Goal: Task Accomplishment & Management: Manage account settings

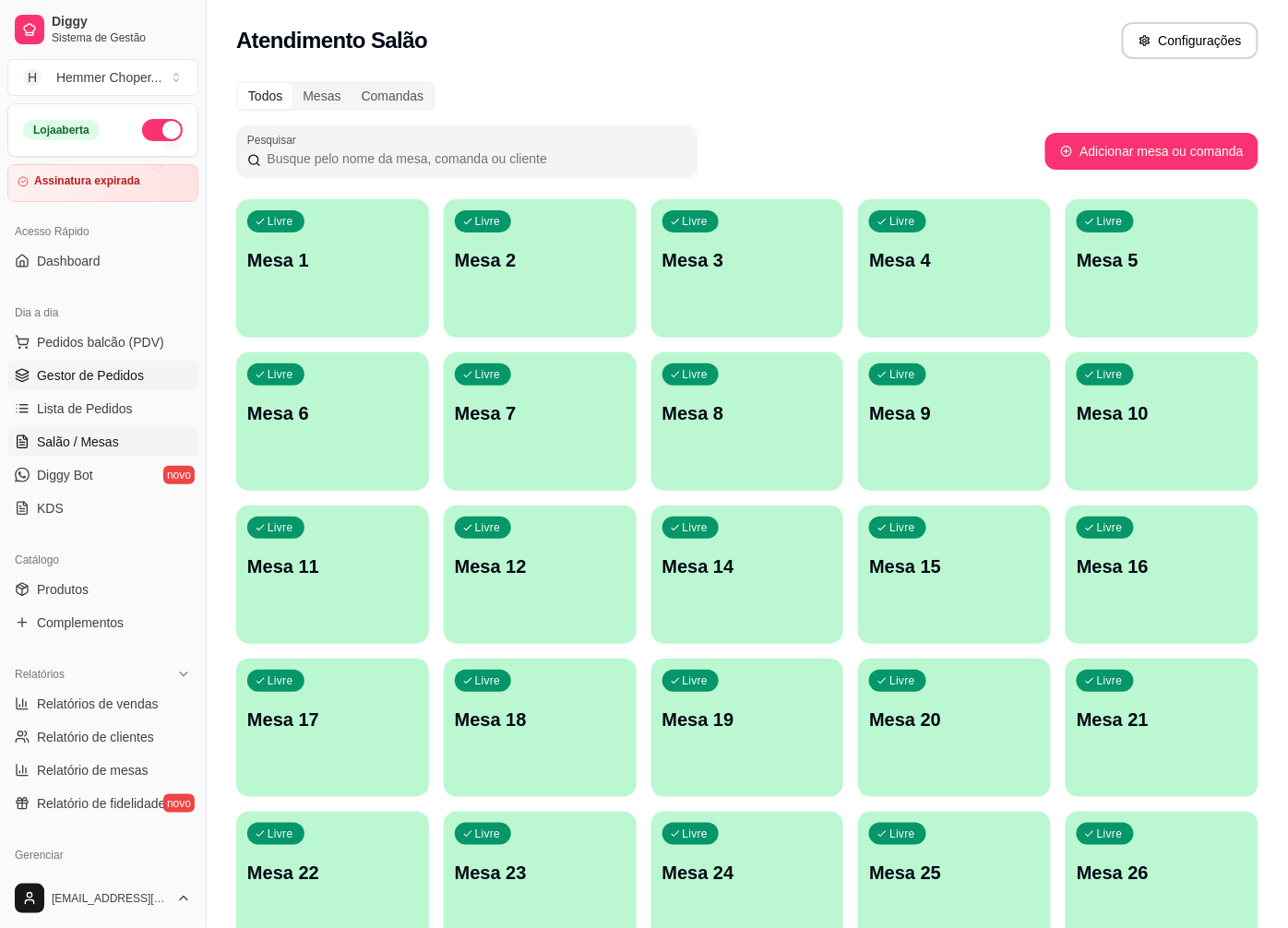
click at [117, 376] on span "Gestor de Pedidos" at bounding box center [90, 376] width 107 height 19
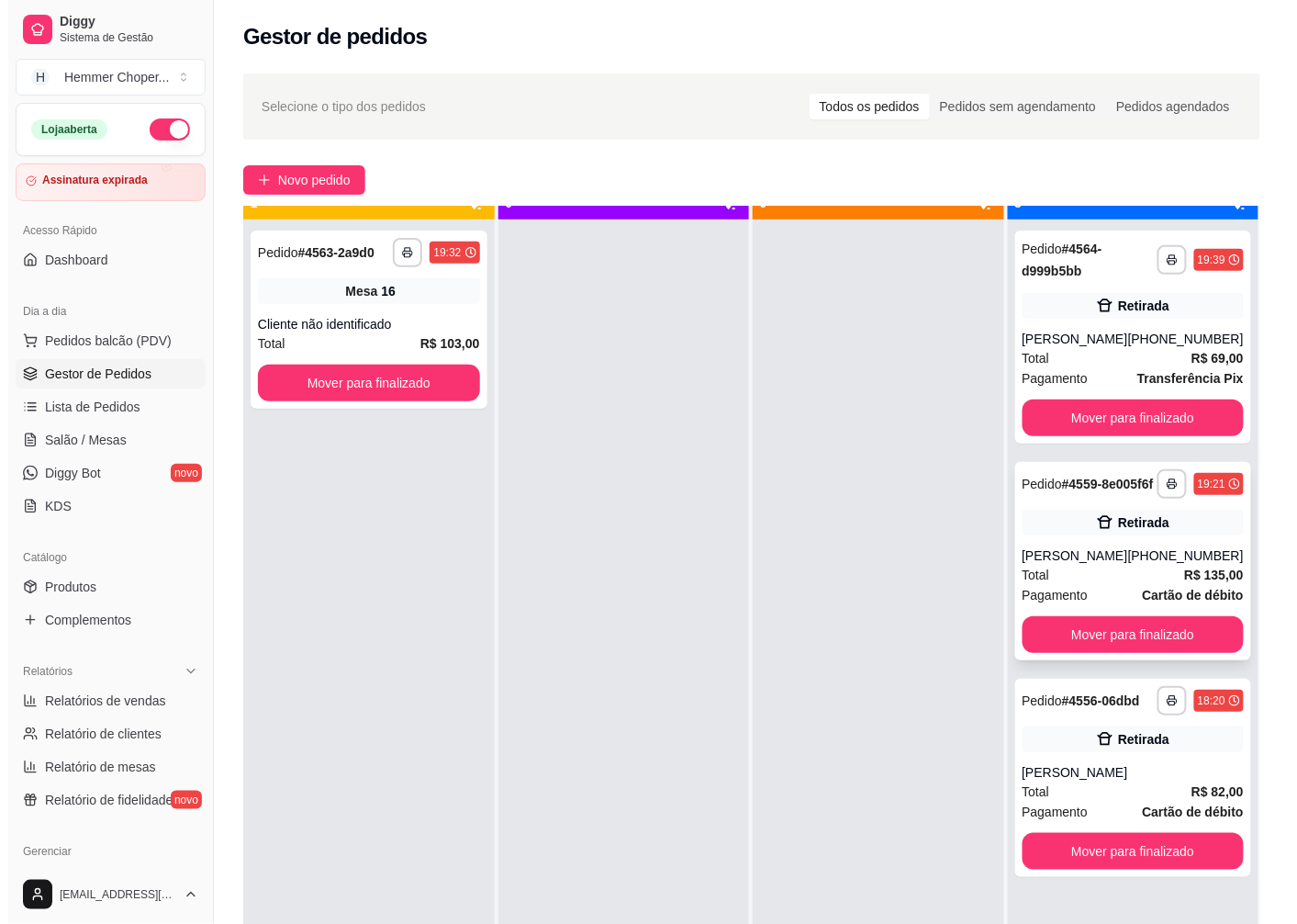
scroll to position [51, 0]
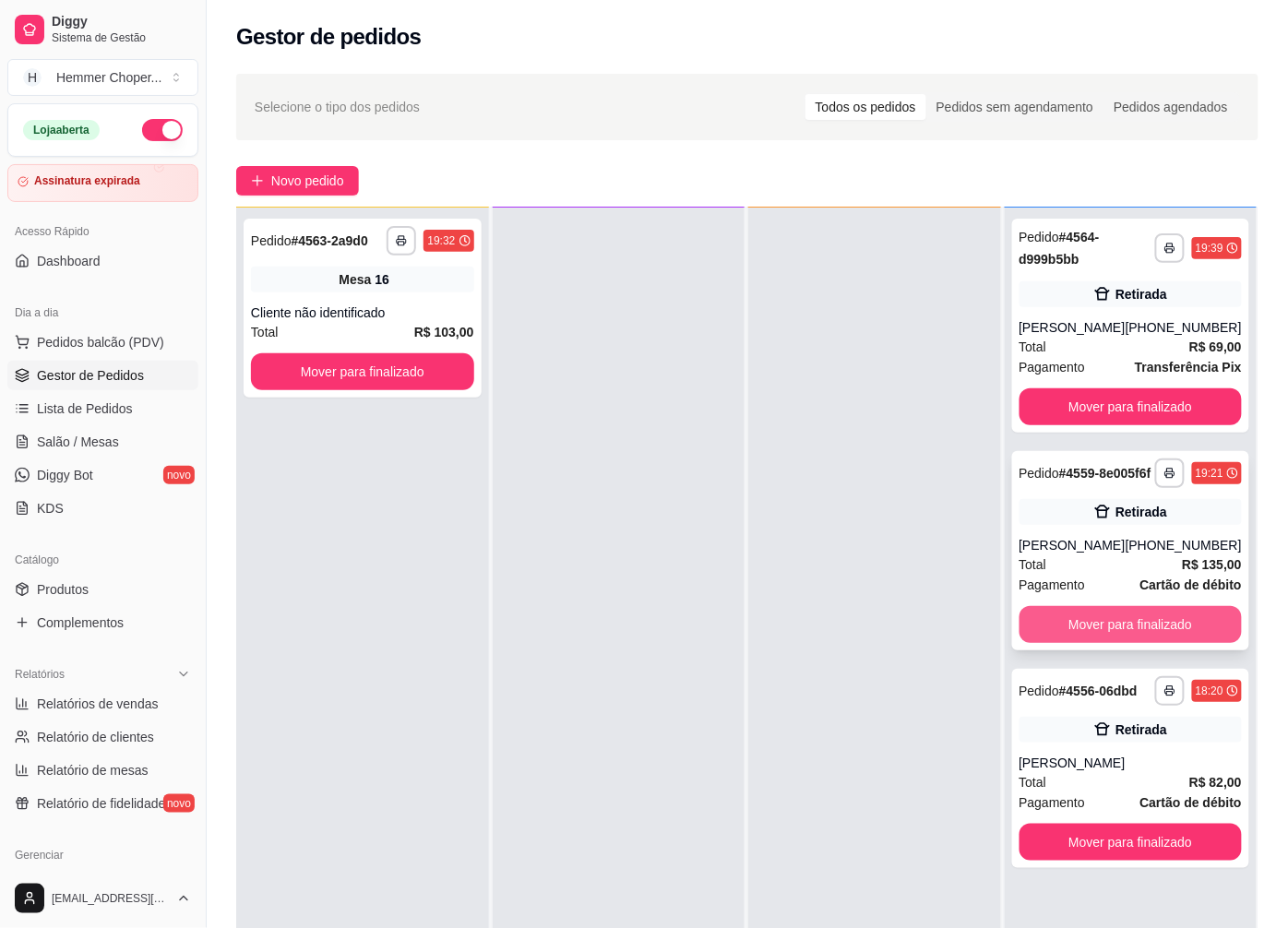
click at [1065, 634] on button "Mover para finalizado" at bounding box center [1130, 625] width 224 height 37
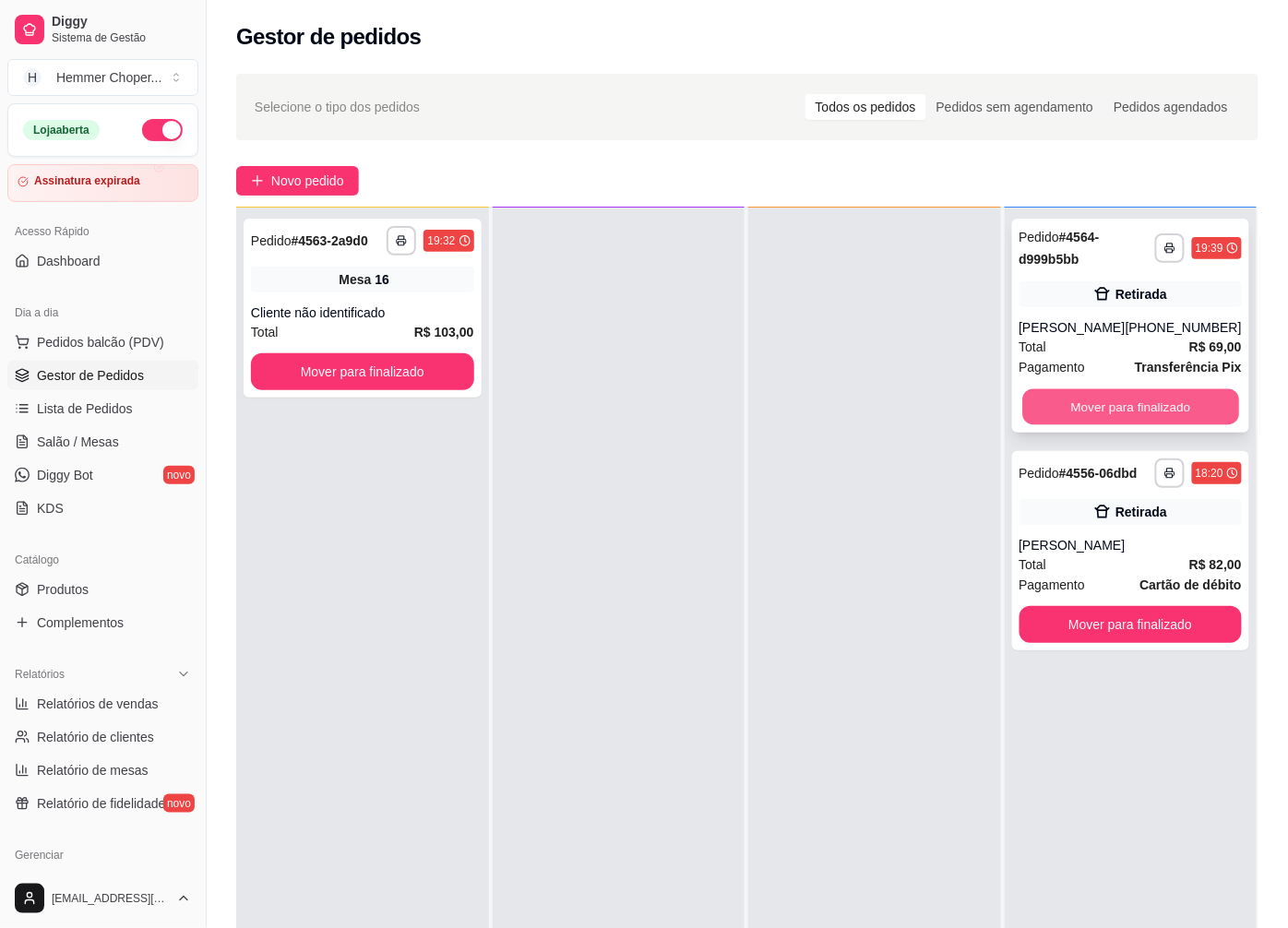
click at [1087, 402] on button "Mover para finalizado" at bounding box center [1129, 406] width 216 height 36
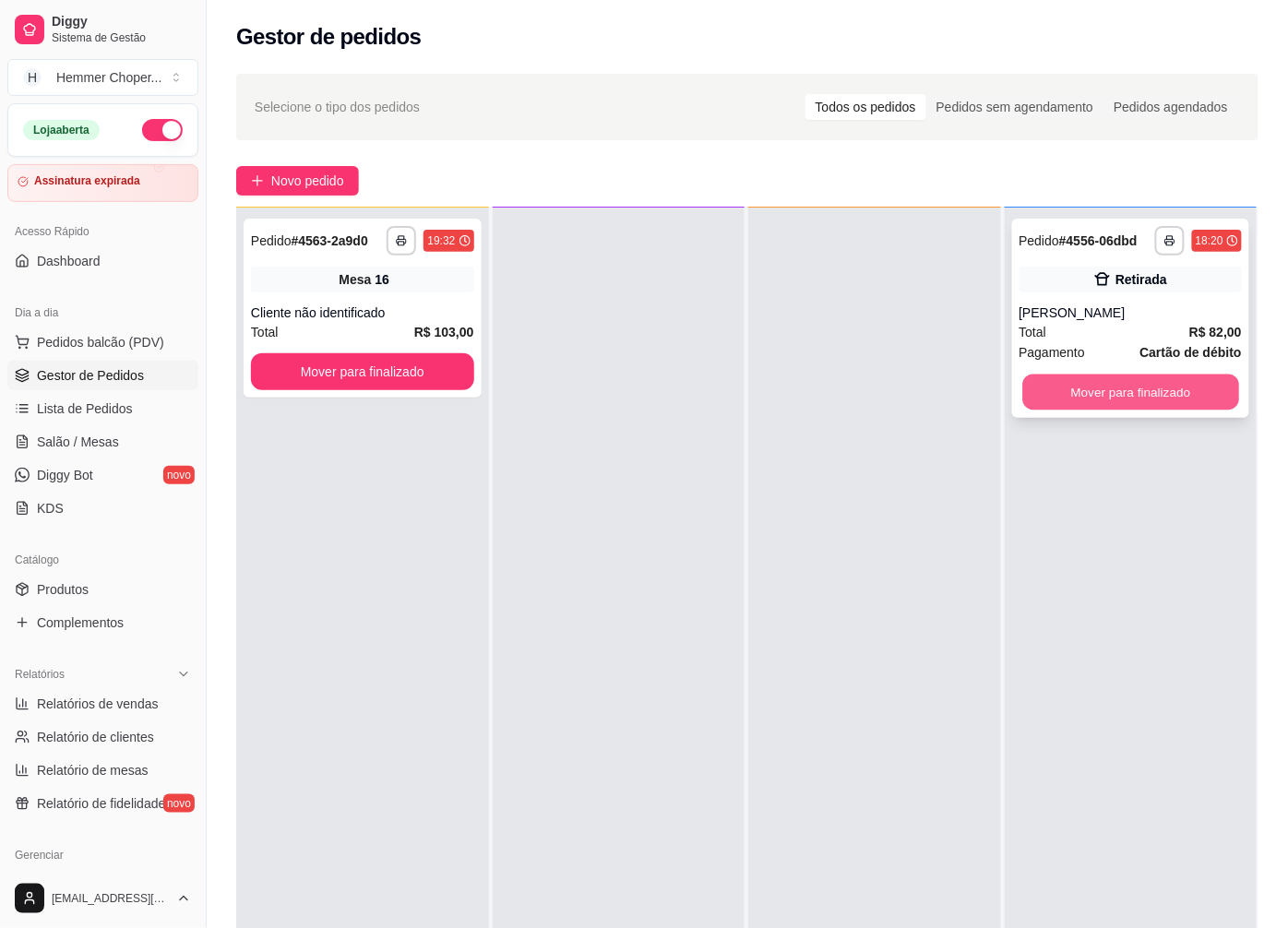
click at [1096, 406] on button "Mover para finalizado" at bounding box center [1129, 393] width 216 height 36
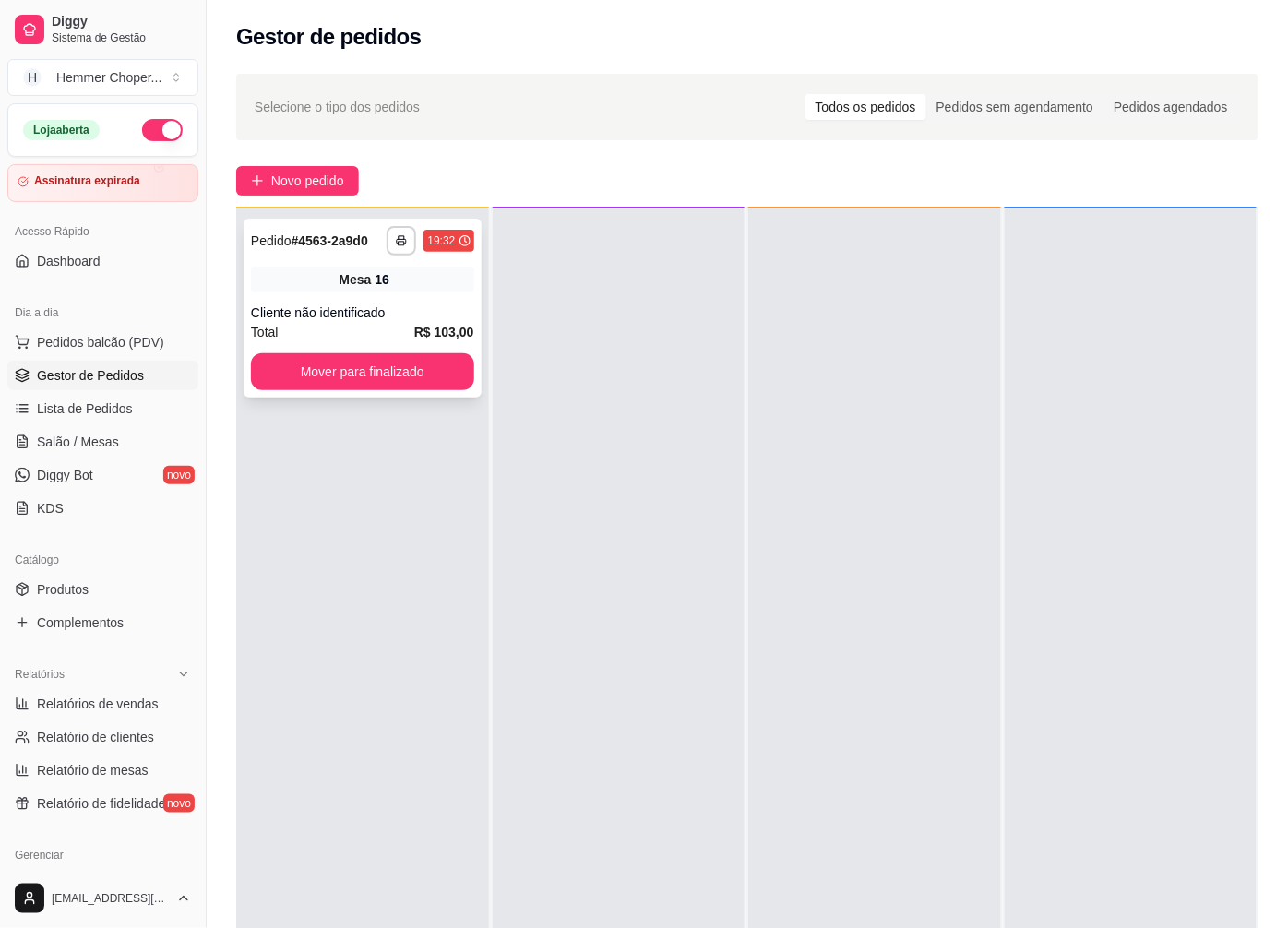
click at [393, 311] on div "Cliente não identificado" at bounding box center [362, 313] width 224 height 19
click at [340, 375] on button "Mover para finalizado" at bounding box center [362, 372] width 216 height 36
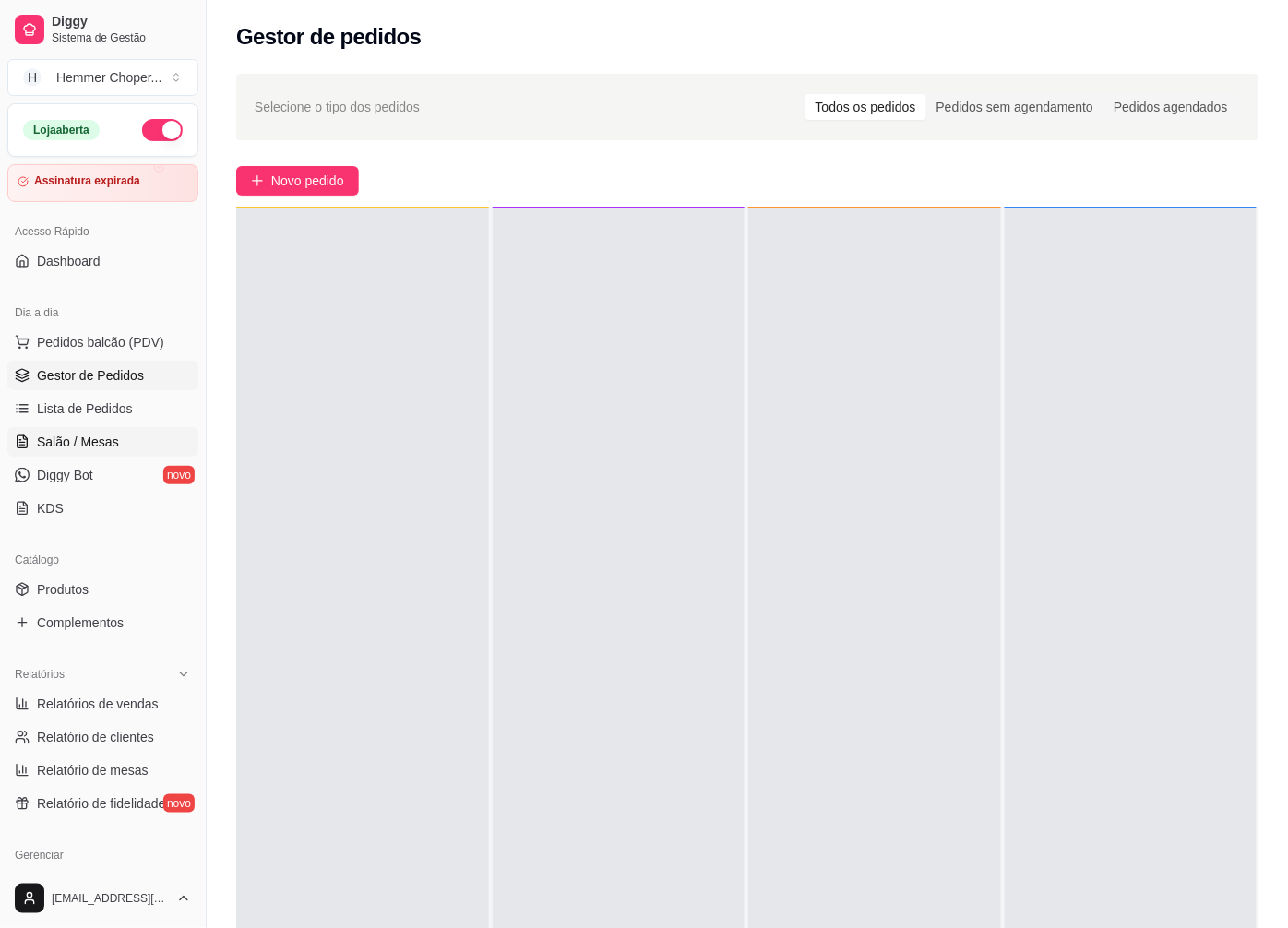
click at [95, 441] on span "Salão / Mesas" at bounding box center [78, 442] width 82 height 19
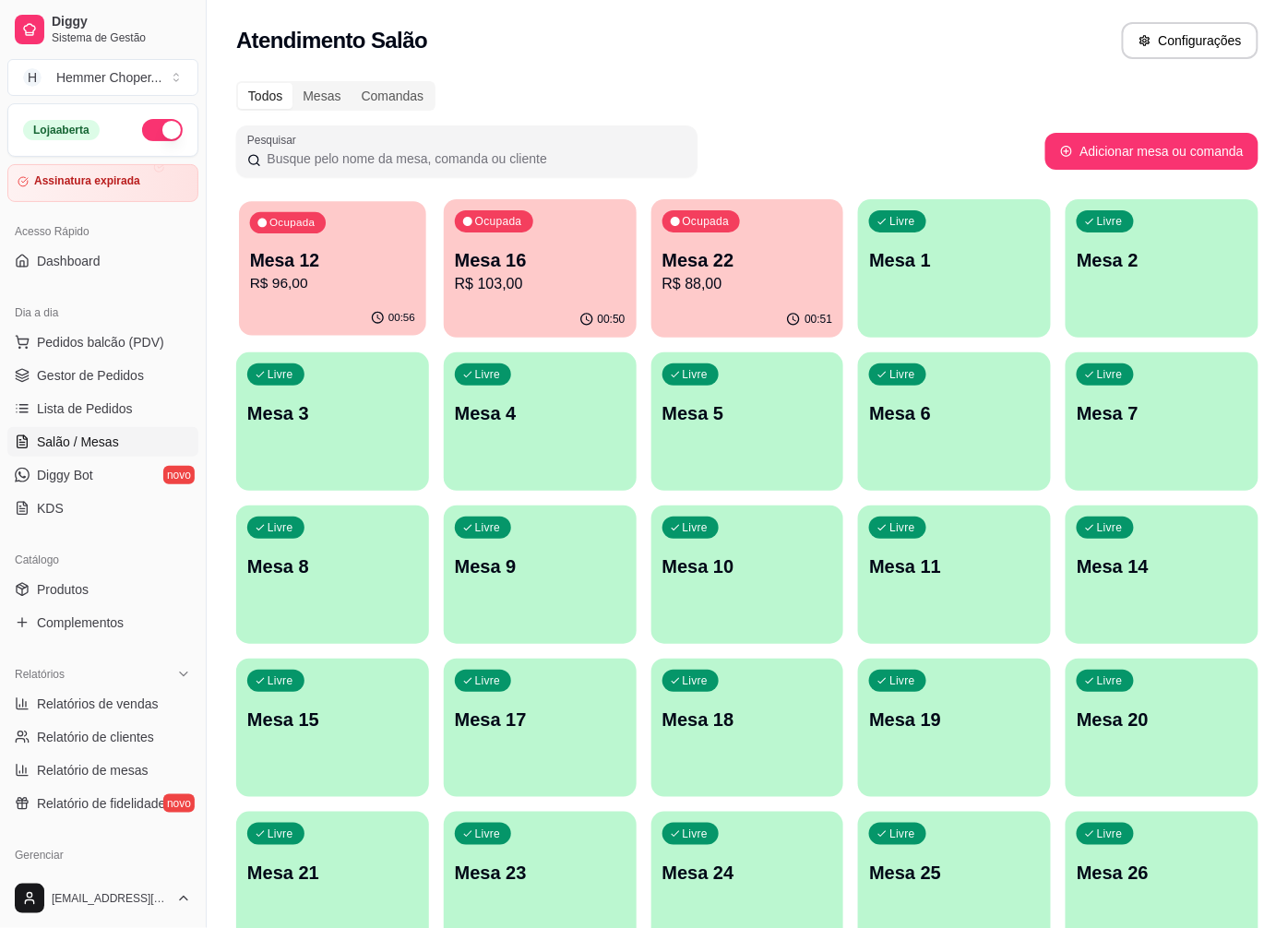
click at [352, 282] on p "R$ 96,00" at bounding box center [332, 283] width 165 height 21
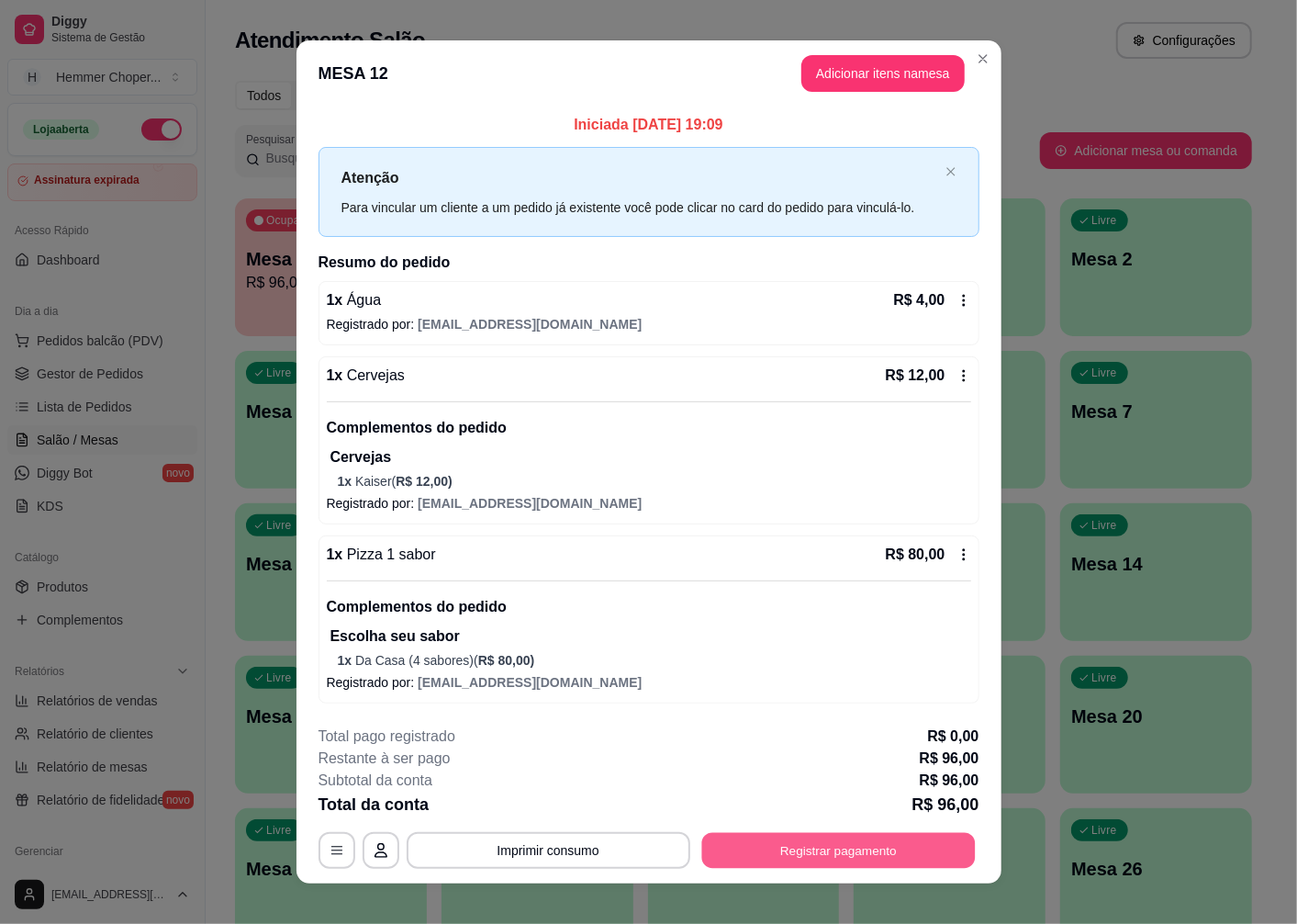
click at [793, 840] on button "Registrar pagamento" at bounding box center [838, 850] width 273 height 36
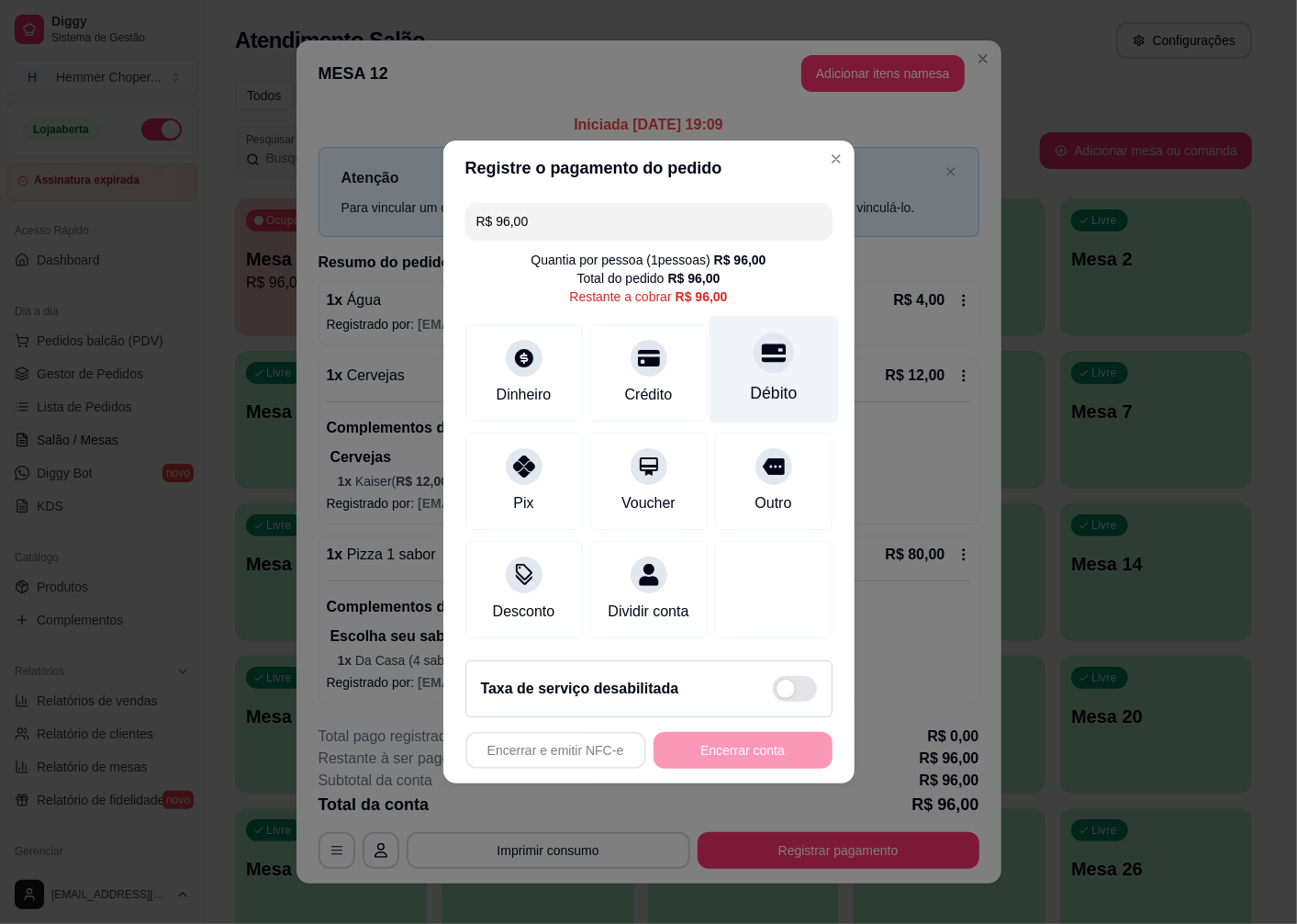
click at [763, 368] on div "Débito" at bounding box center [773, 370] width 129 height 107
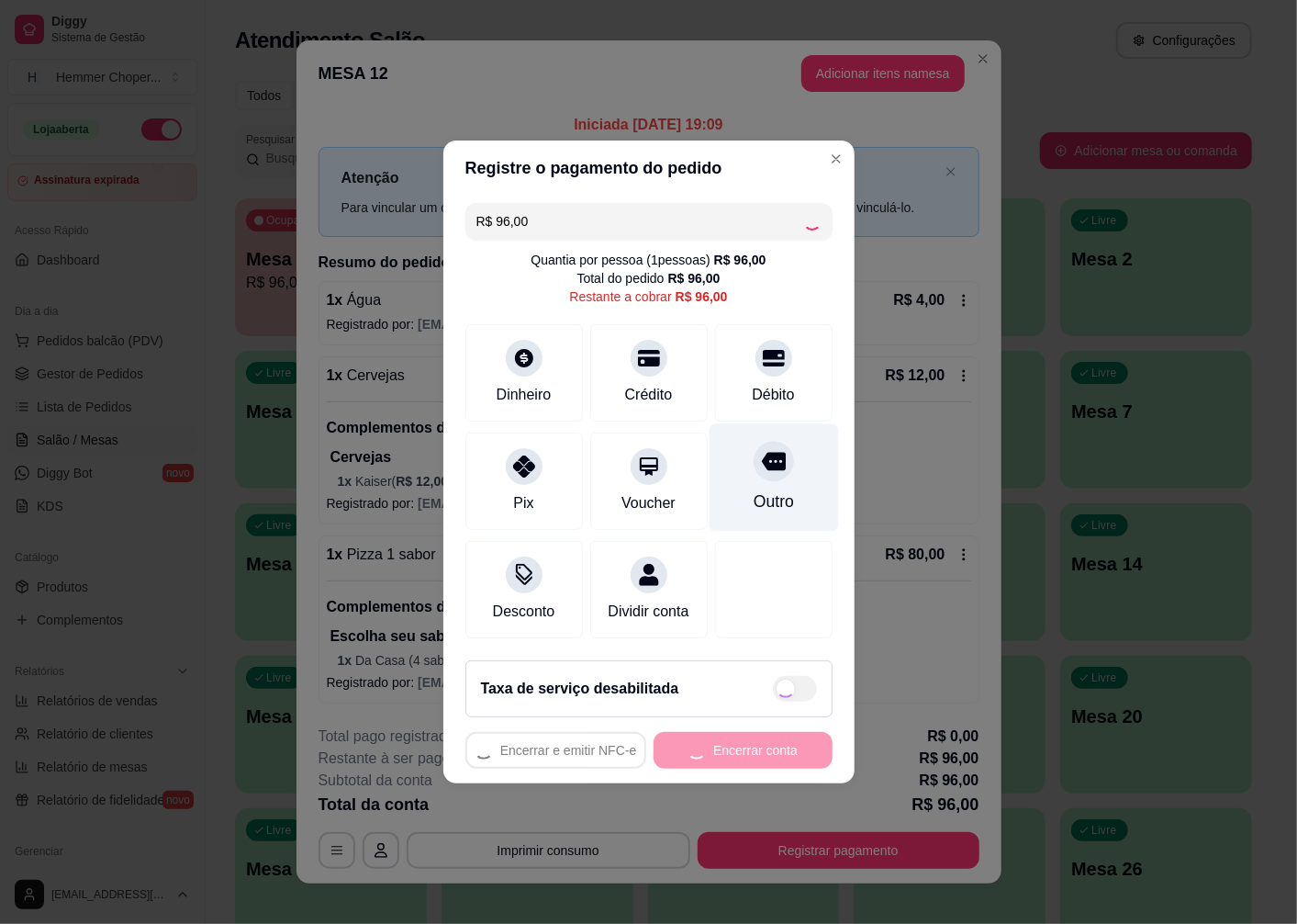
type input "R$ 0,00"
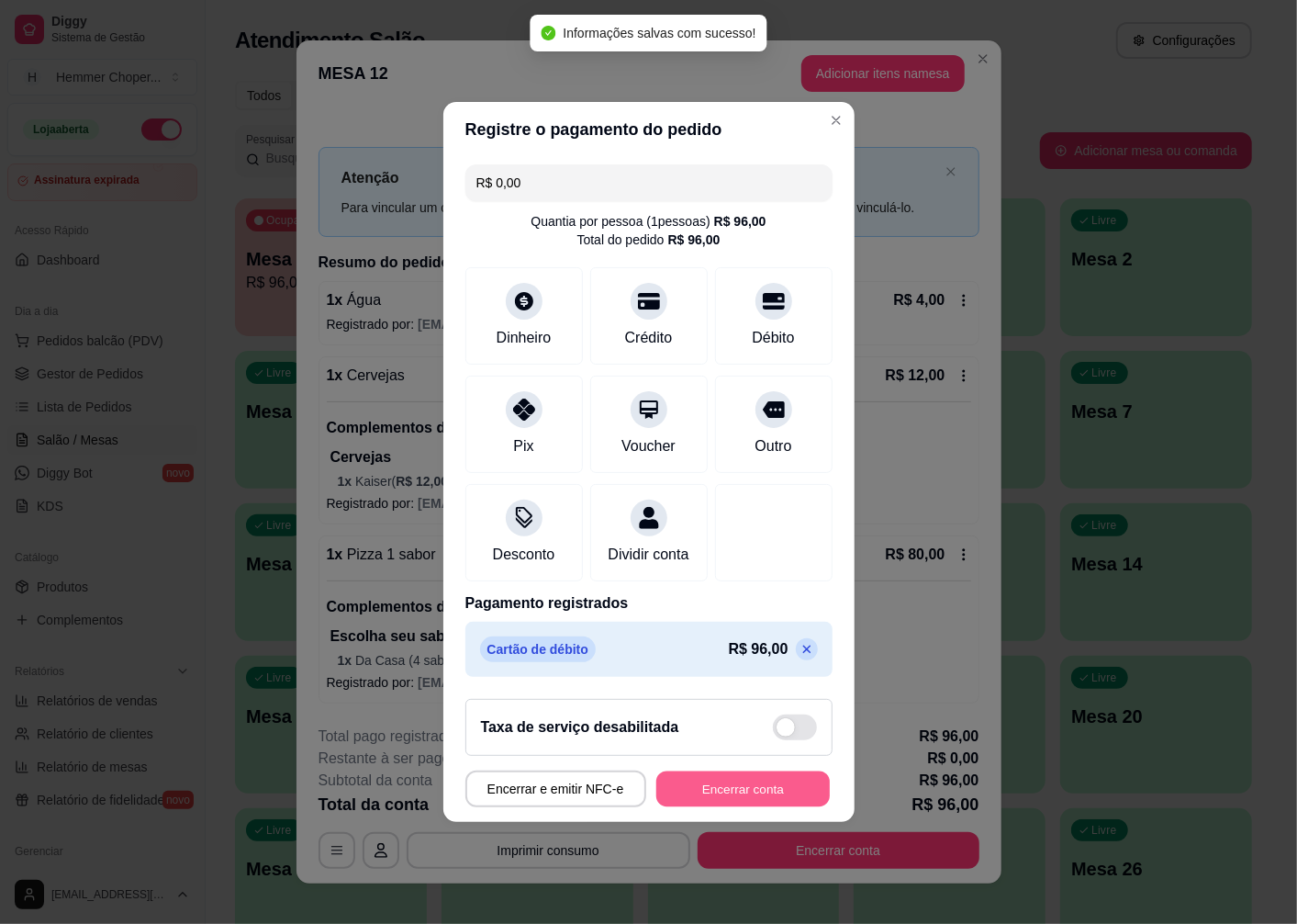
click at [700, 802] on button "Encerrar conta" at bounding box center [744, 789] width 174 height 36
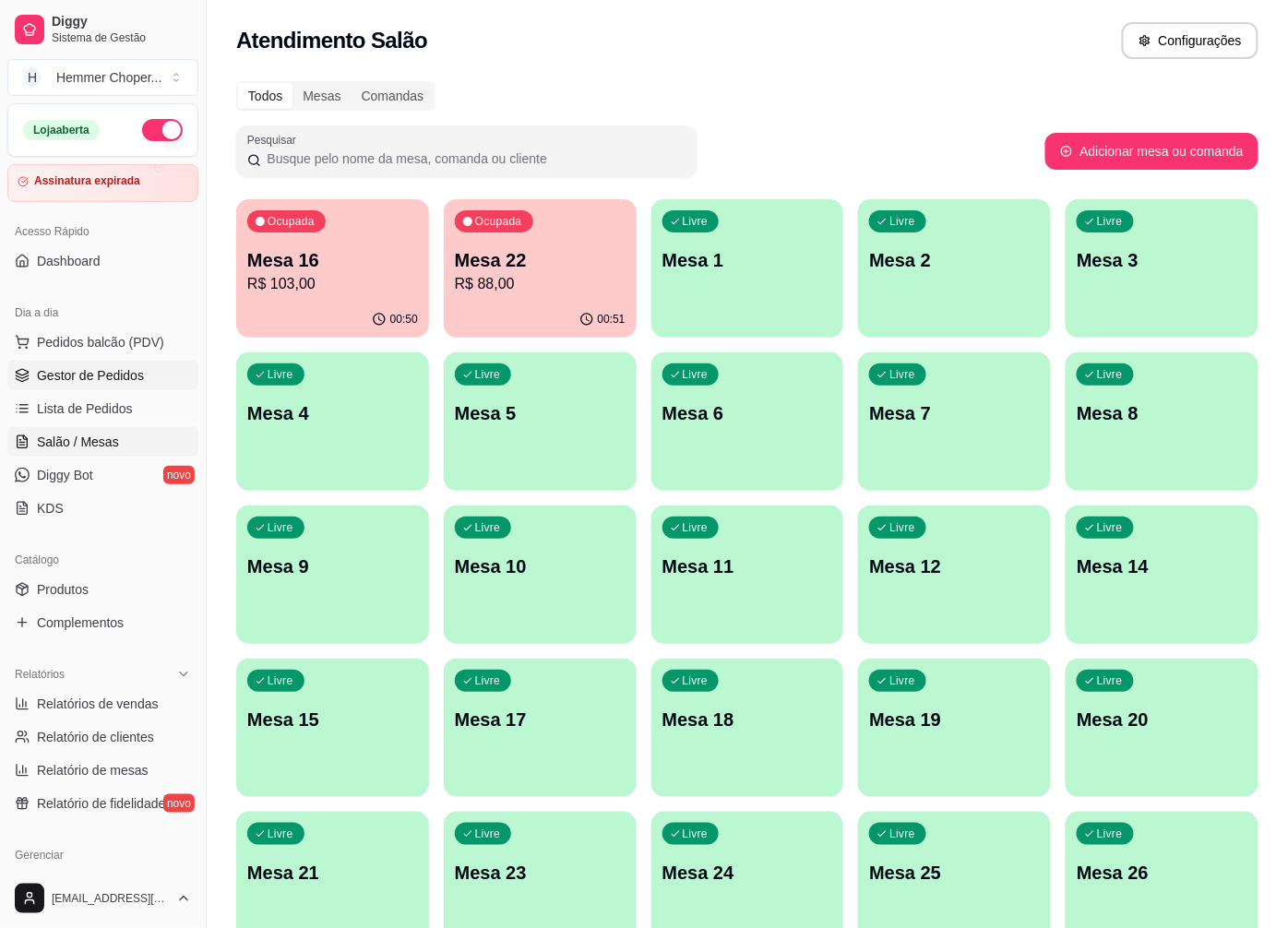
click at [97, 377] on span "Gestor de Pedidos" at bounding box center [90, 376] width 107 height 19
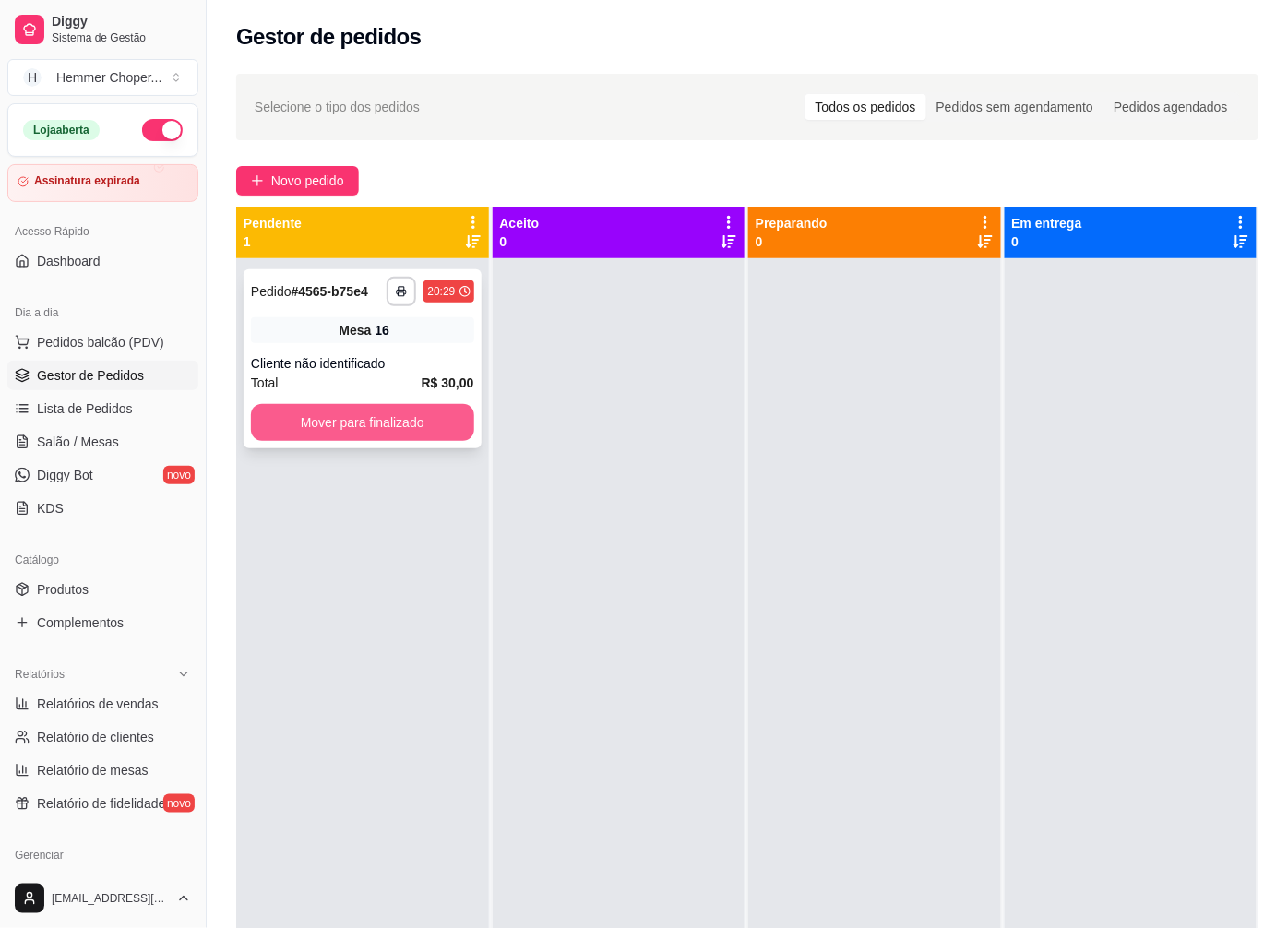
click at [347, 430] on button "Mover para finalizado" at bounding box center [362, 422] width 224 height 37
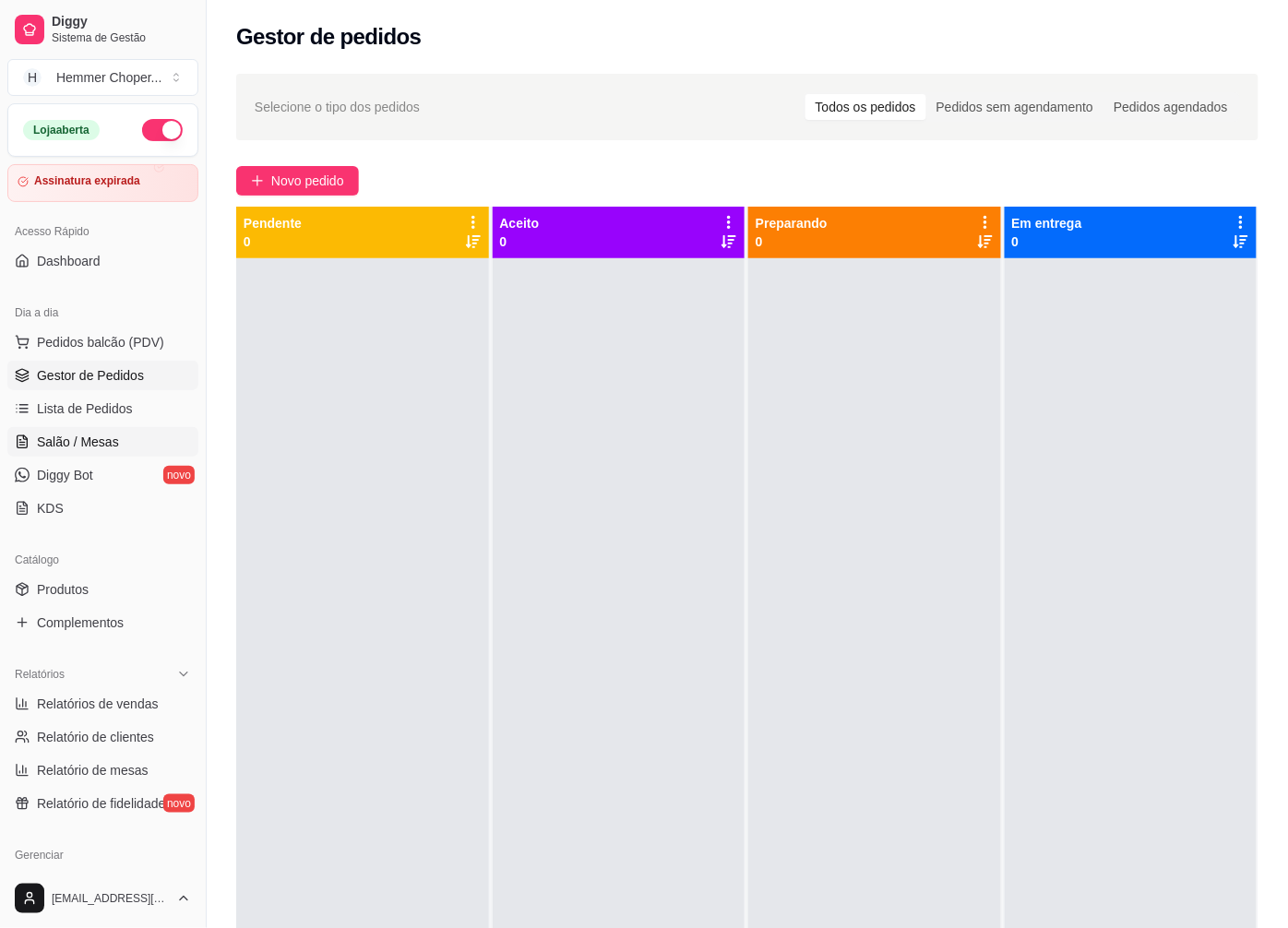
click at [78, 437] on span "Salão / Mesas" at bounding box center [78, 442] width 82 height 19
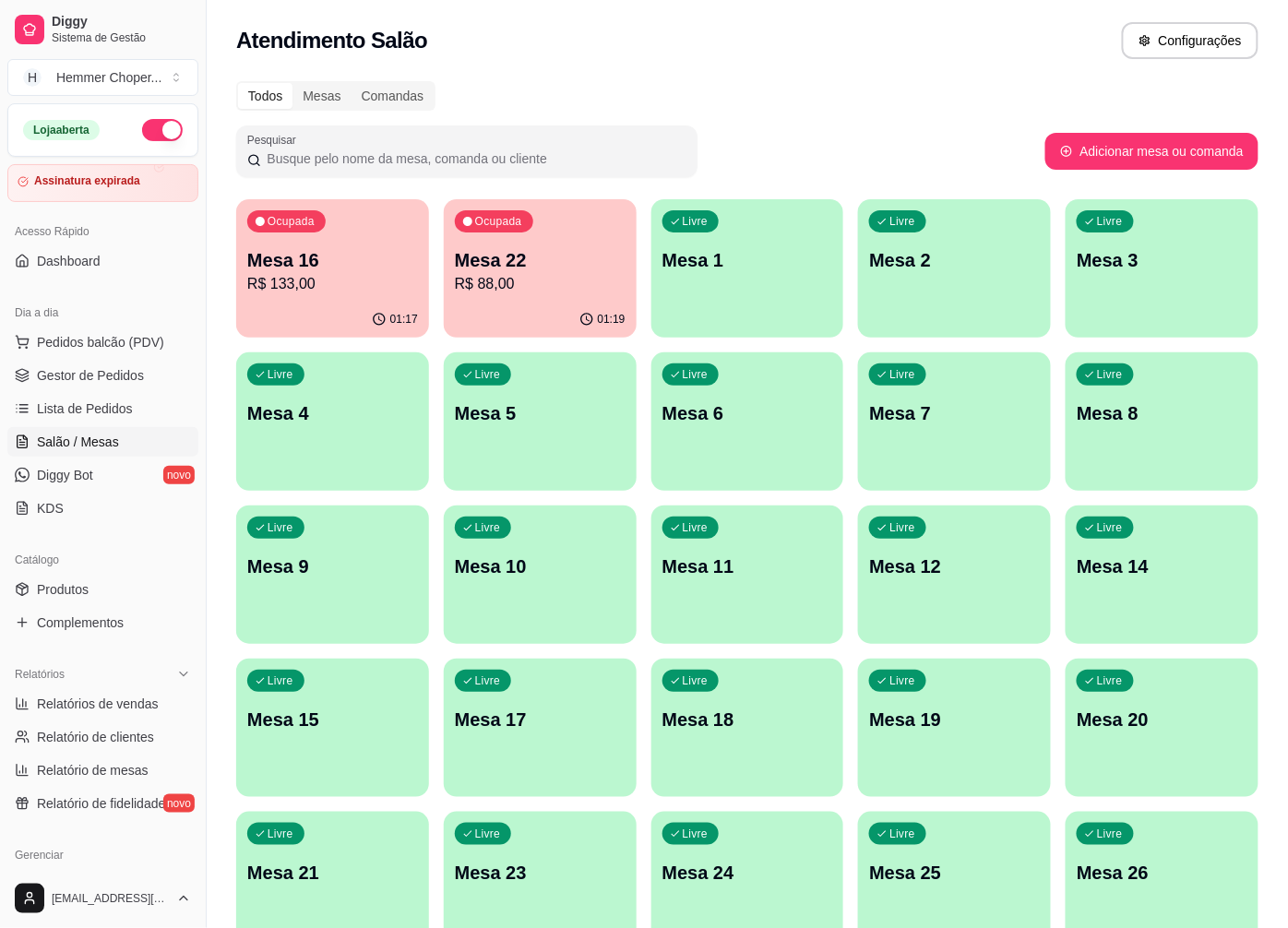
click at [363, 284] on p "R$ 133,00" at bounding box center [332, 284] width 171 height 22
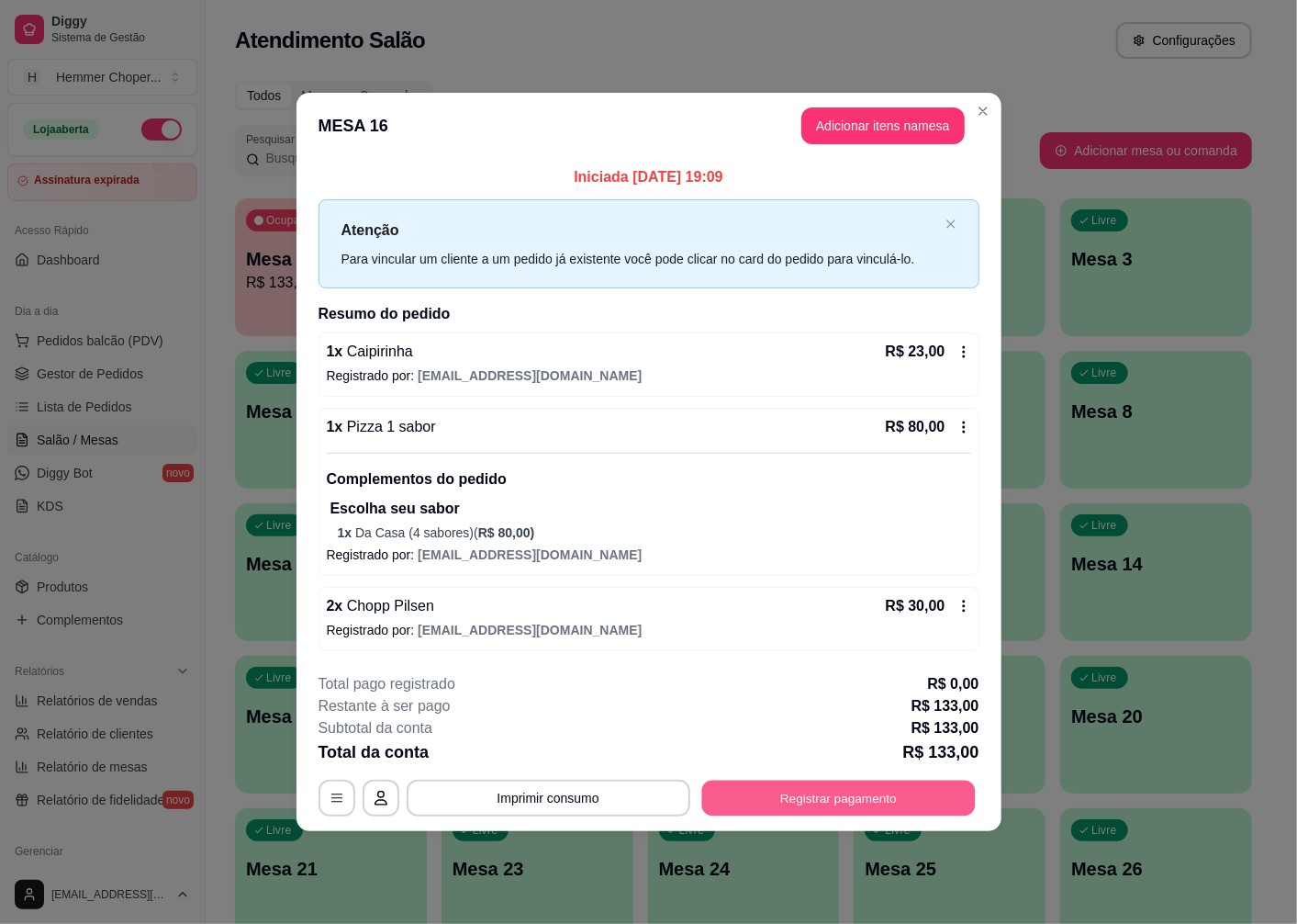
click at [776, 797] on button "Registrar pagamento" at bounding box center [838, 798] width 273 height 36
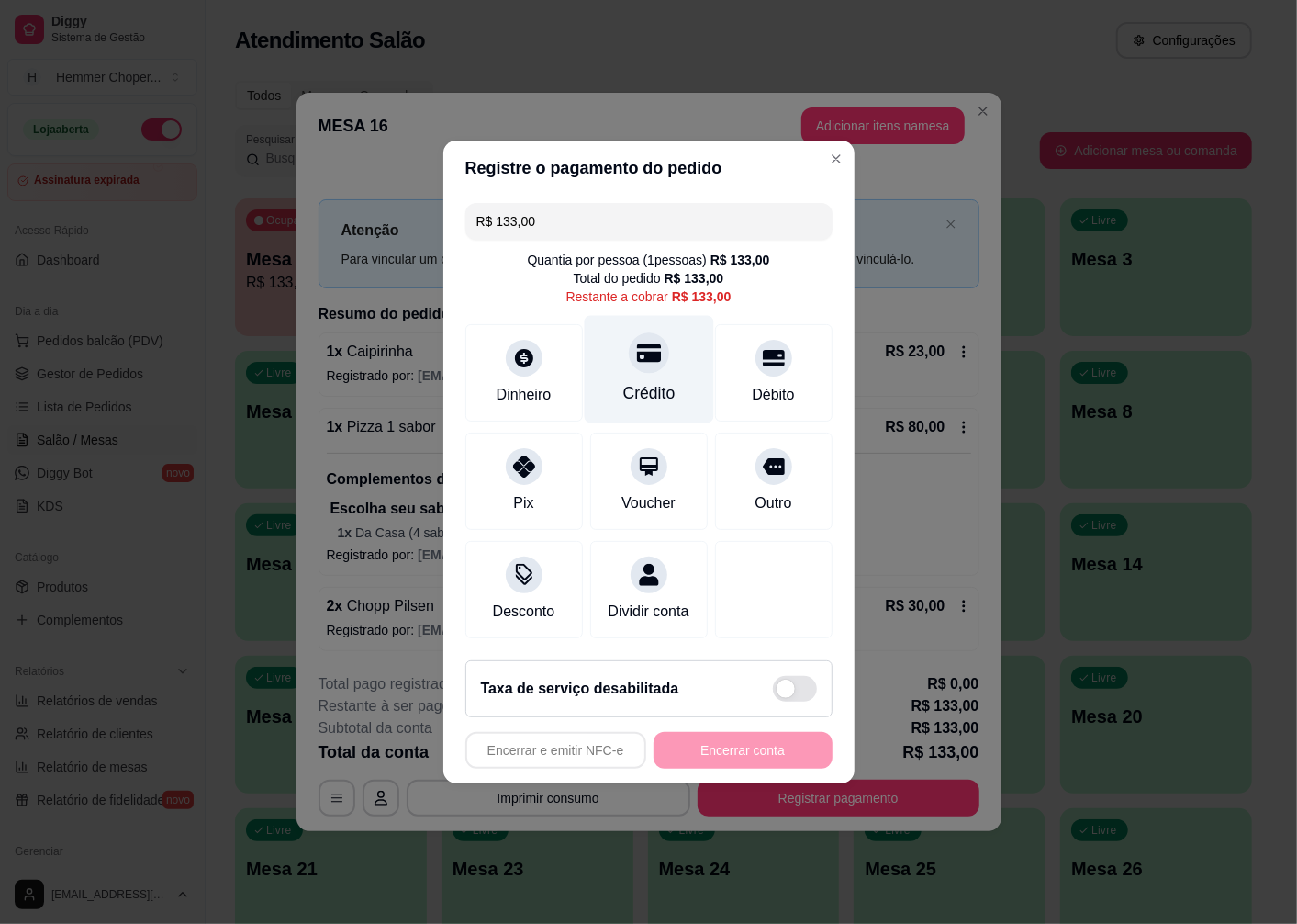
click at [636, 356] on icon at bounding box center [648, 353] width 24 height 24
type input "R$ 0,00"
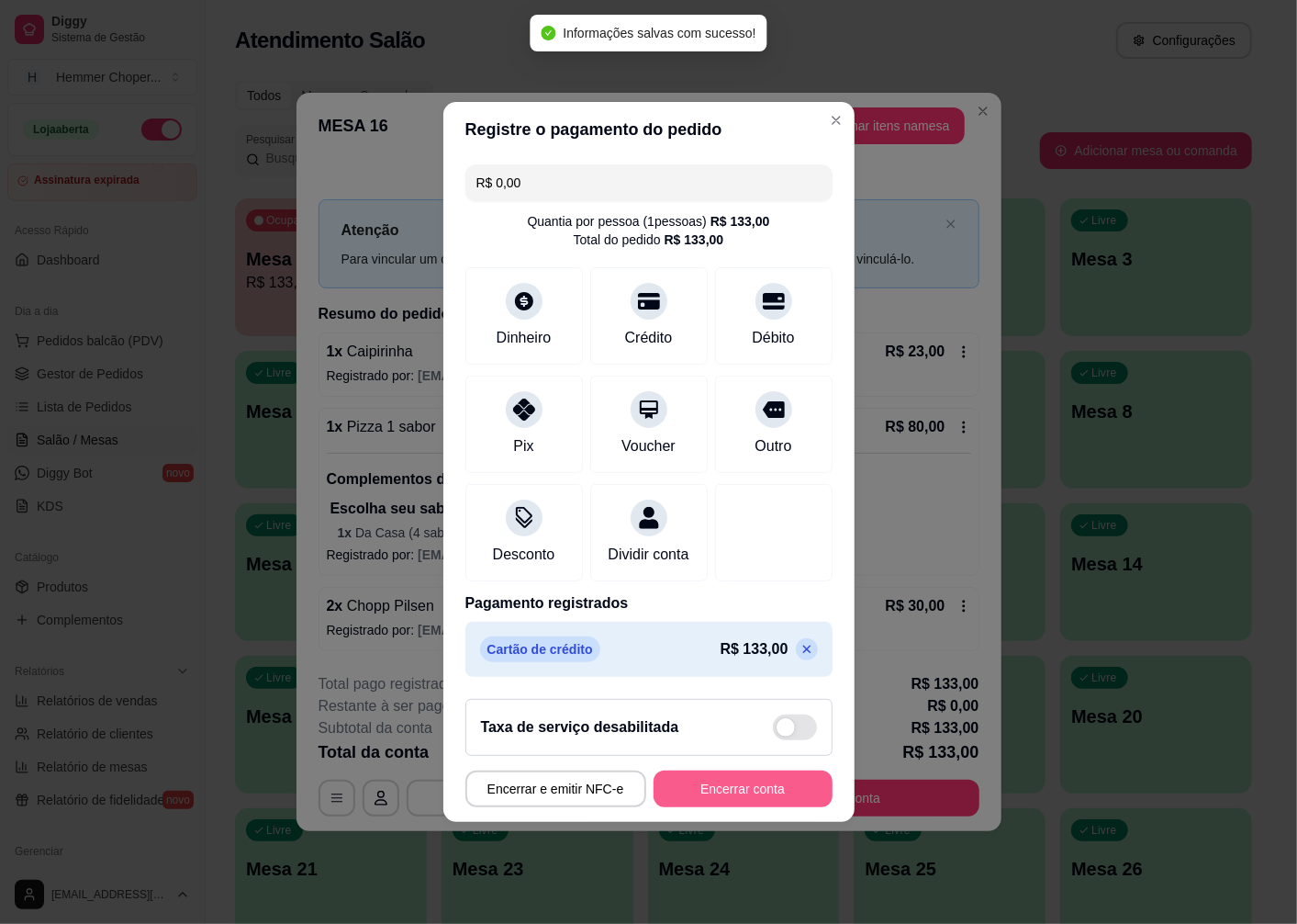
click at [701, 808] on button "Encerrar conta" at bounding box center [744, 789] width 179 height 37
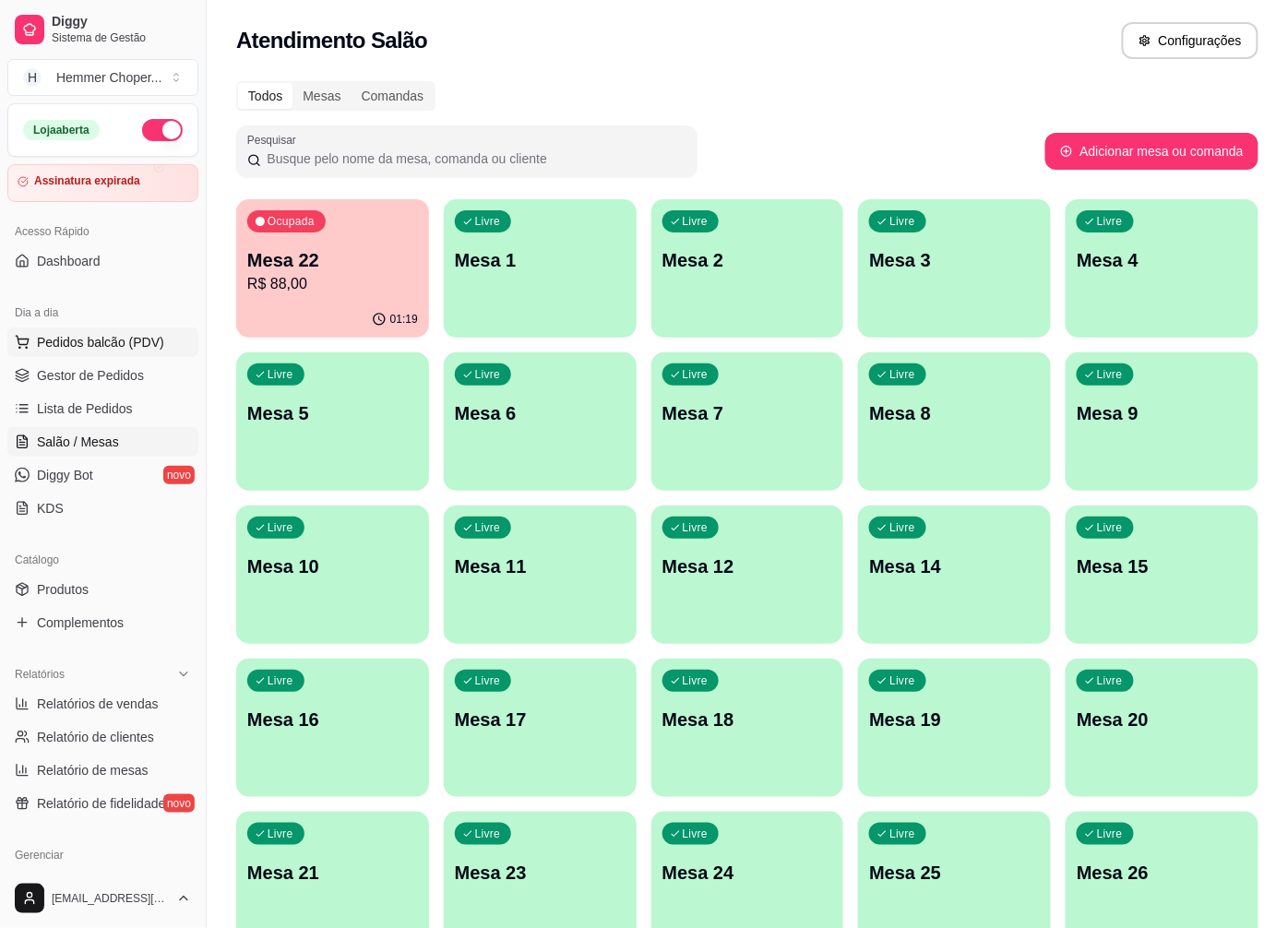
click at [85, 344] on span "Pedidos balcão (PDV)" at bounding box center [100, 342] width 127 height 19
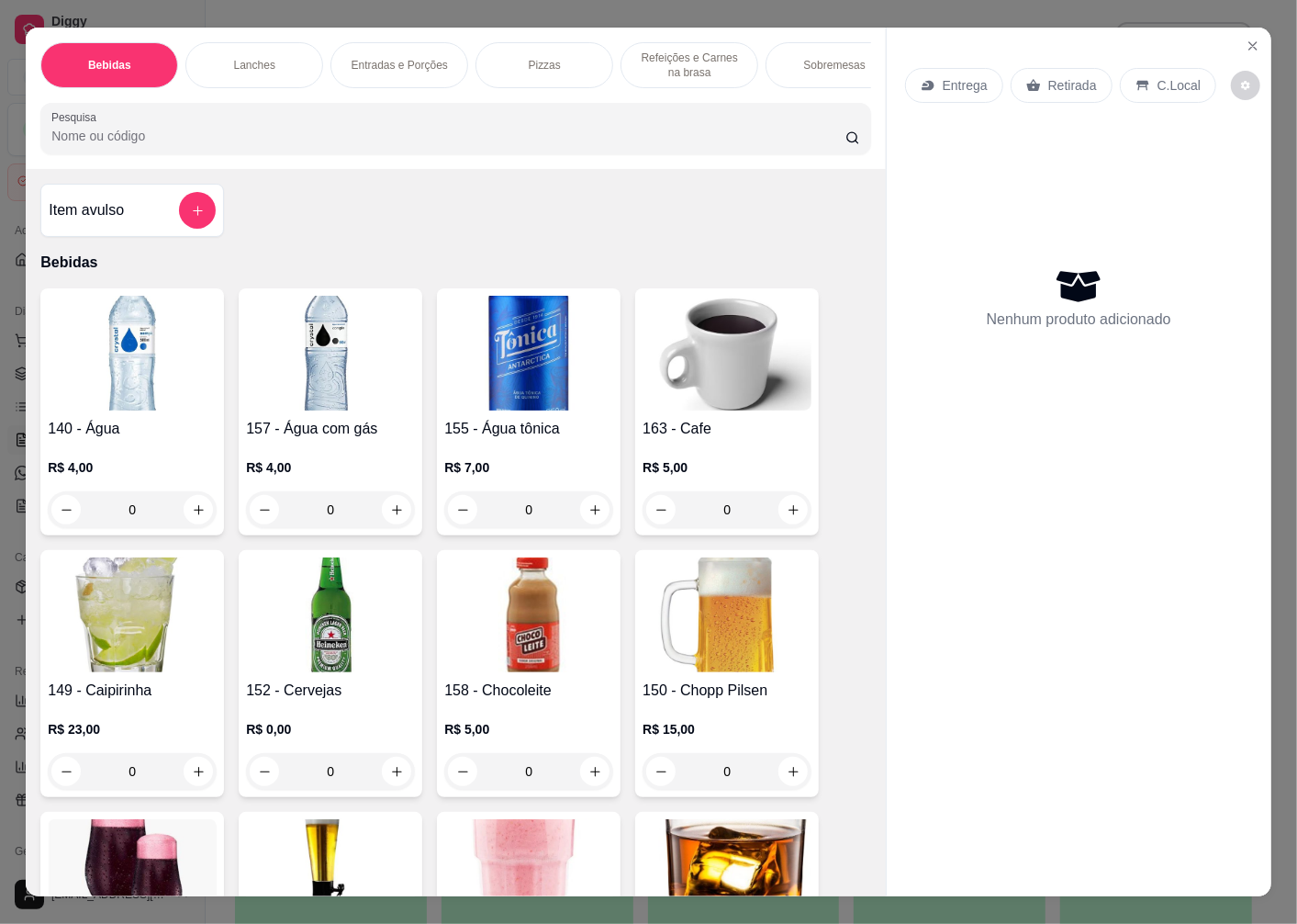
click at [1057, 79] on p "Retirada" at bounding box center [1073, 85] width 49 height 18
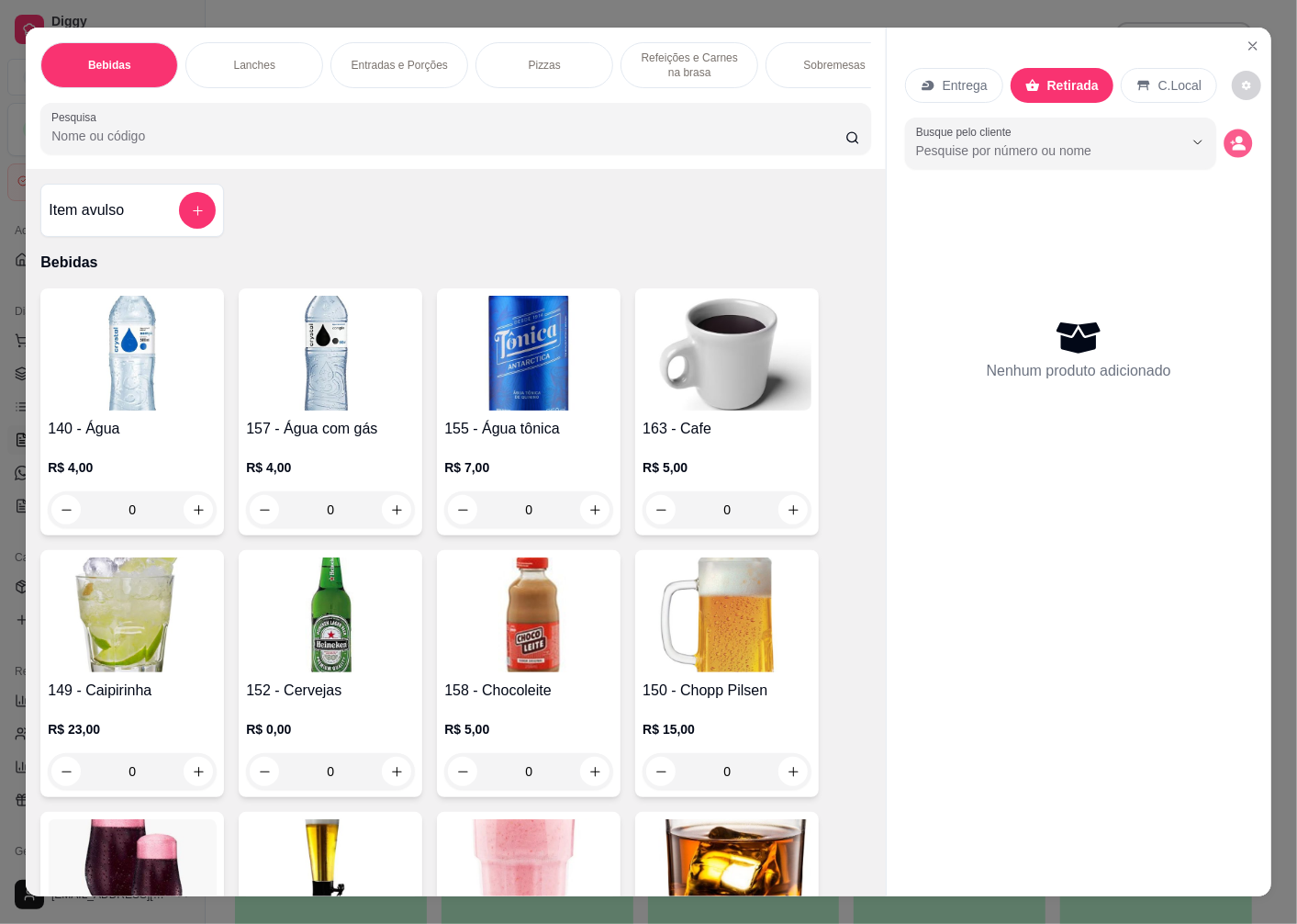
click at [1236, 137] on circle "decrease-product-quantity" at bounding box center [1240, 140] width 7 height 7
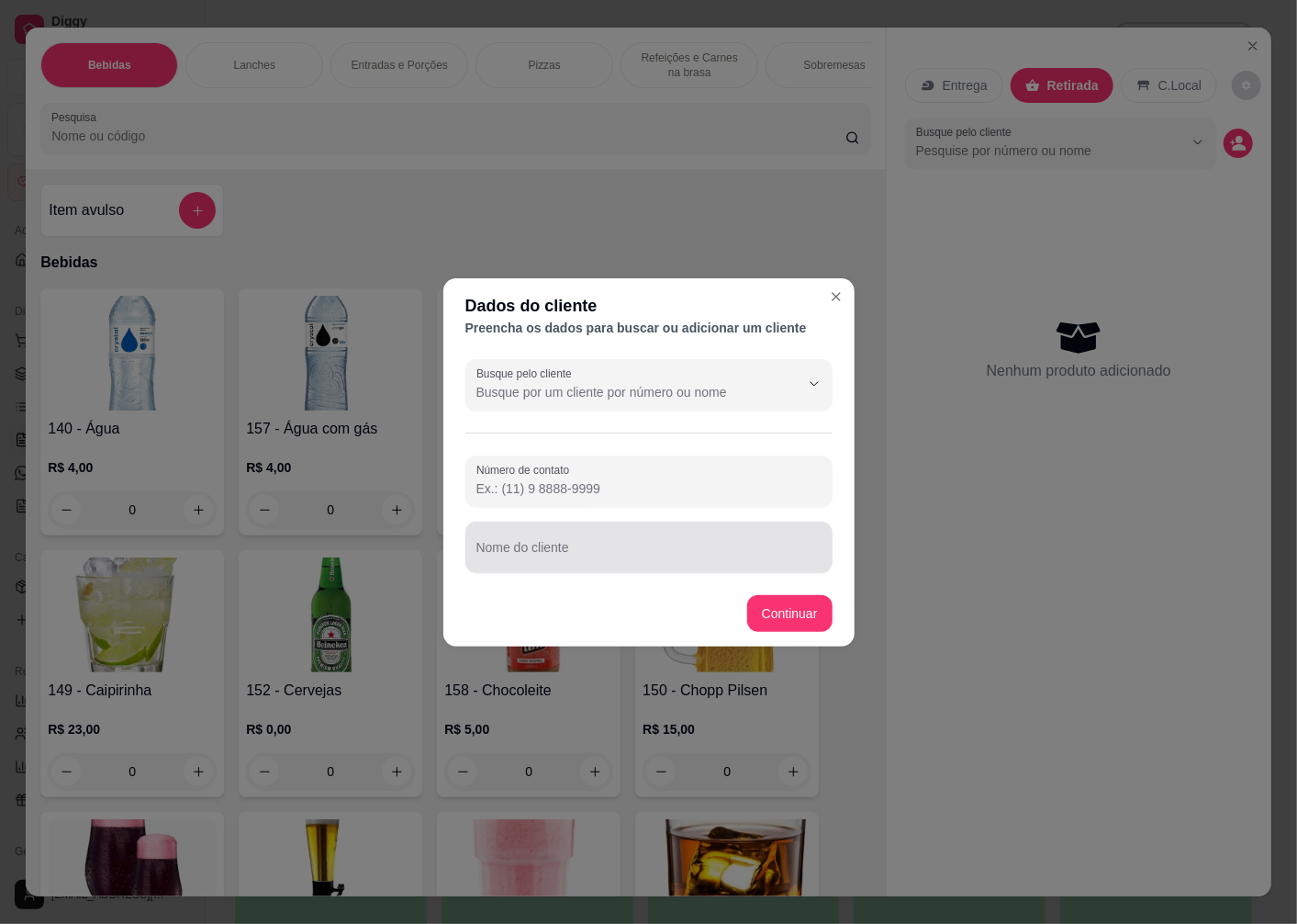
click at [561, 551] on input "Nome do cliente" at bounding box center [649, 554] width 345 height 18
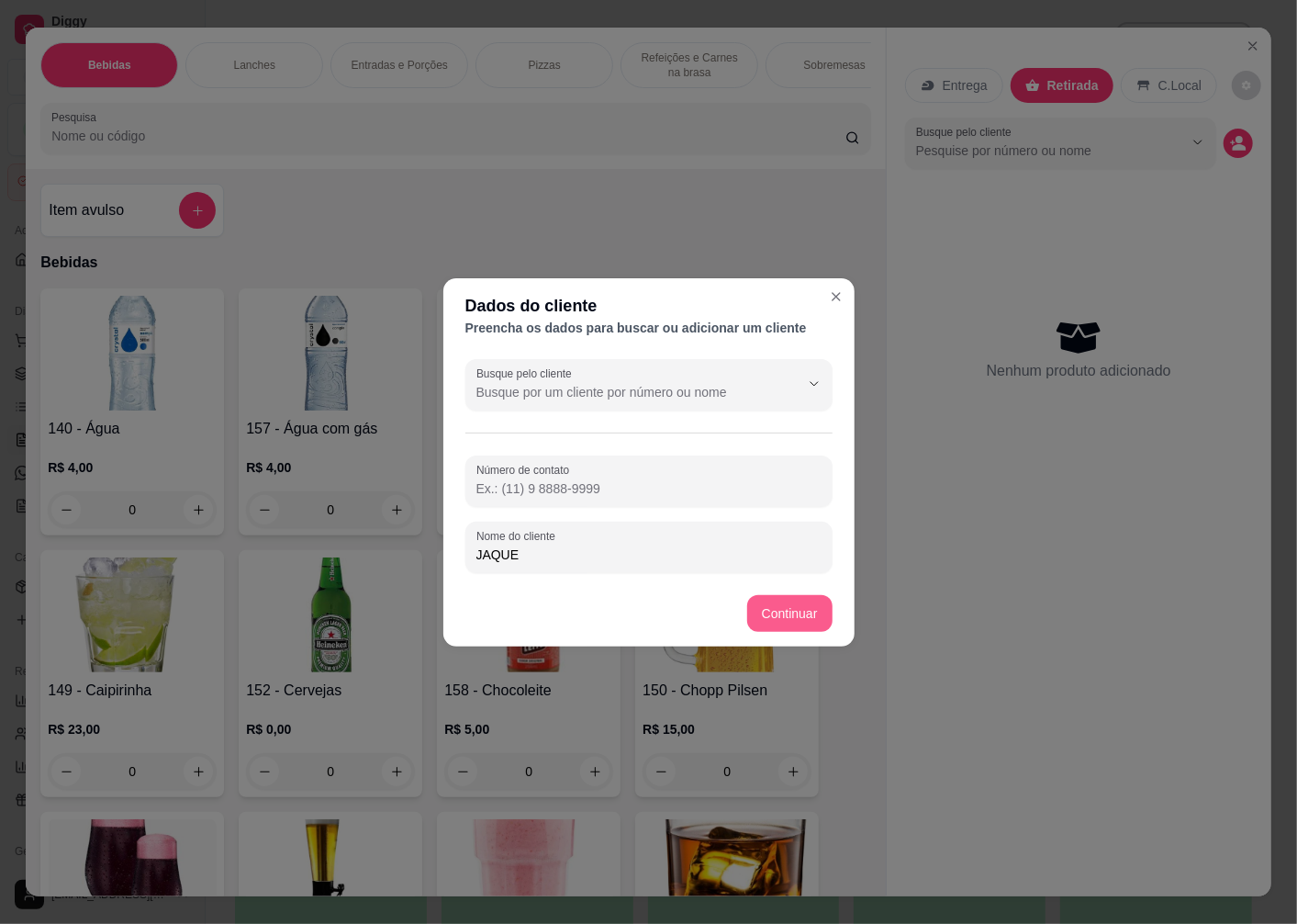
type input "JAQUE"
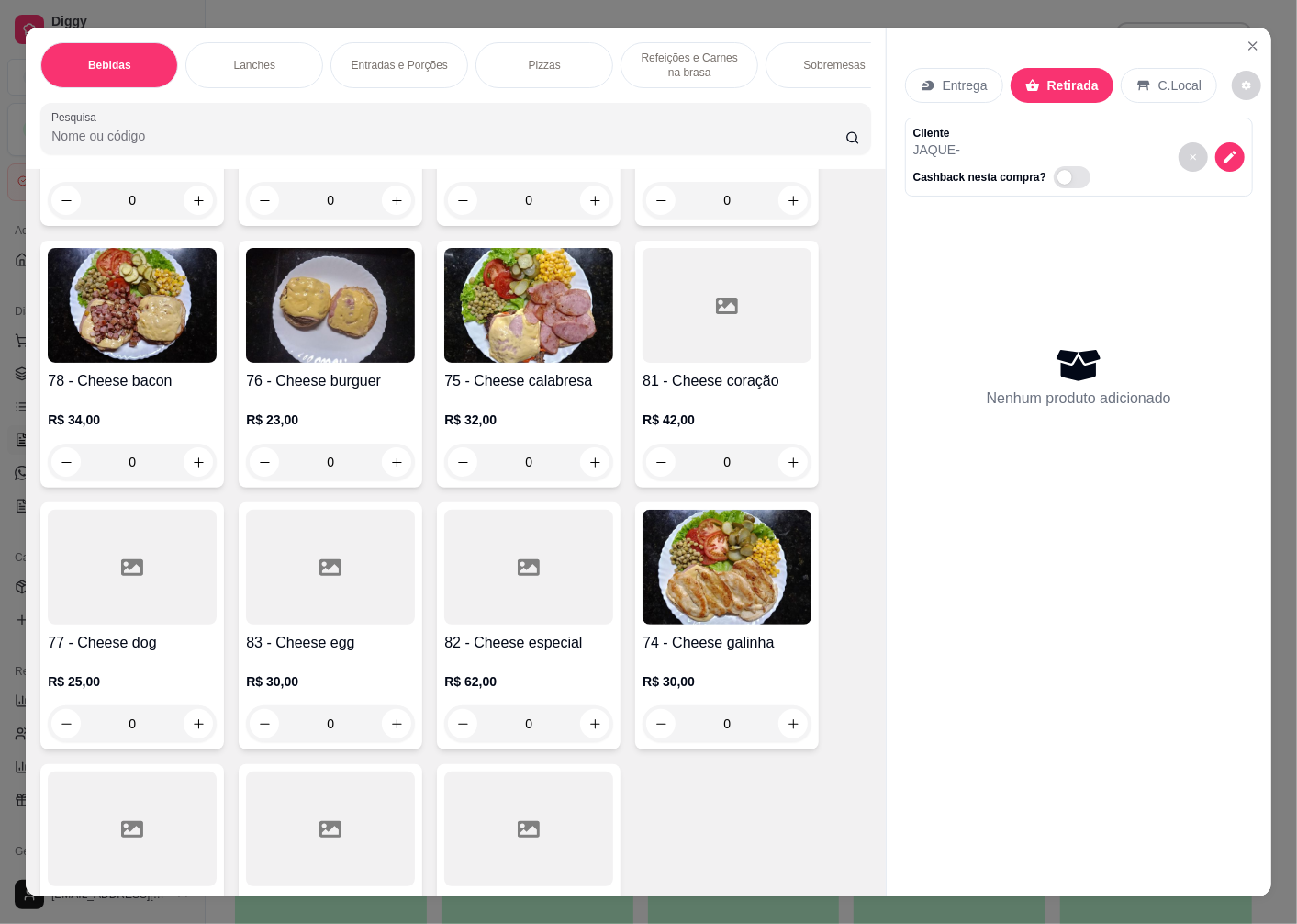
scroll to position [2449, 0]
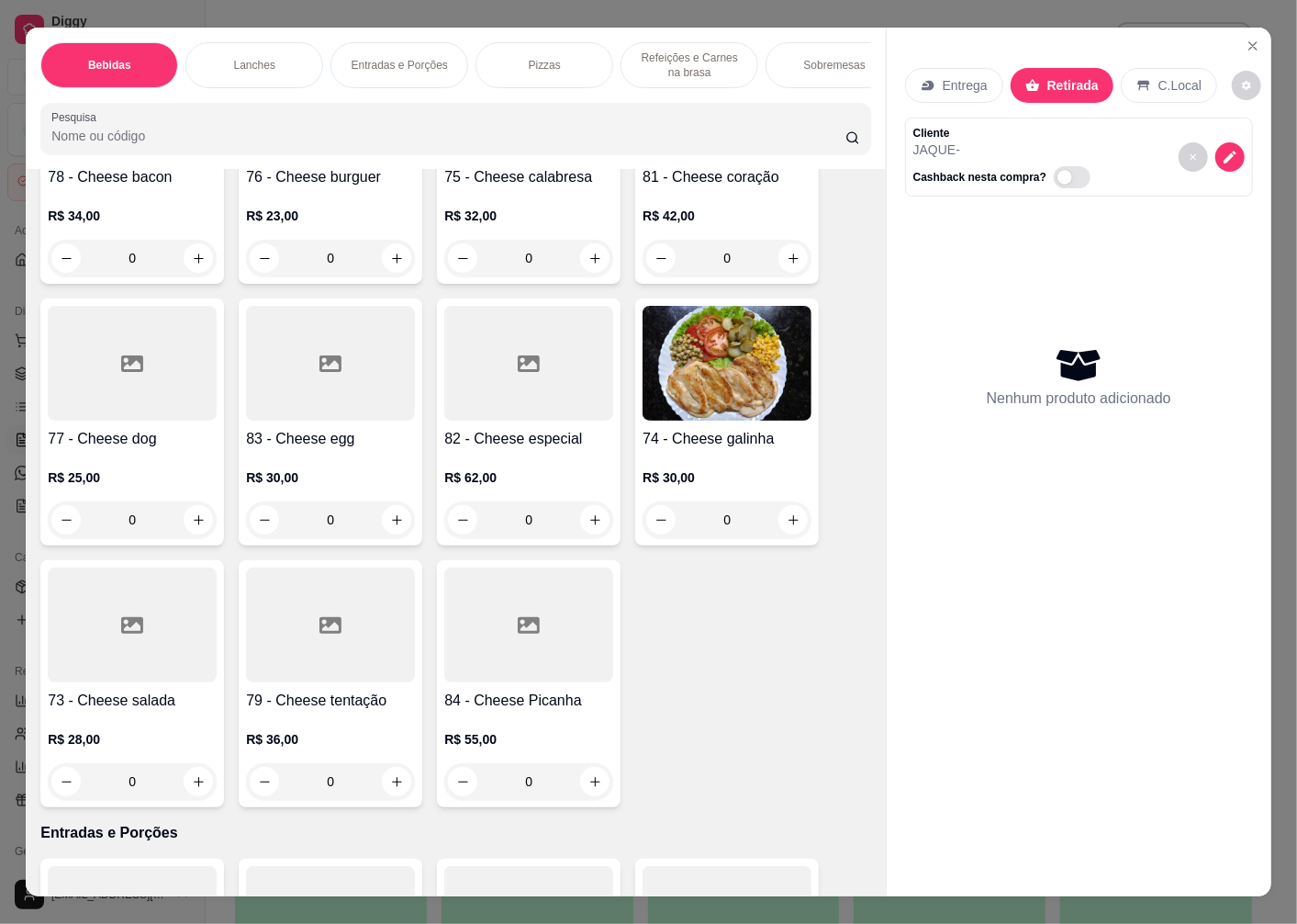
click at [121, 654] on div at bounding box center [132, 625] width 169 height 115
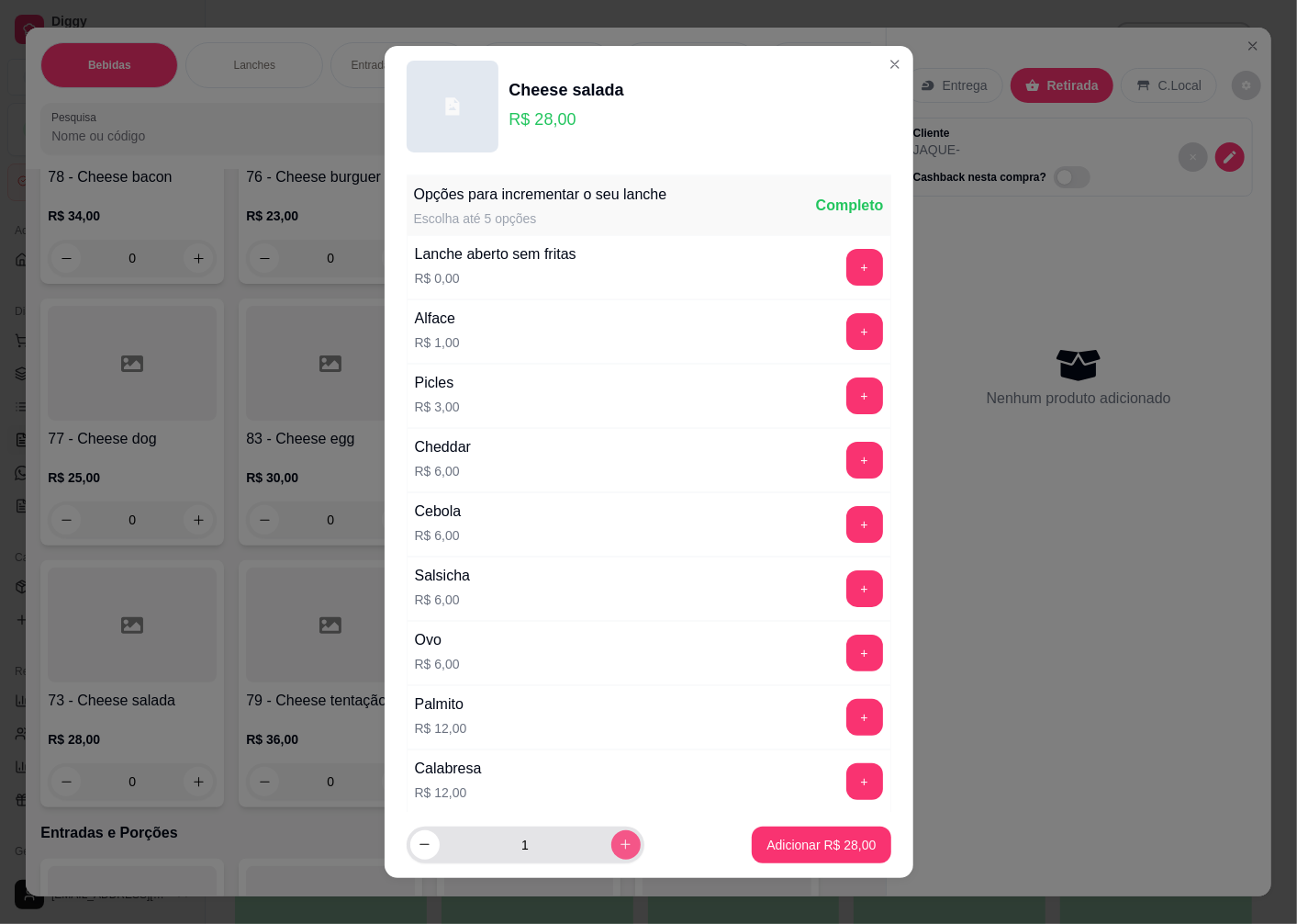
click at [619, 849] on icon "increase-product-quantity" at bounding box center [625, 844] width 14 height 14
type input "2"
click at [781, 841] on p "Adicionar R$ 56,00" at bounding box center [821, 844] width 106 height 18
type input "2"
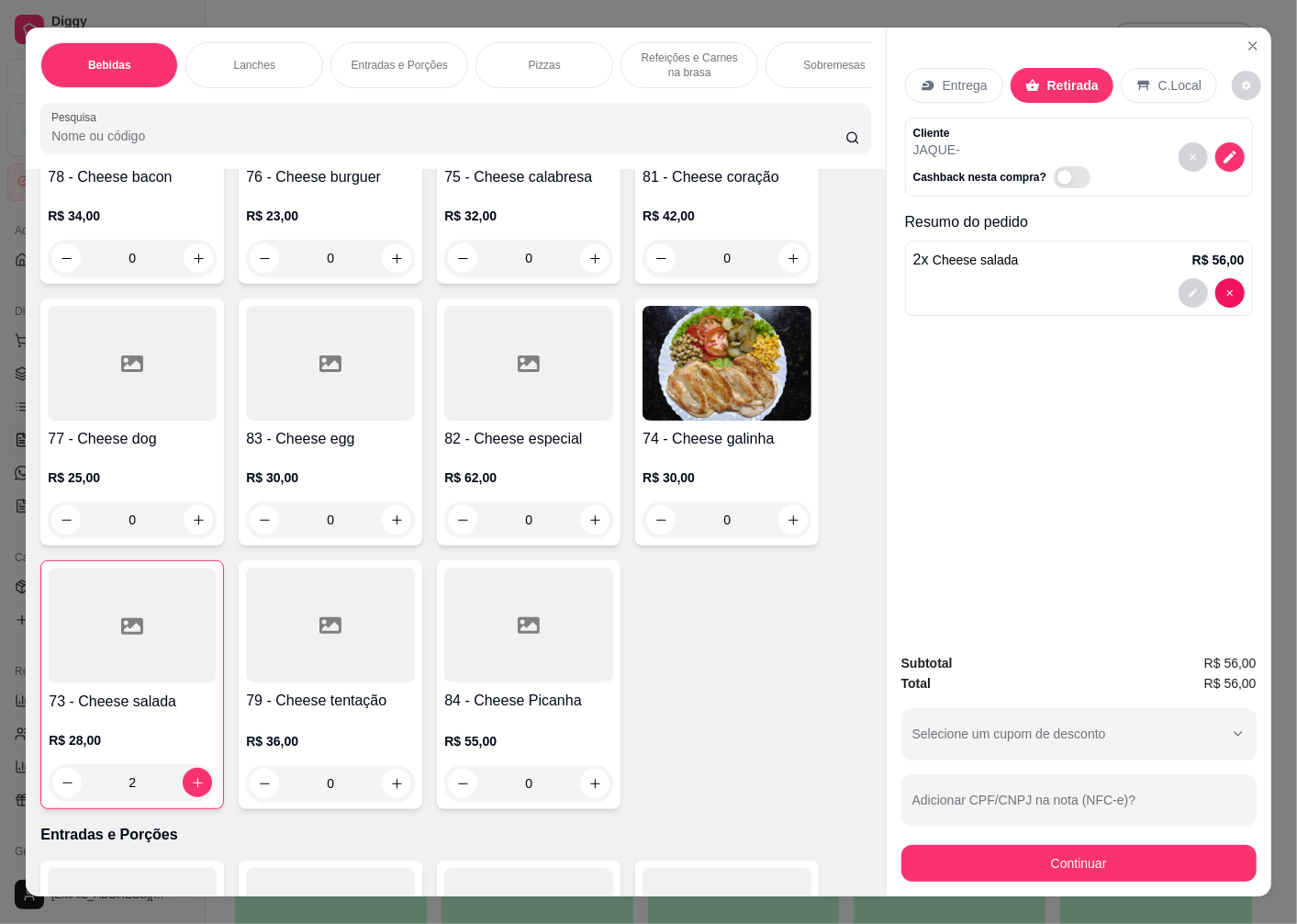
scroll to position [2857, 0]
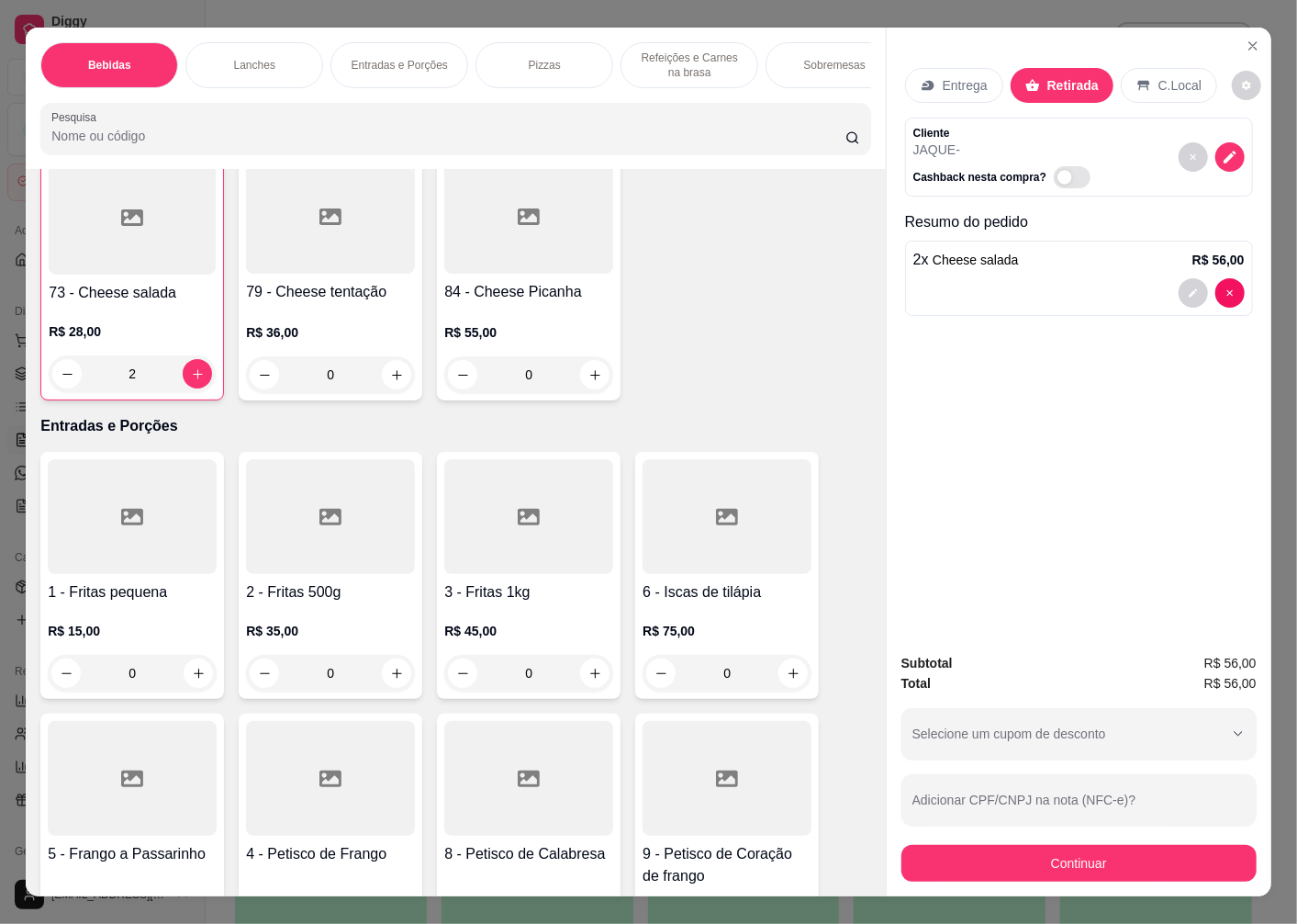
click at [139, 589] on h4 "1 - Fritas pequena" at bounding box center [132, 592] width 169 height 22
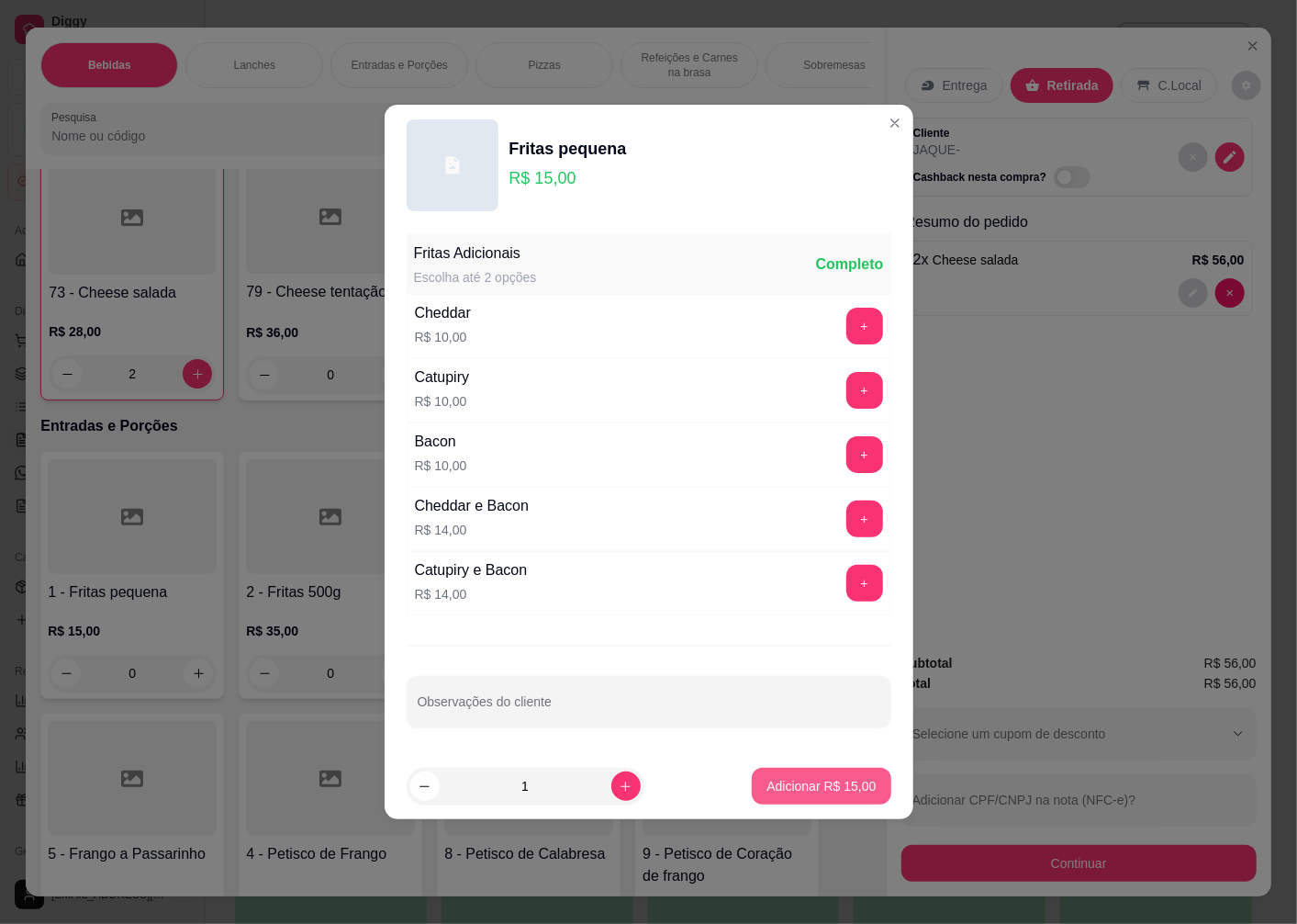
click at [793, 786] on p "Adicionar R$ 15,00" at bounding box center [821, 786] width 109 height 18
type input "1"
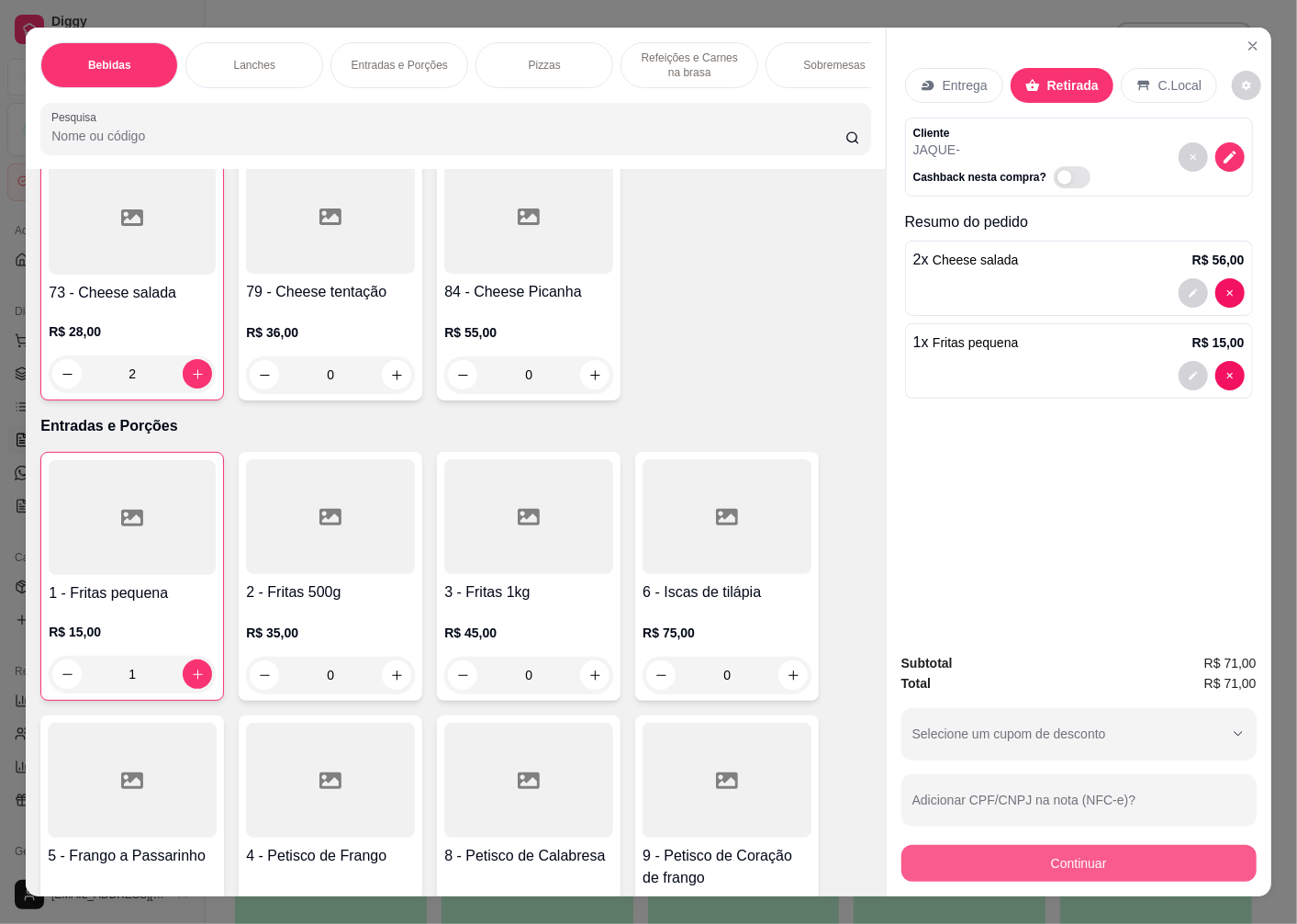
click at [1068, 863] on button "Continuar" at bounding box center [1079, 863] width 356 height 37
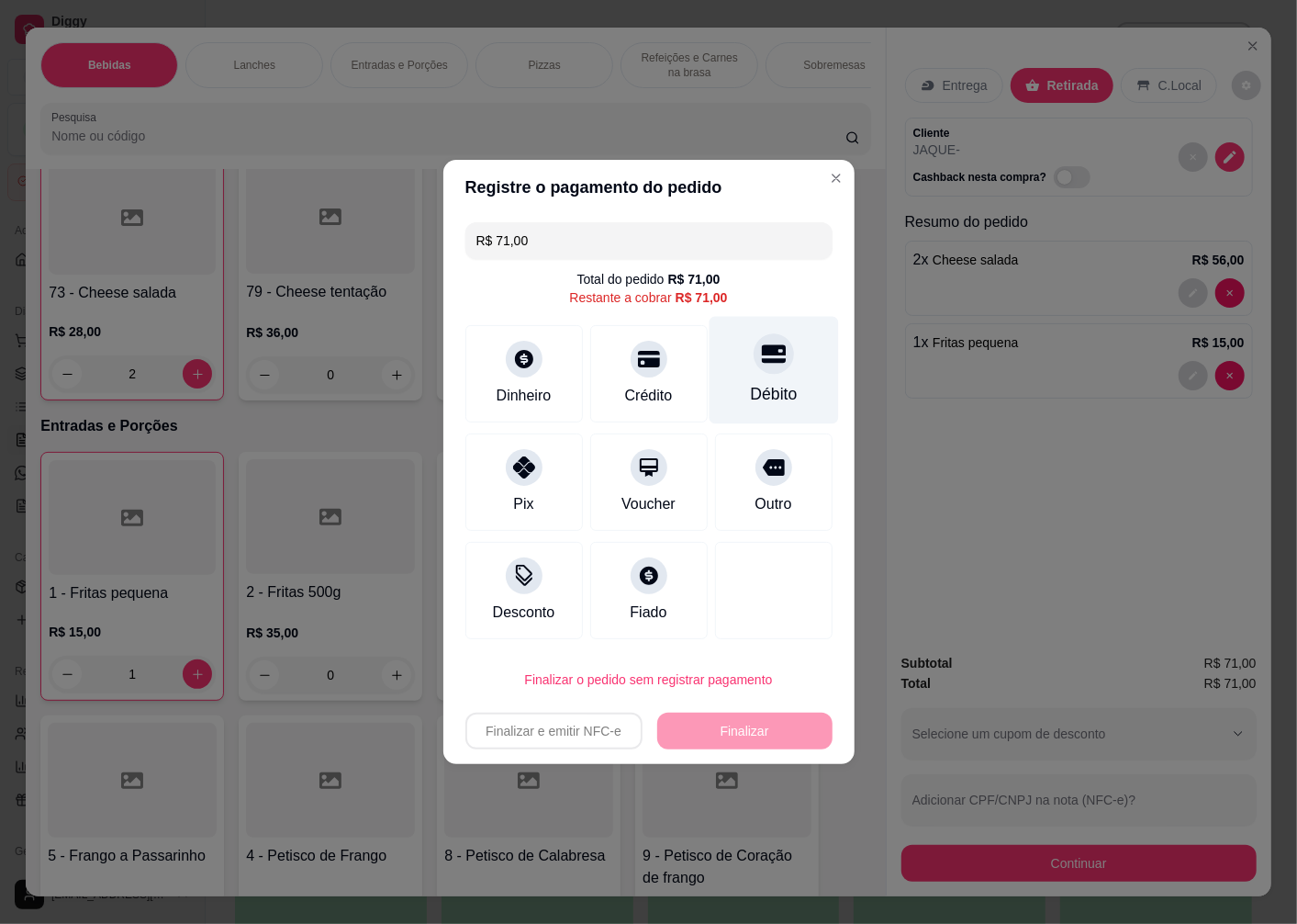
click at [758, 381] on div "Débito" at bounding box center [773, 371] width 129 height 107
type input "R$ 0,00"
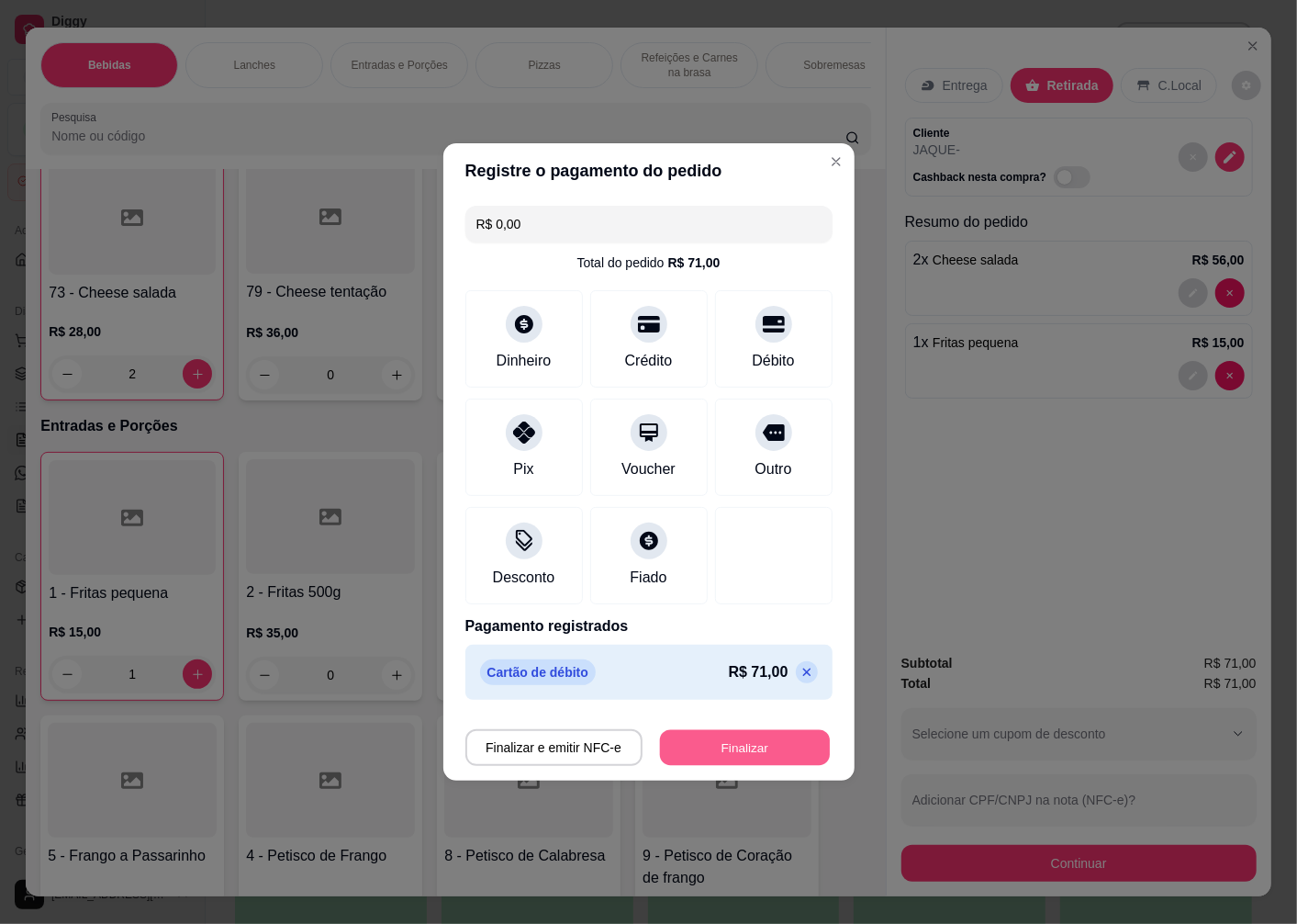
click at [703, 749] on button "Finalizar" at bounding box center [745, 748] width 170 height 36
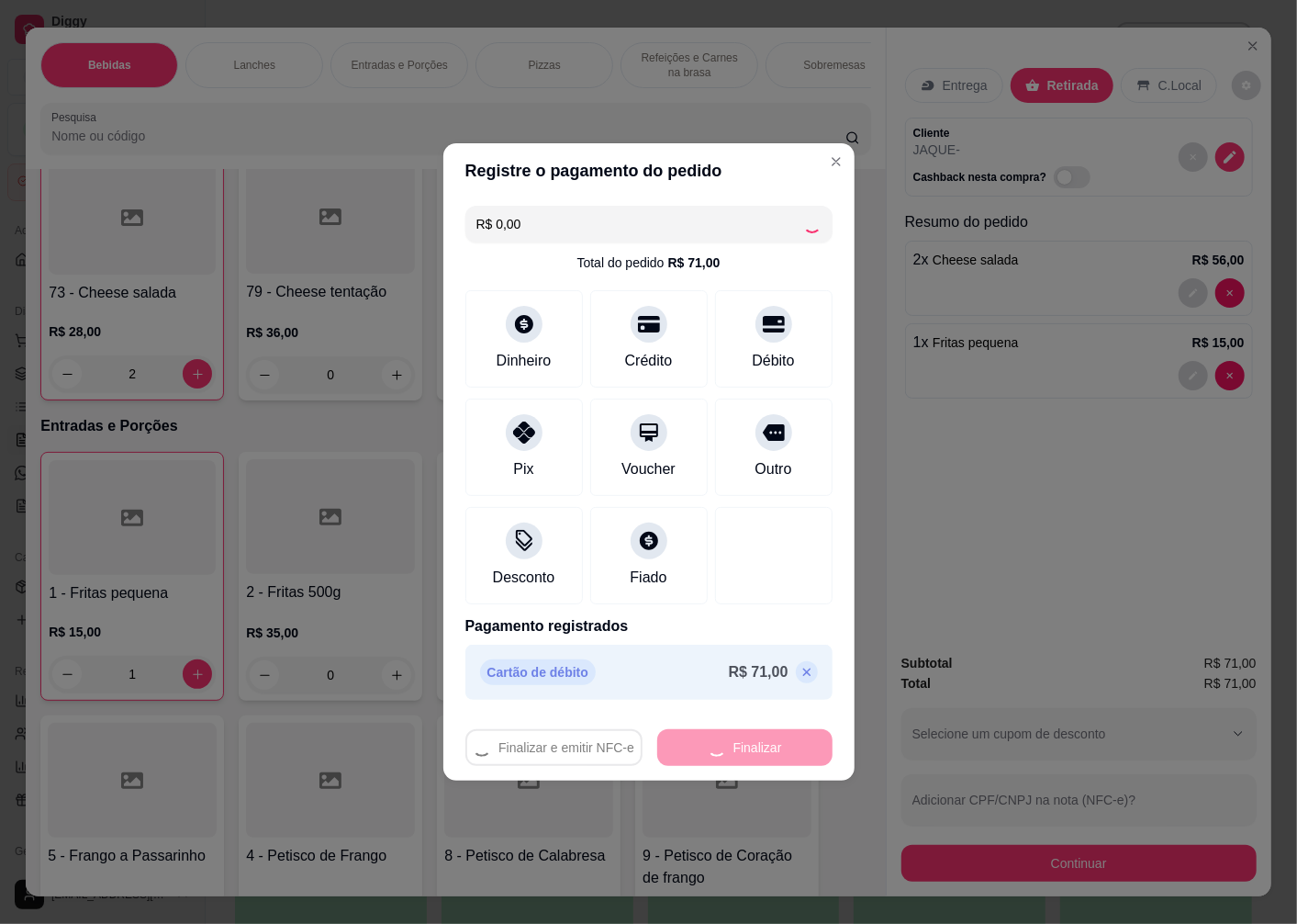
type input "0"
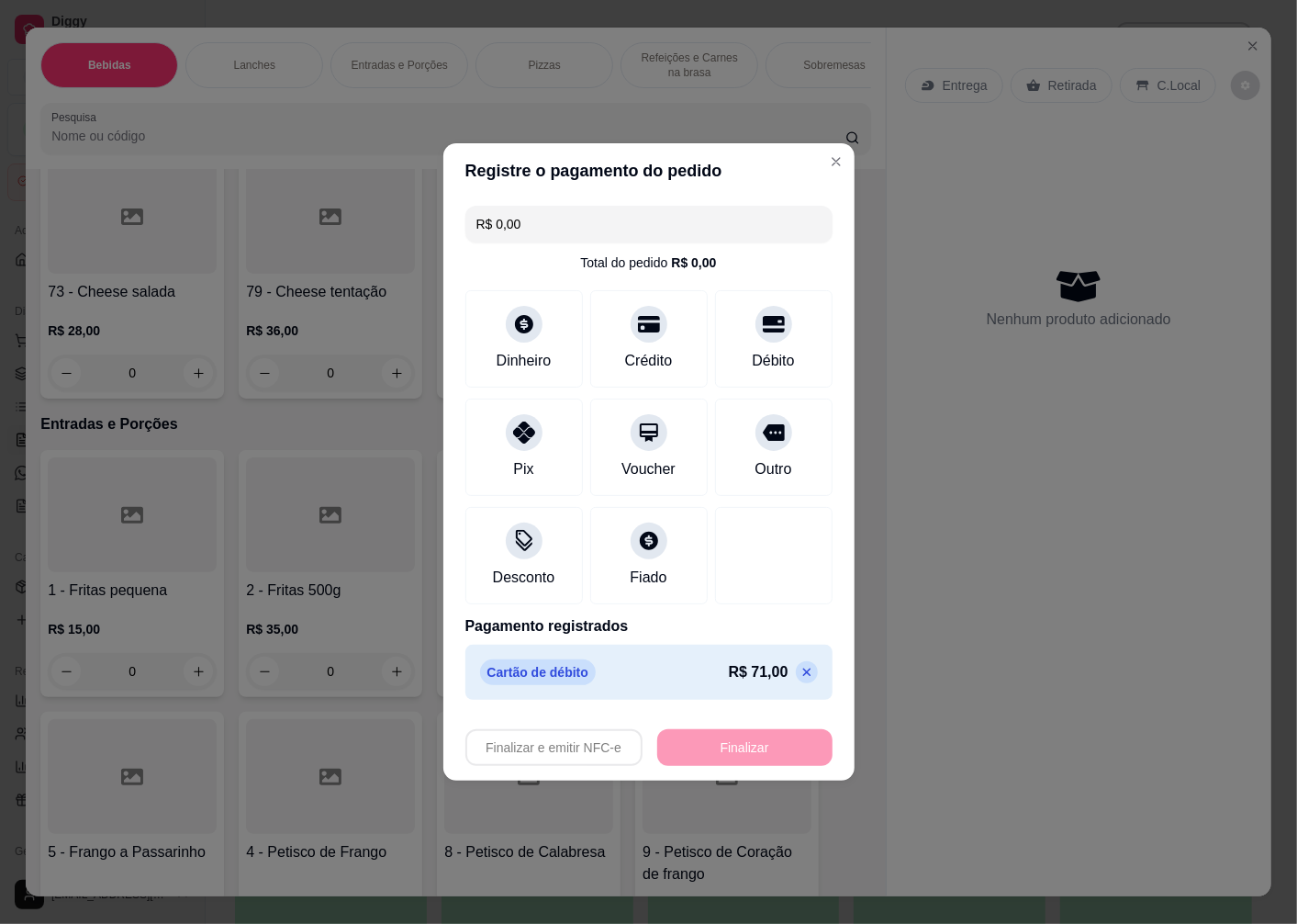
type input "-R$ 71,00"
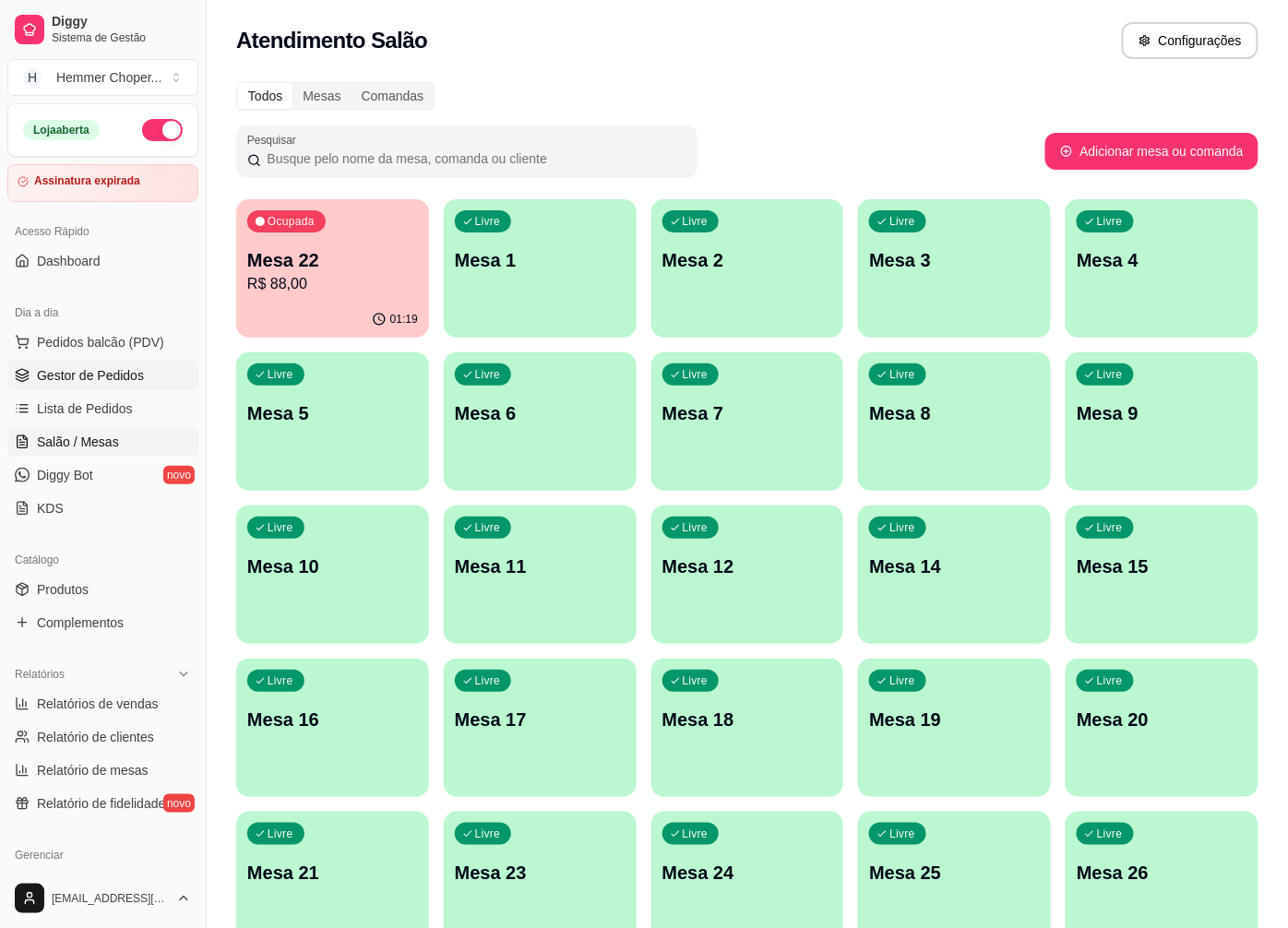
click at [92, 377] on span "Gestor de Pedidos" at bounding box center [90, 376] width 107 height 19
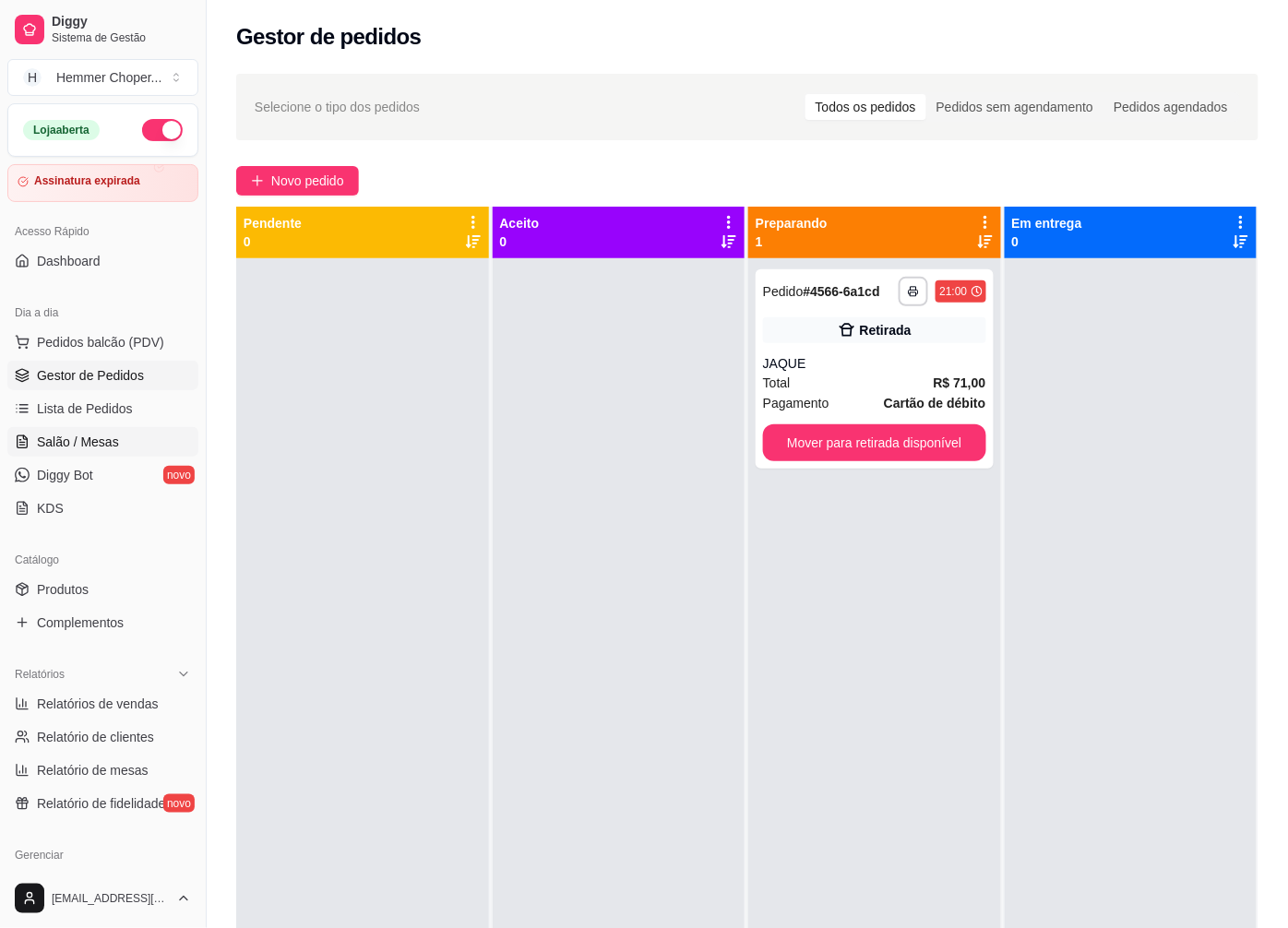
click at [121, 435] on link "Salão / Mesas" at bounding box center [103, 442] width 191 height 30
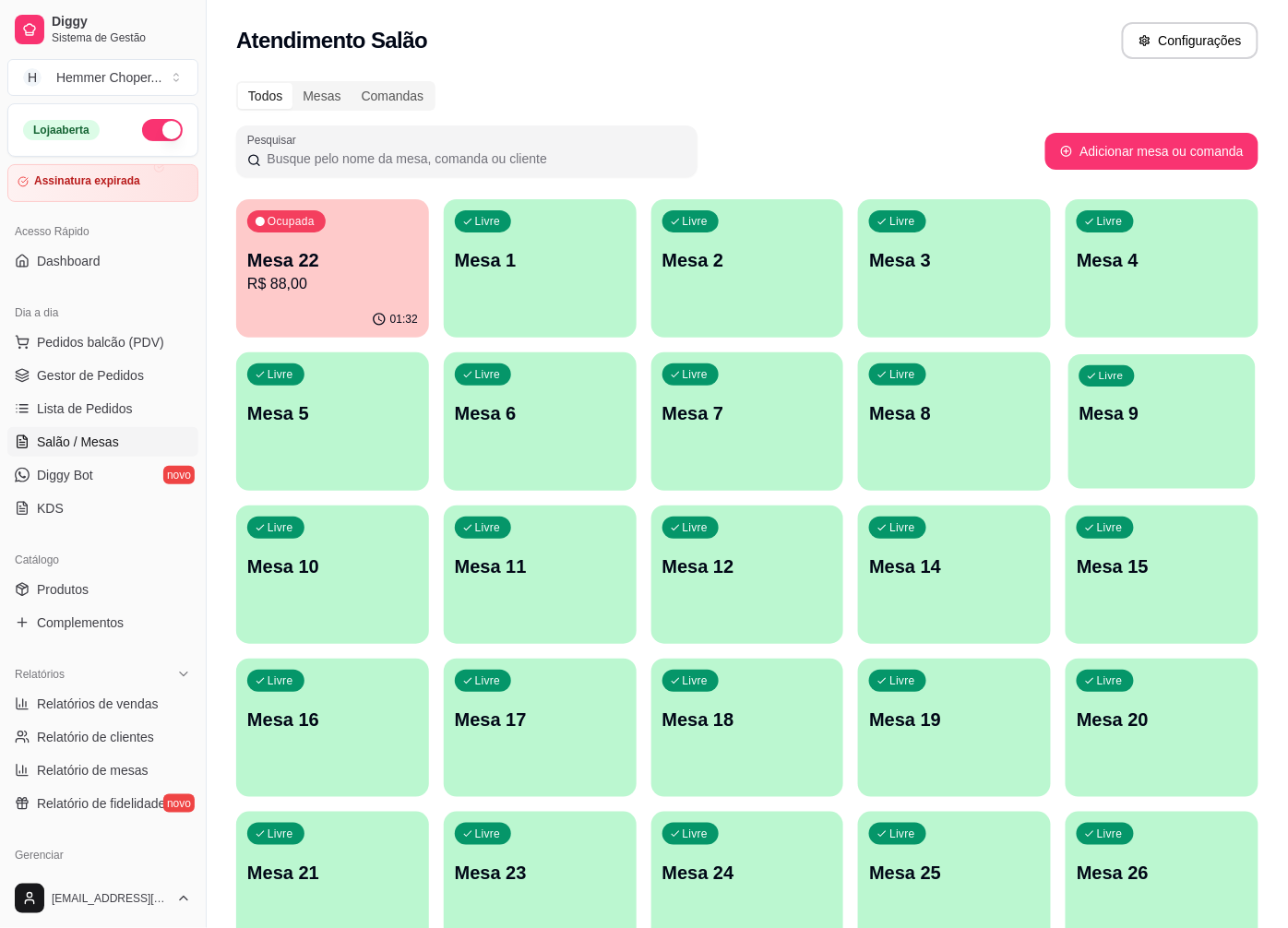
click at [1136, 403] on p "Mesa 9" at bounding box center [1162, 413] width 165 height 25
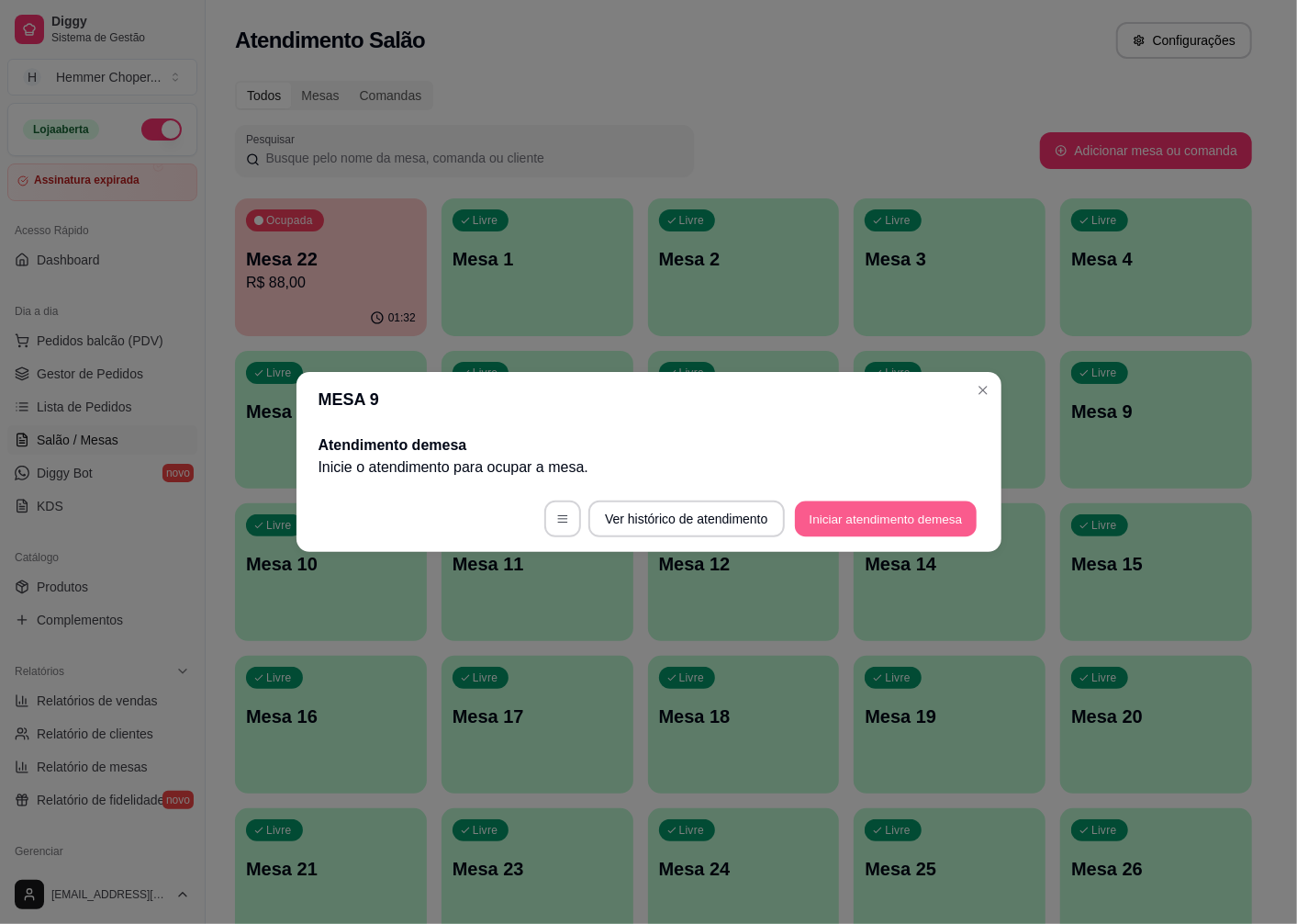
click at [829, 517] on button "Iniciar atendimento de mesa" at bounding box center [886, 519] width 182 height 36
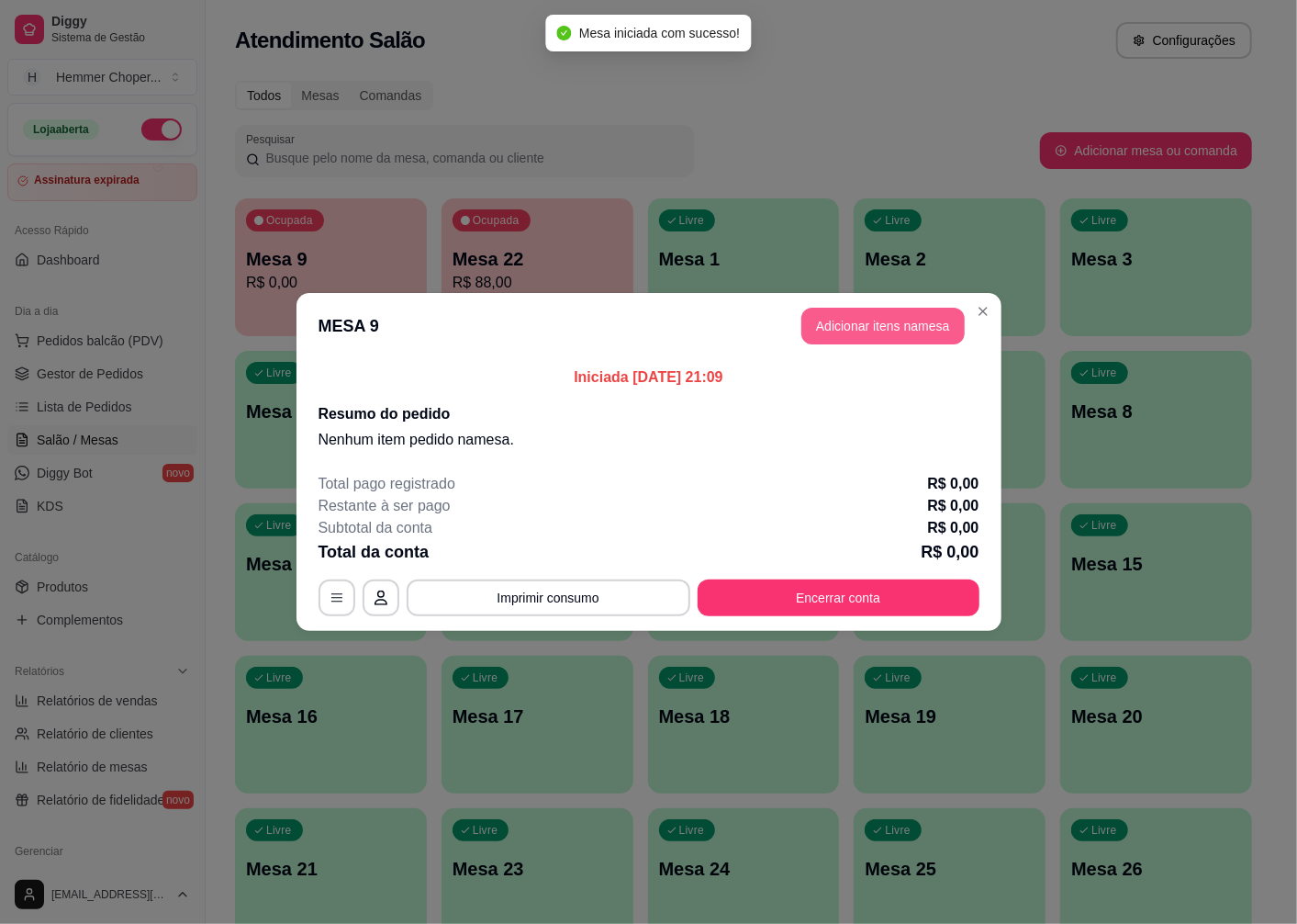
click at [877, 319] on button "Adicionar itens na mesa" at bounding box center [883, 326] width 164 height 37
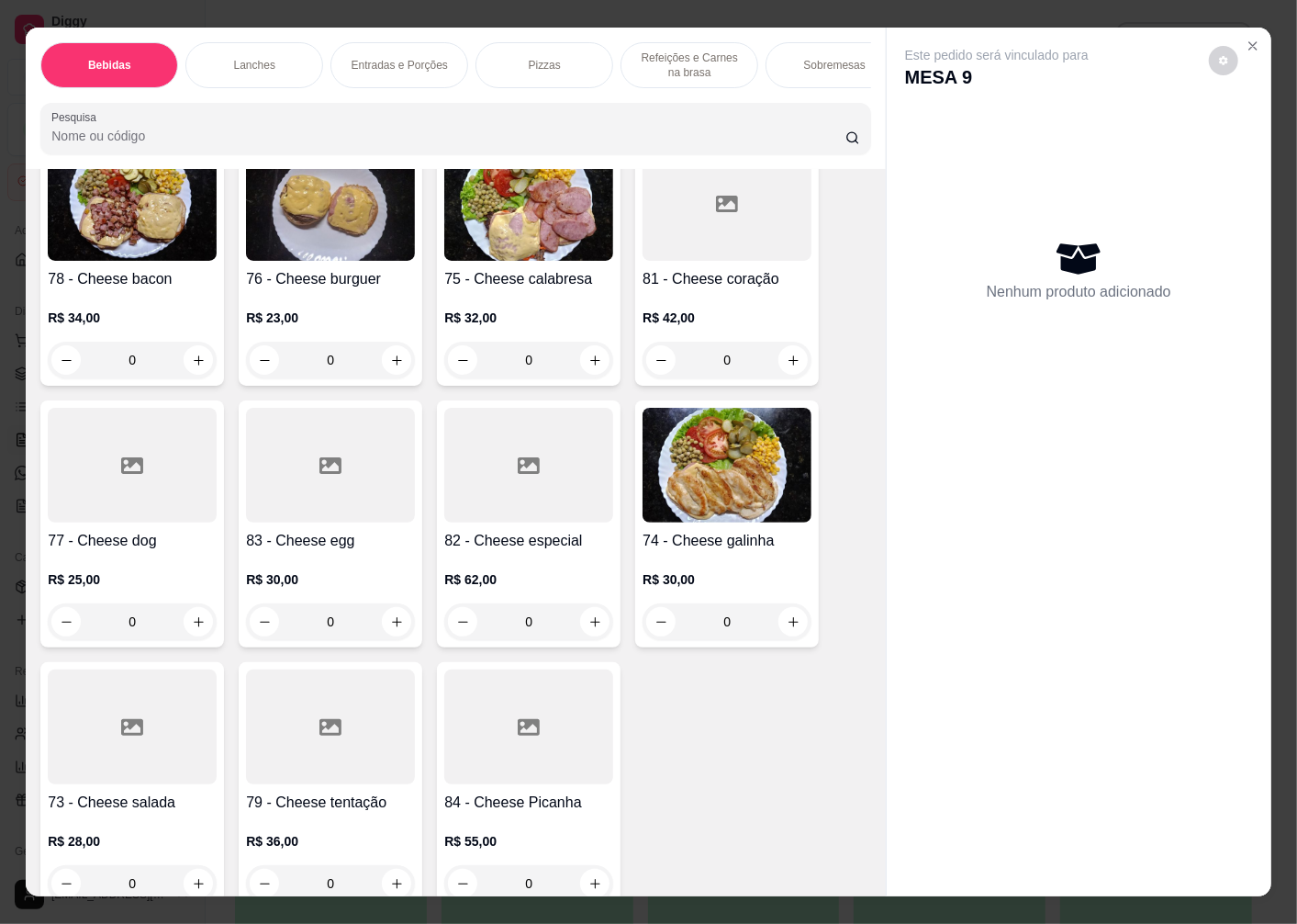
scroll to position [2244, 0]
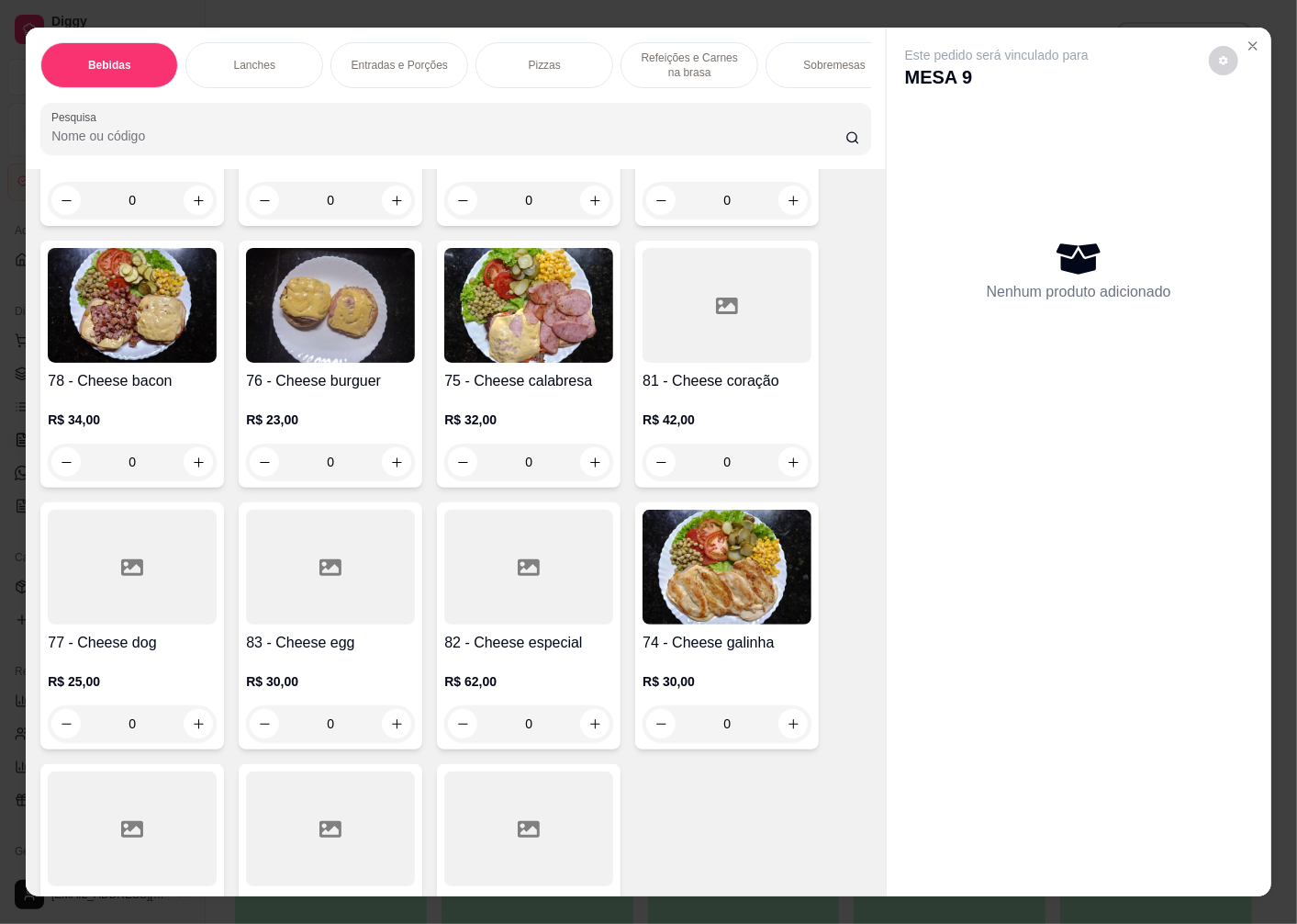
click at [149, 362] on img at bounding box center [132, 305] width 169 height 115
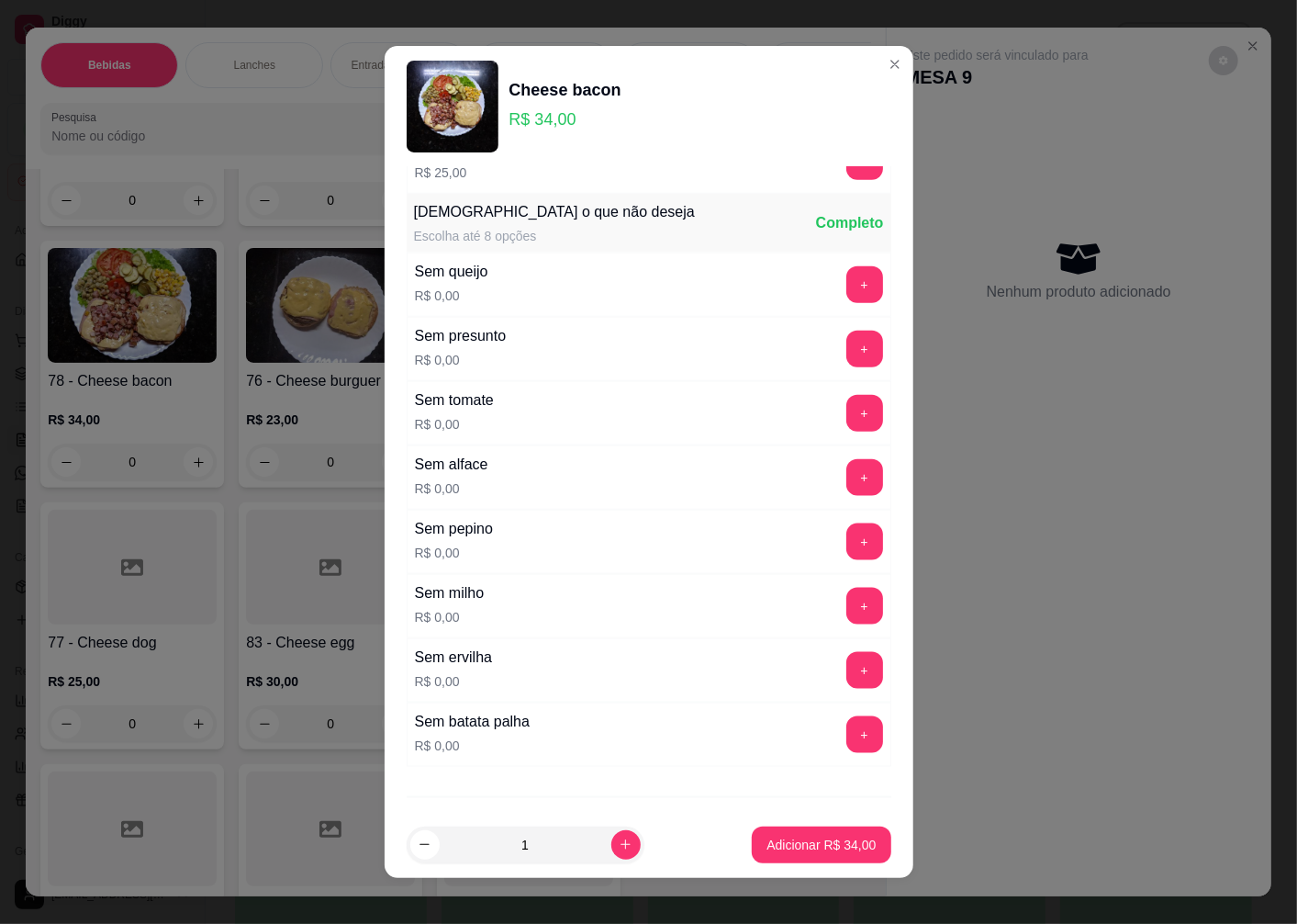
scroll to position [925, 0]
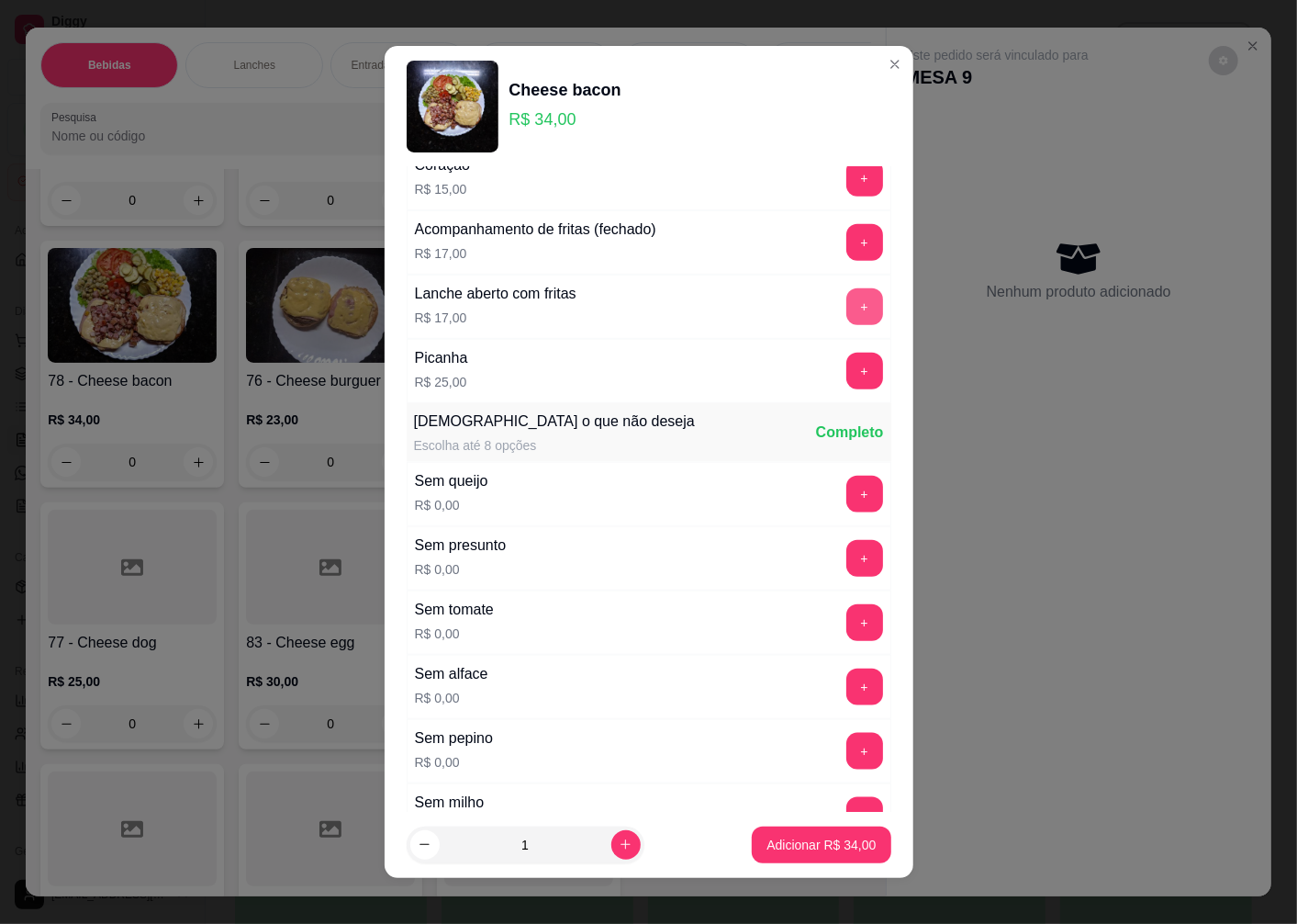
click at [846, 306] on button "+" at bounding box center [865, 307] width 37 height 37
click at [782, 847] on p "Adicionar R$ 51,00" at bounding box center [821, 844] width 106 height 18
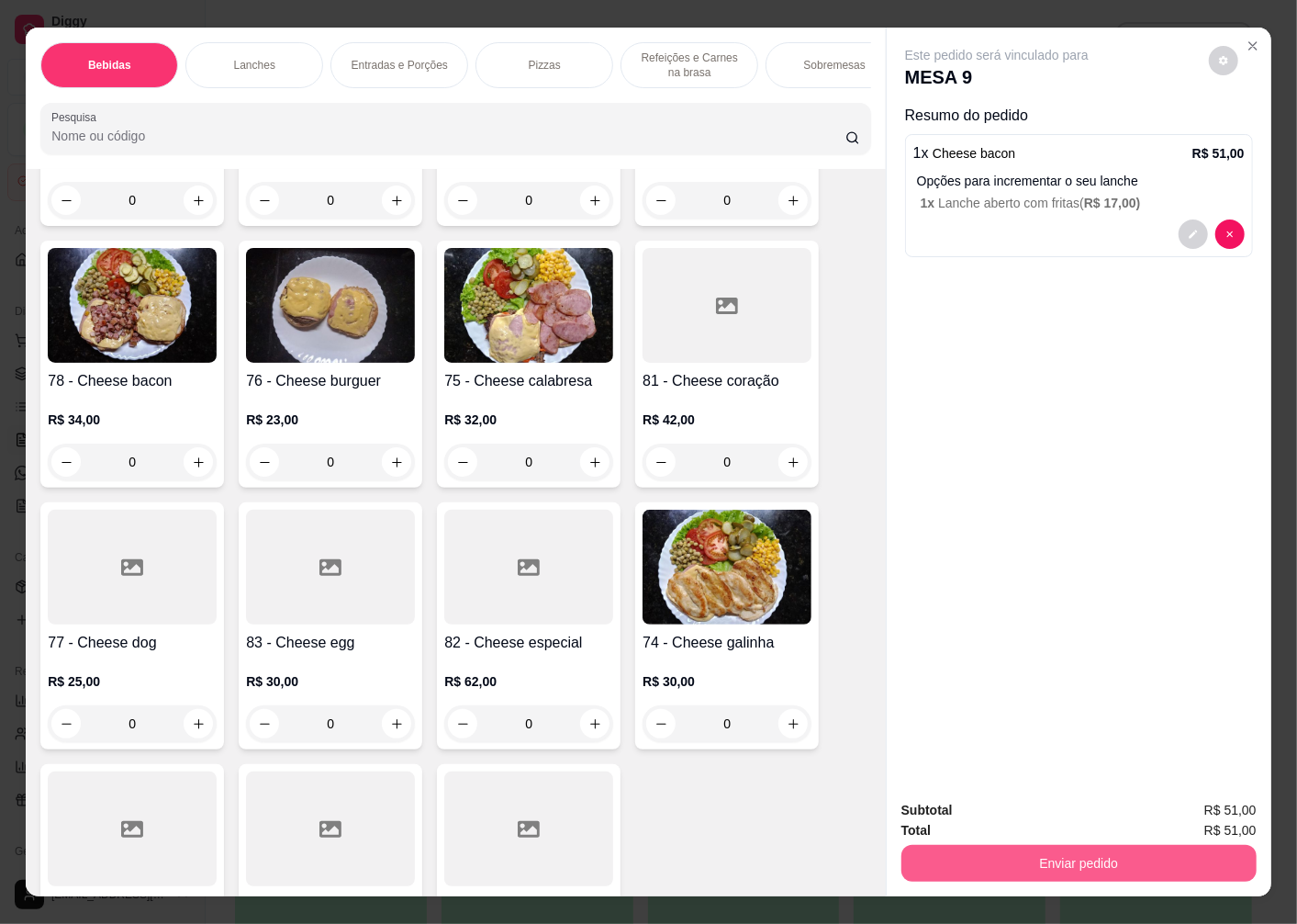
click at [949, 867] on button "Enviar pedido" at bounding box center [1079, 863] width 356 height 37
click at [1194, 806] on button "Enviar pedido" at bounding box center [1208, 811] width 103 height 35
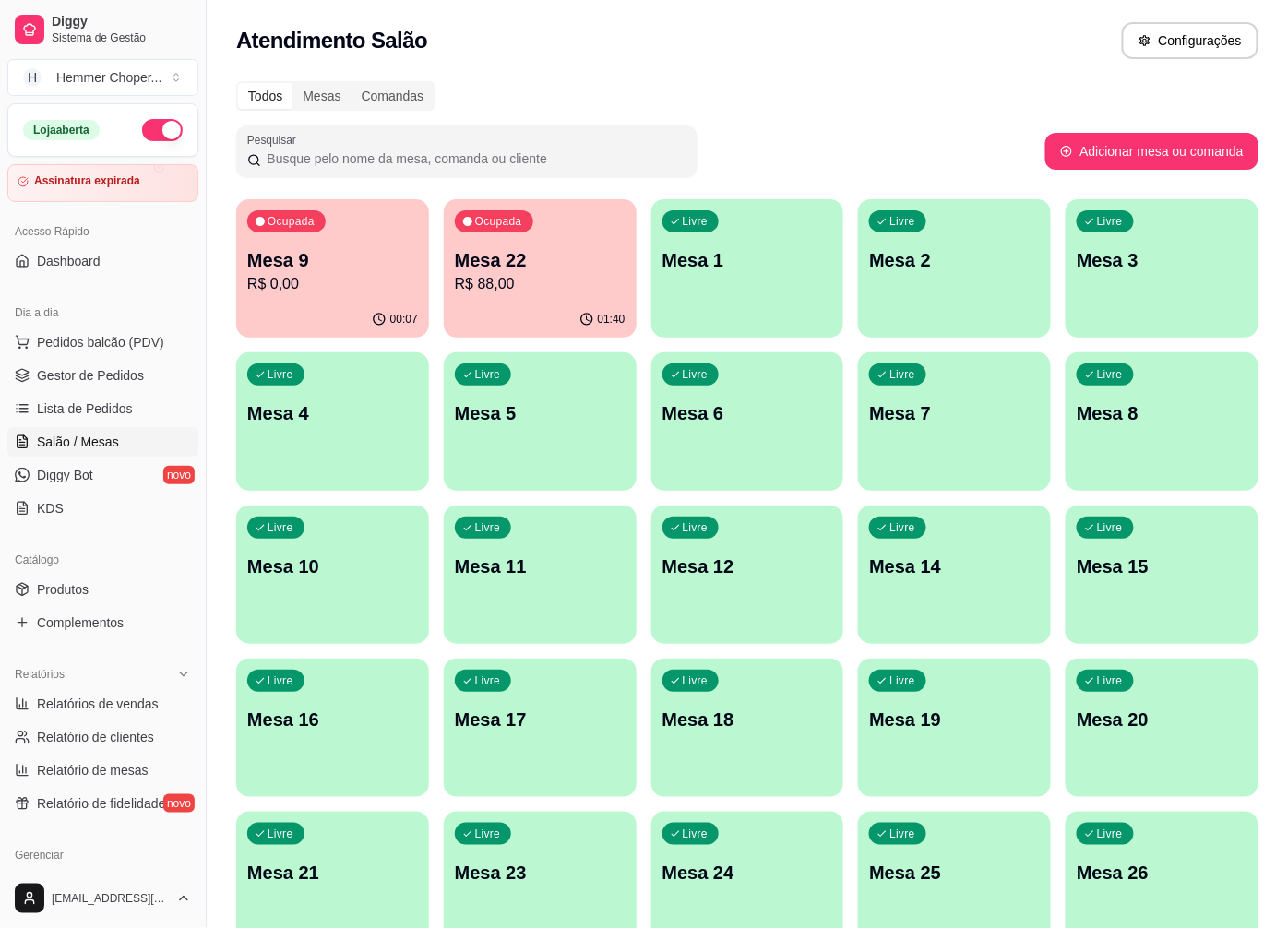
click at [348, 283] on p "R$ 0,00" at bounding box center [332, 284] width 171 height 22
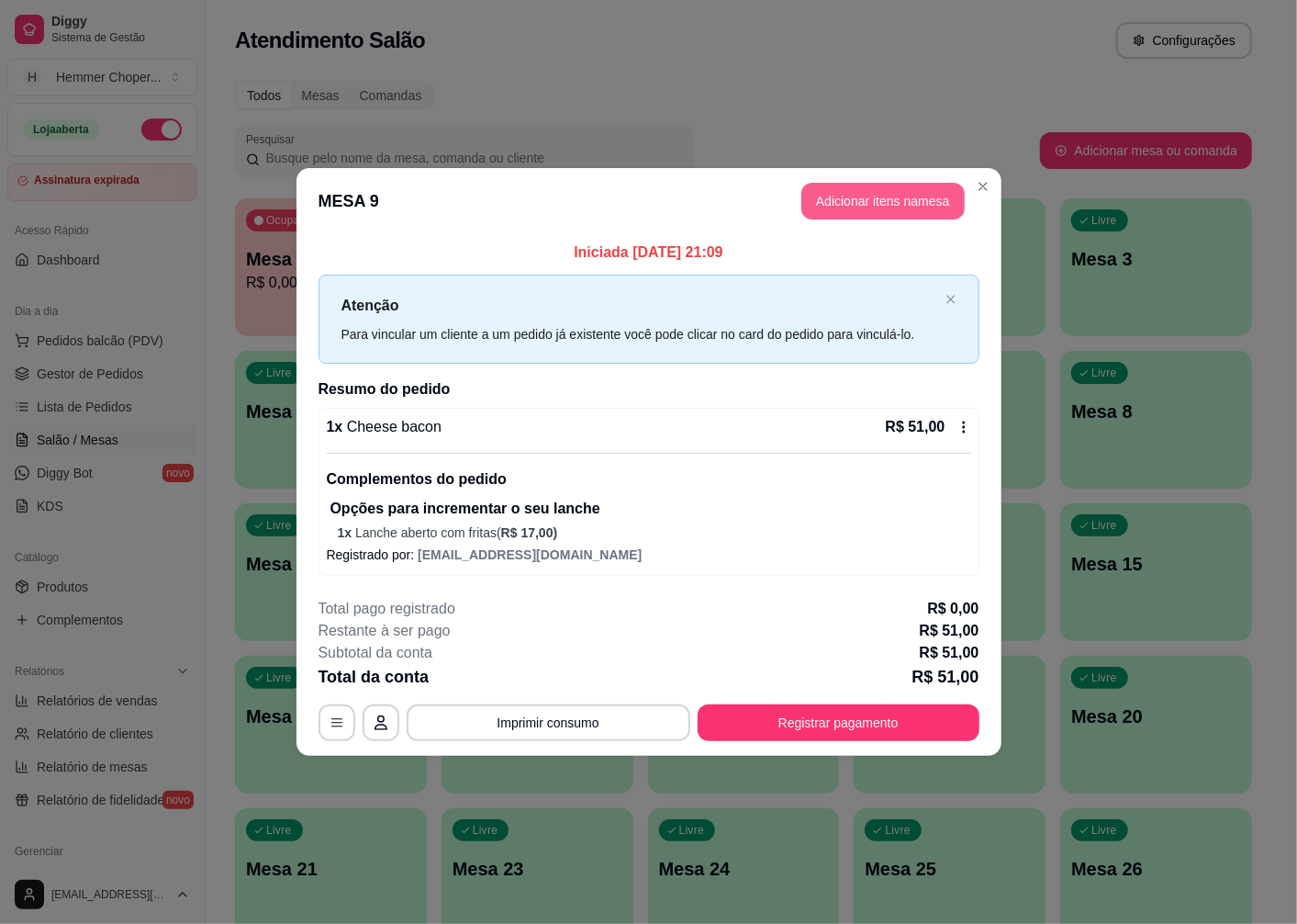
click at [877, 196] on button "Adicionar itens na mesa" at bounding box center [883, 201] width 164 height 37
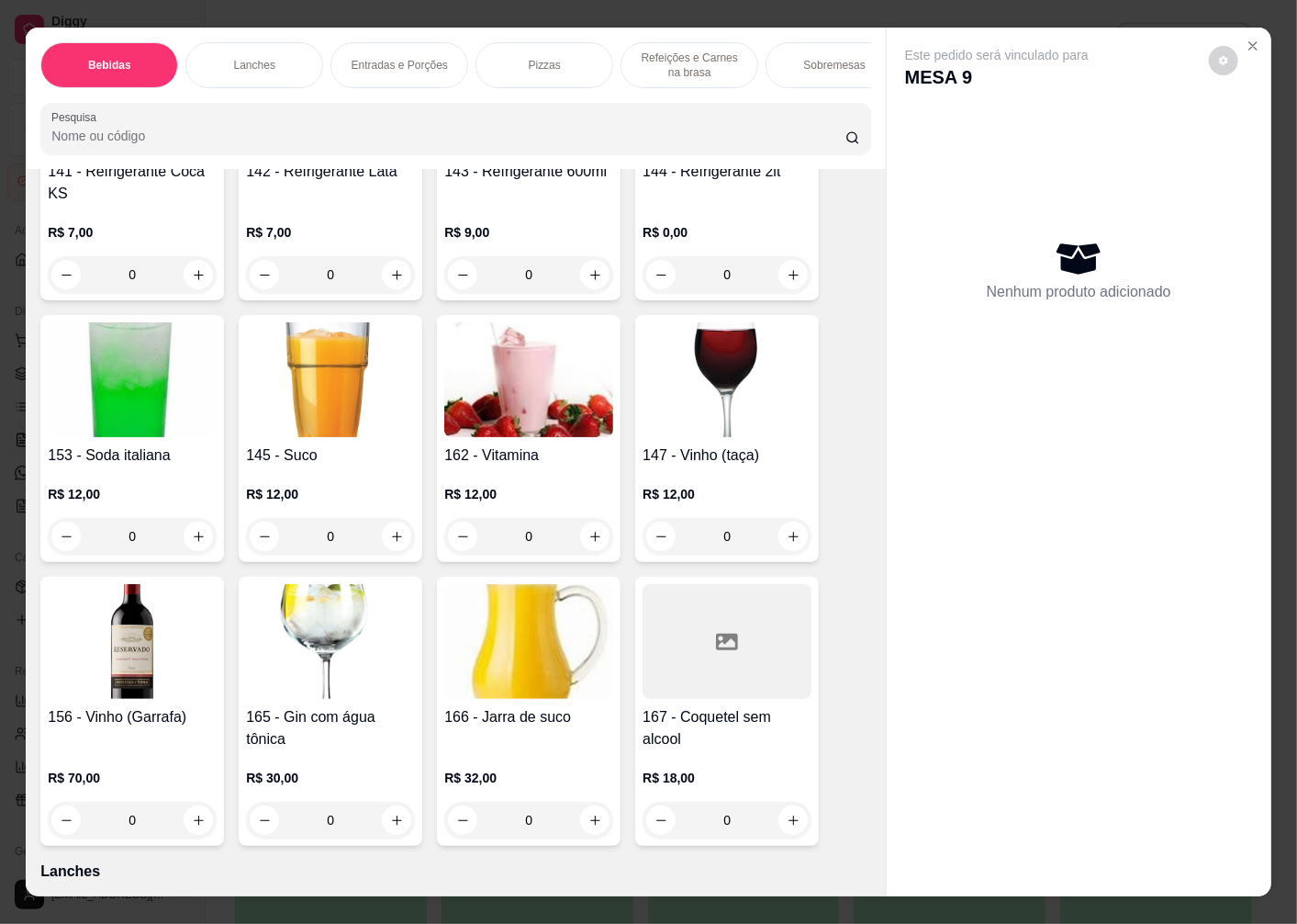
scroll to position [1020, 0]
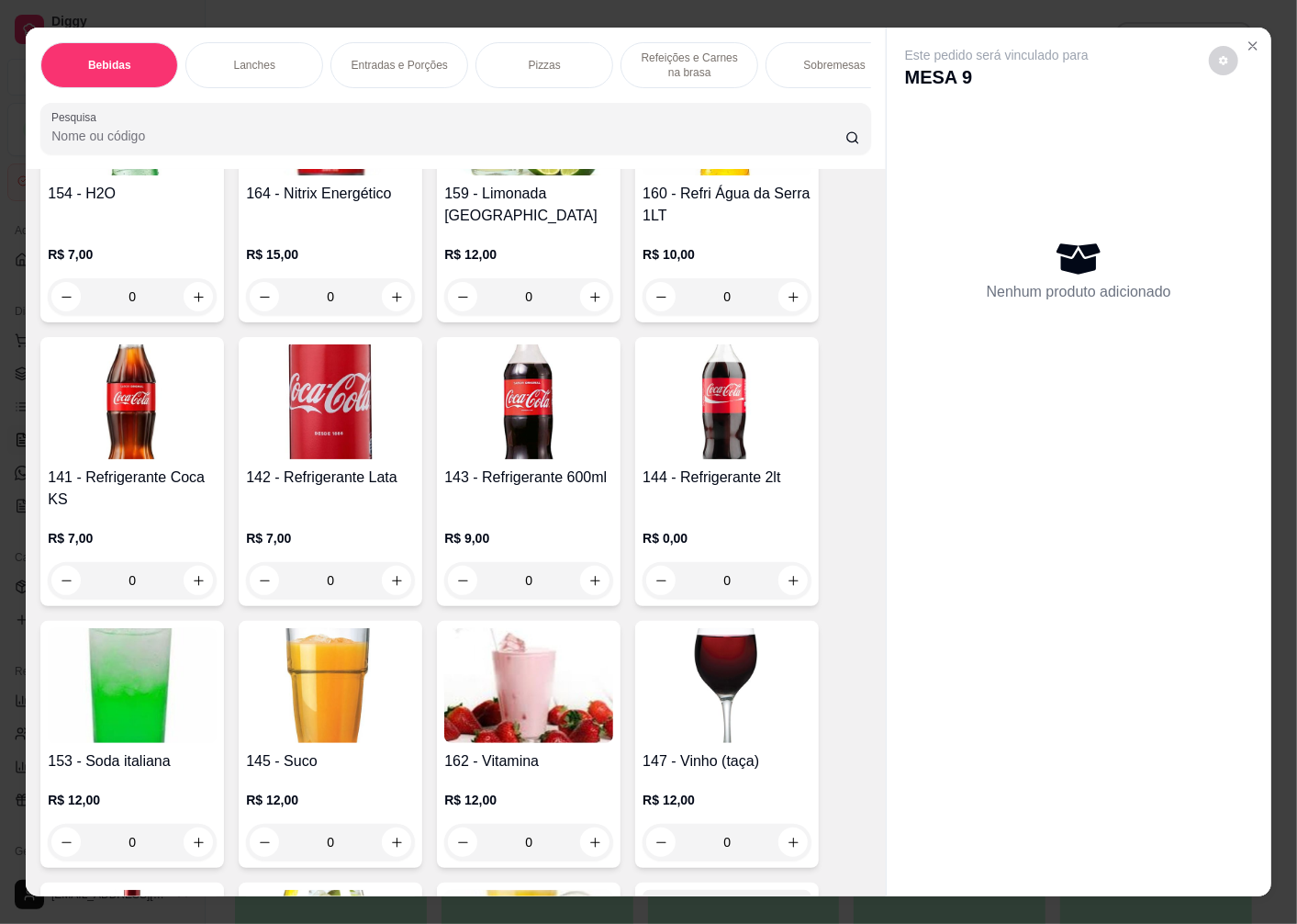
click at [346, 459] on img at bounding box center [330, 402] width 169 height 115
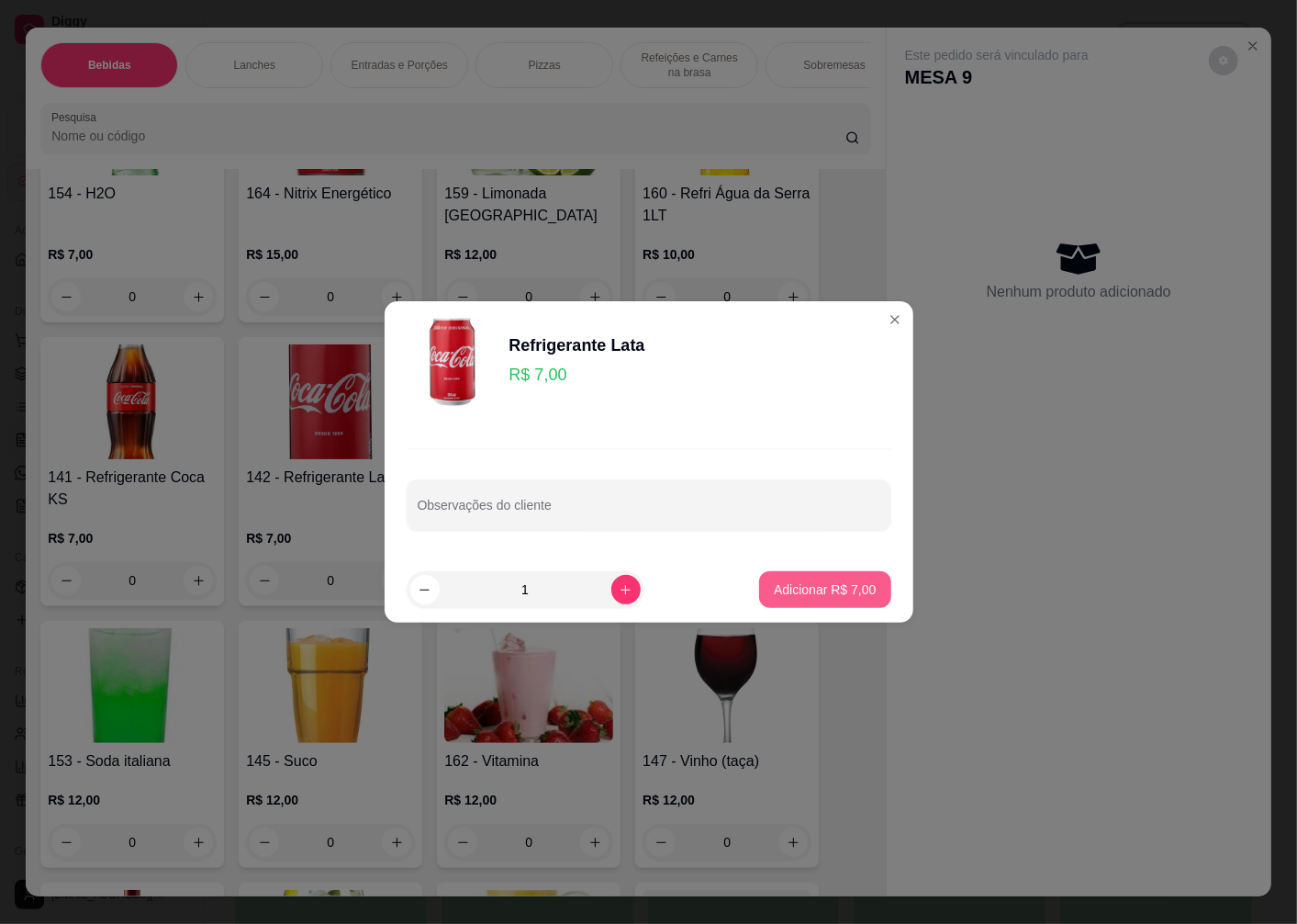
click at [825, 593] on p "Adicionar R$ 7,00" at bounding box center [825, 590] width 102 height 18
type input "1"
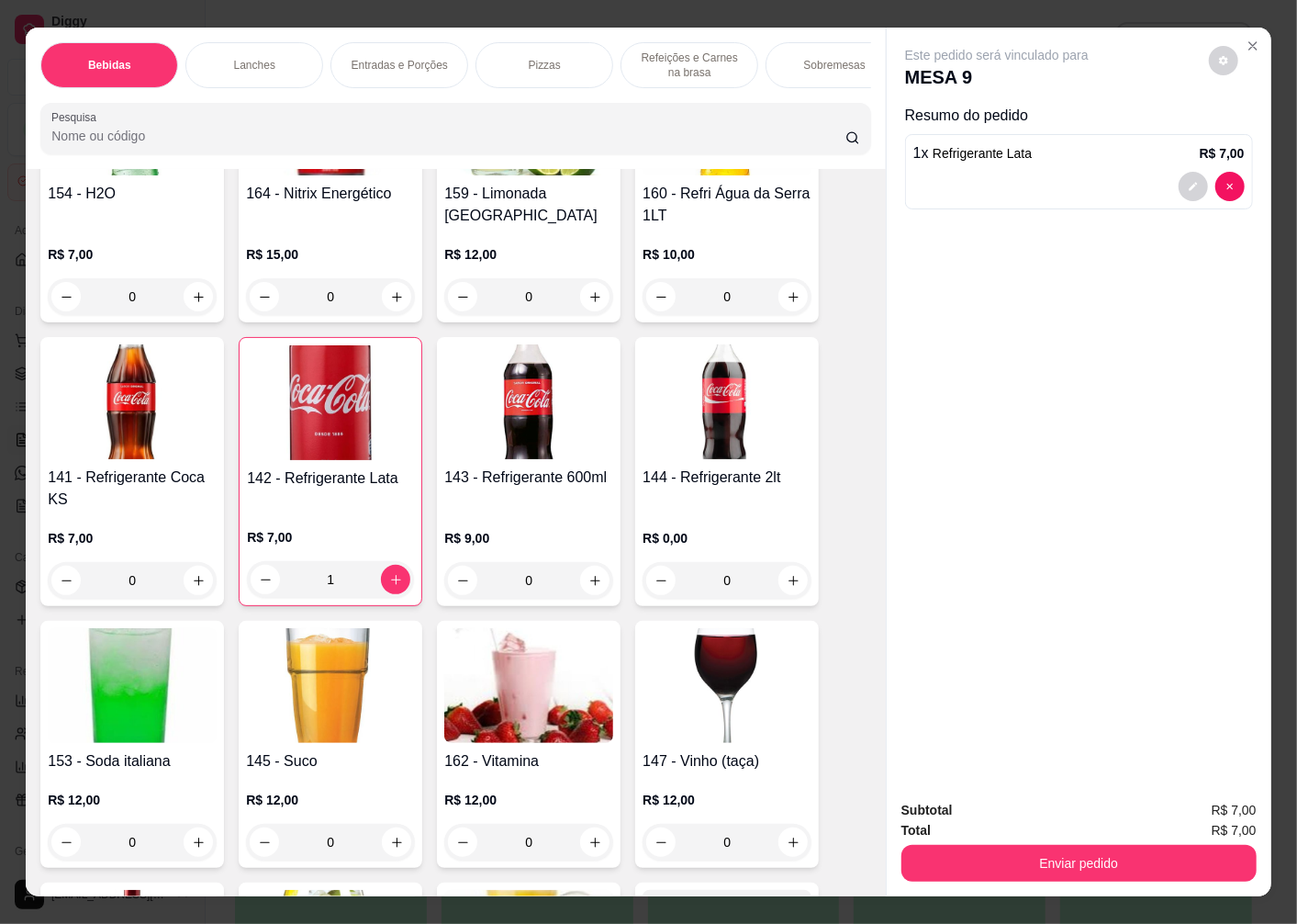
click at [527, 459] on img at bounding box center [528, 402] width 169 height 115
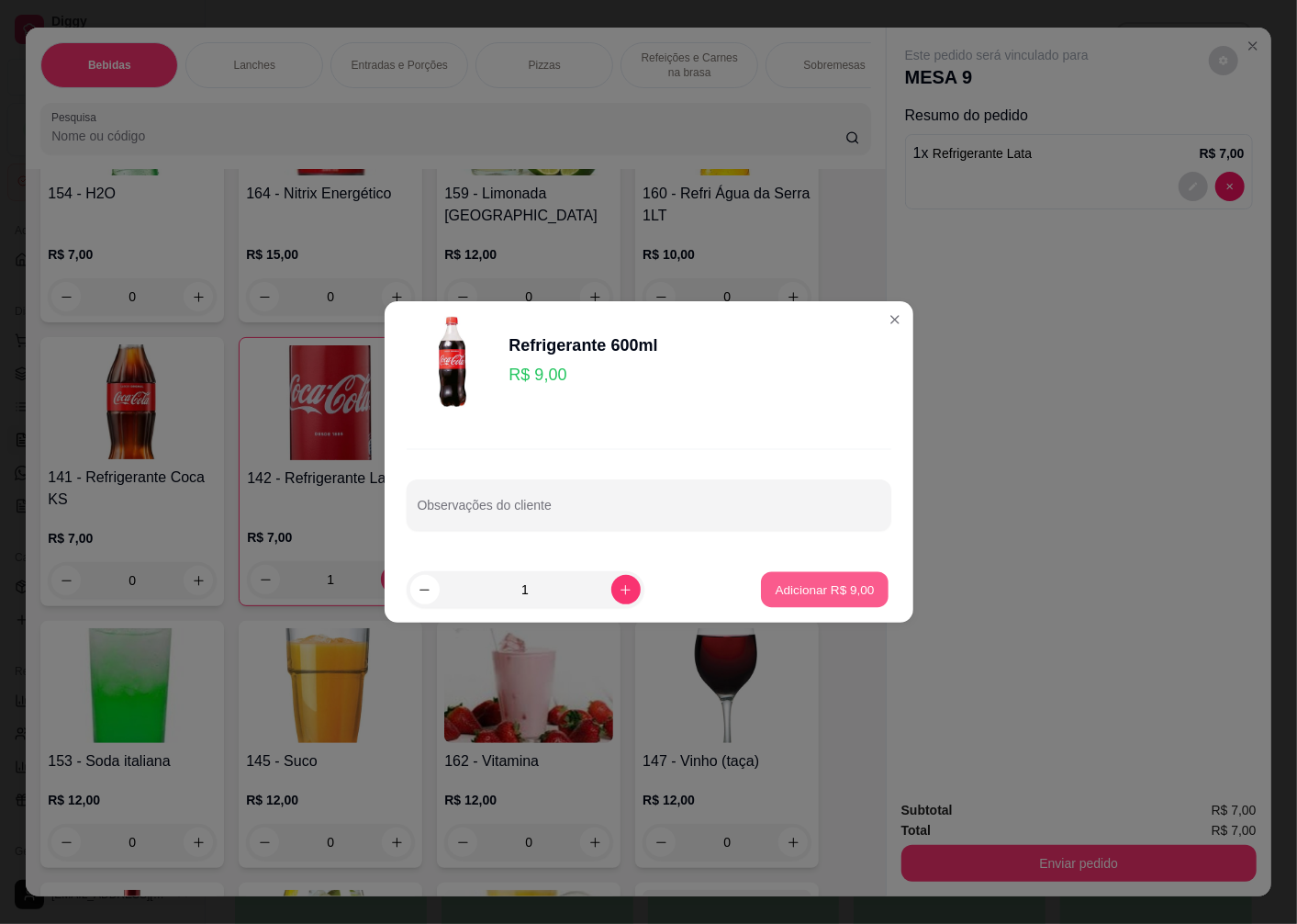
click at [801, 594] on p "Adicionar R$ 9,00" at bounding box center [825, 589] width 99 height 18
type input "1"
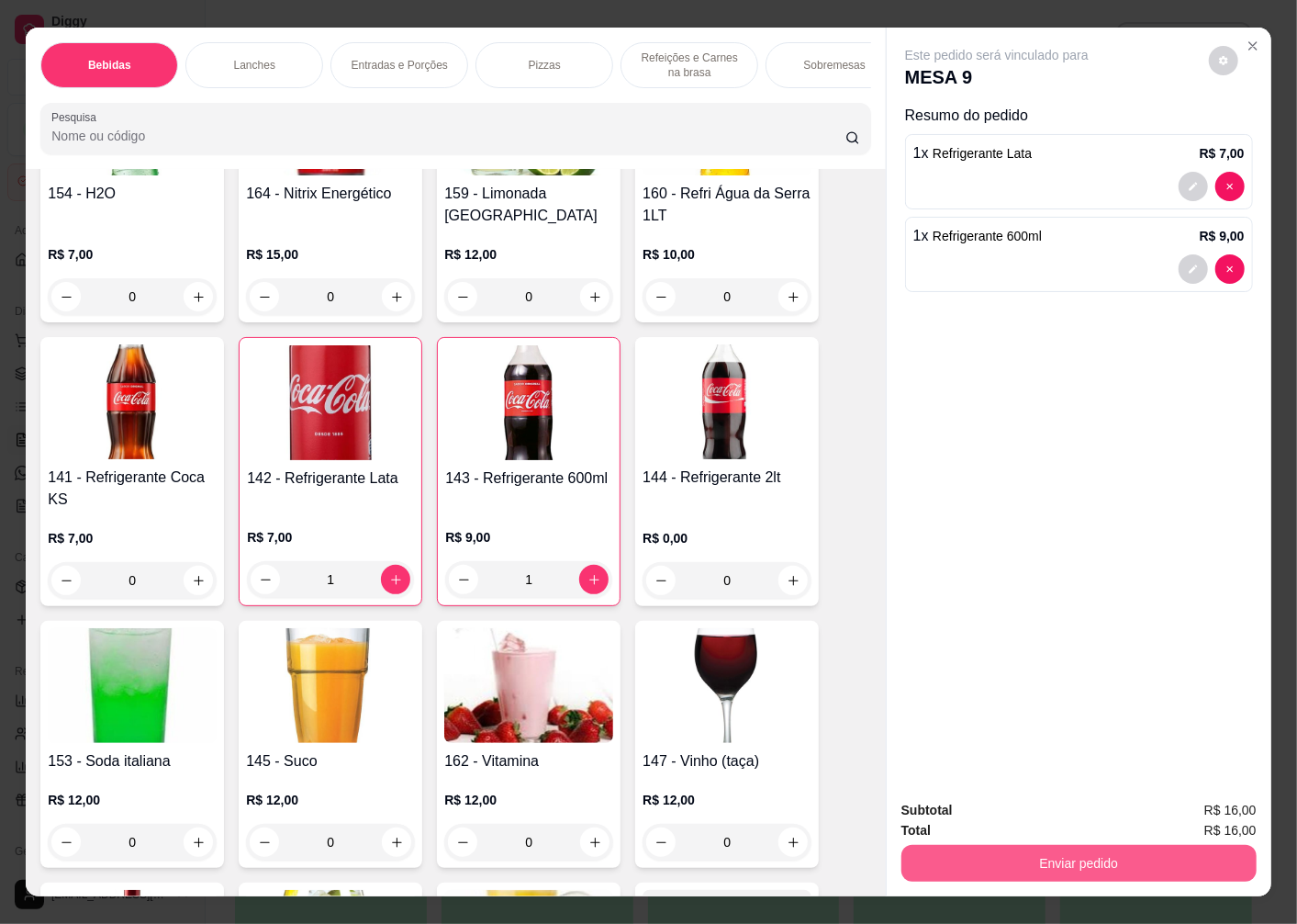
click at [1024, 864] on button "Enviar pedido" at bounding box center [1079, 863] width 356 height 37
click at [1180, 804] on button "Enviar pedido" at bounding box center [1208, 811] width 103 height 35
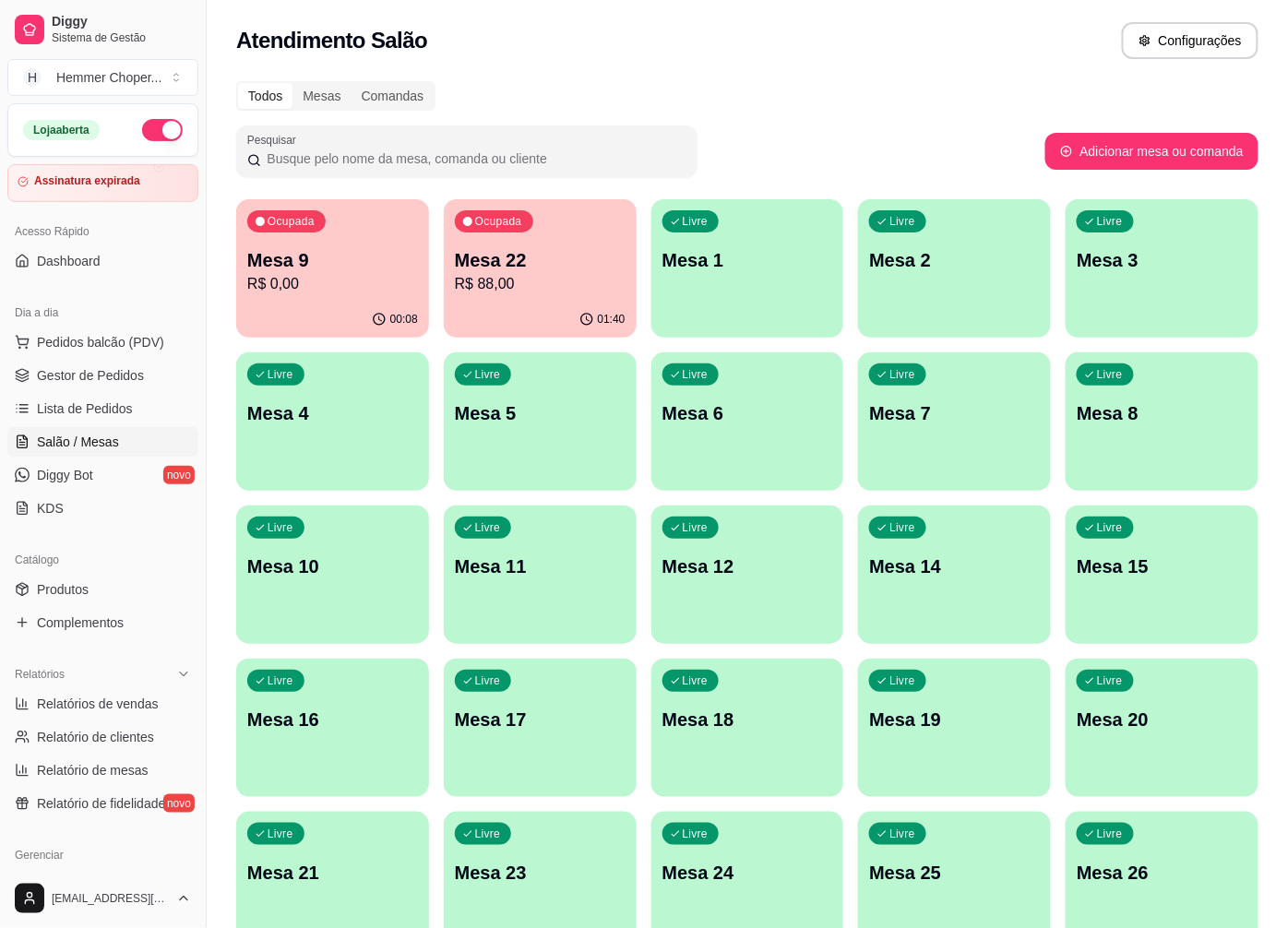
click at [303, 289] on p "R$ 0,00" at bounding box center [332, 284] width 171 height 22
click at [111, 380] on span "Gestor de Pedidos" at bounding box center [90, 376] width 107 height 19
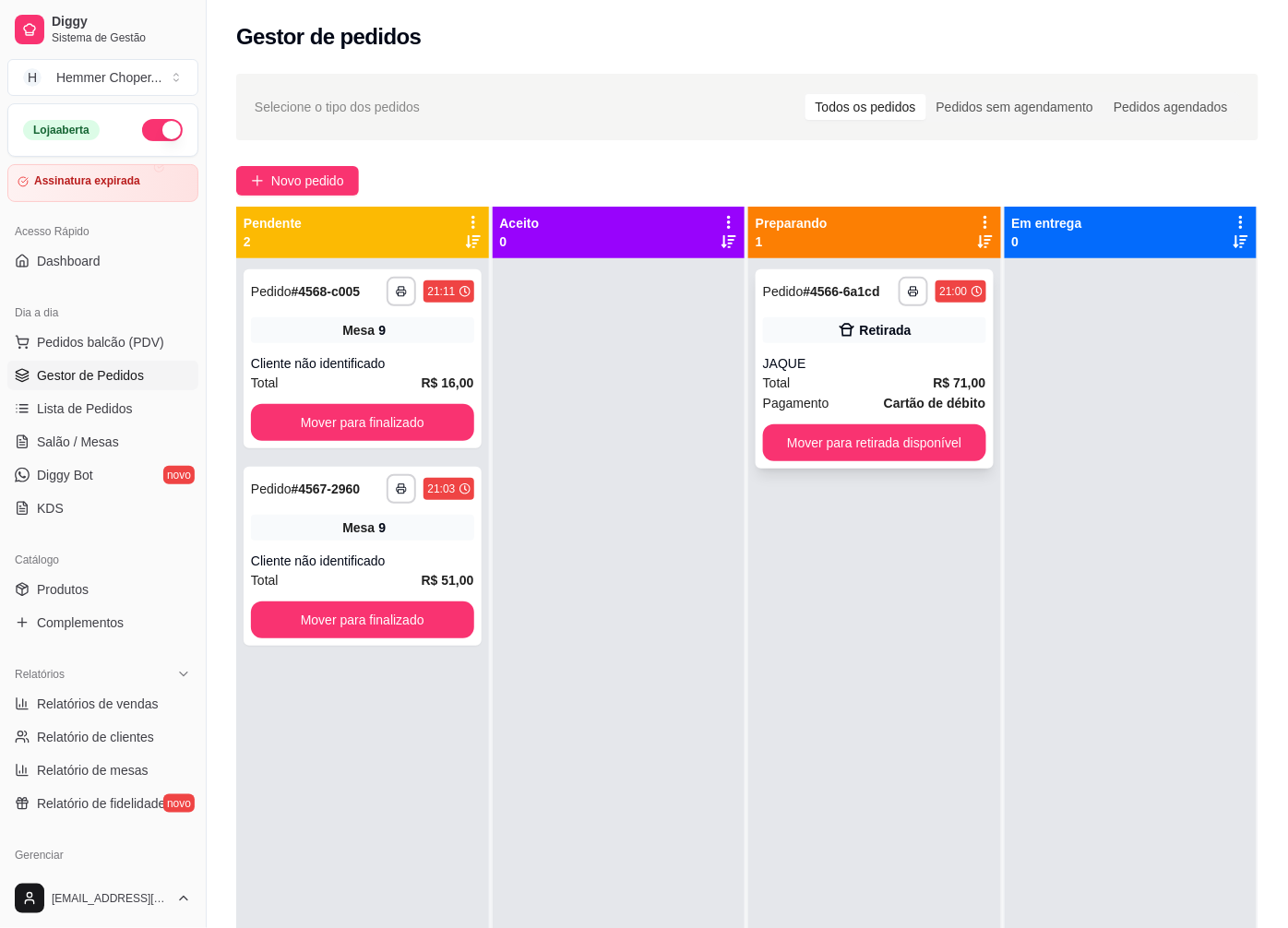
click at [856, 376] on div "Total R$ 71,00" at bounding box center [874, 383] width 224 height 20
click at [374, 413] on button "Mover para finalizado" at bounding box center [362, 422] width 224 height 37
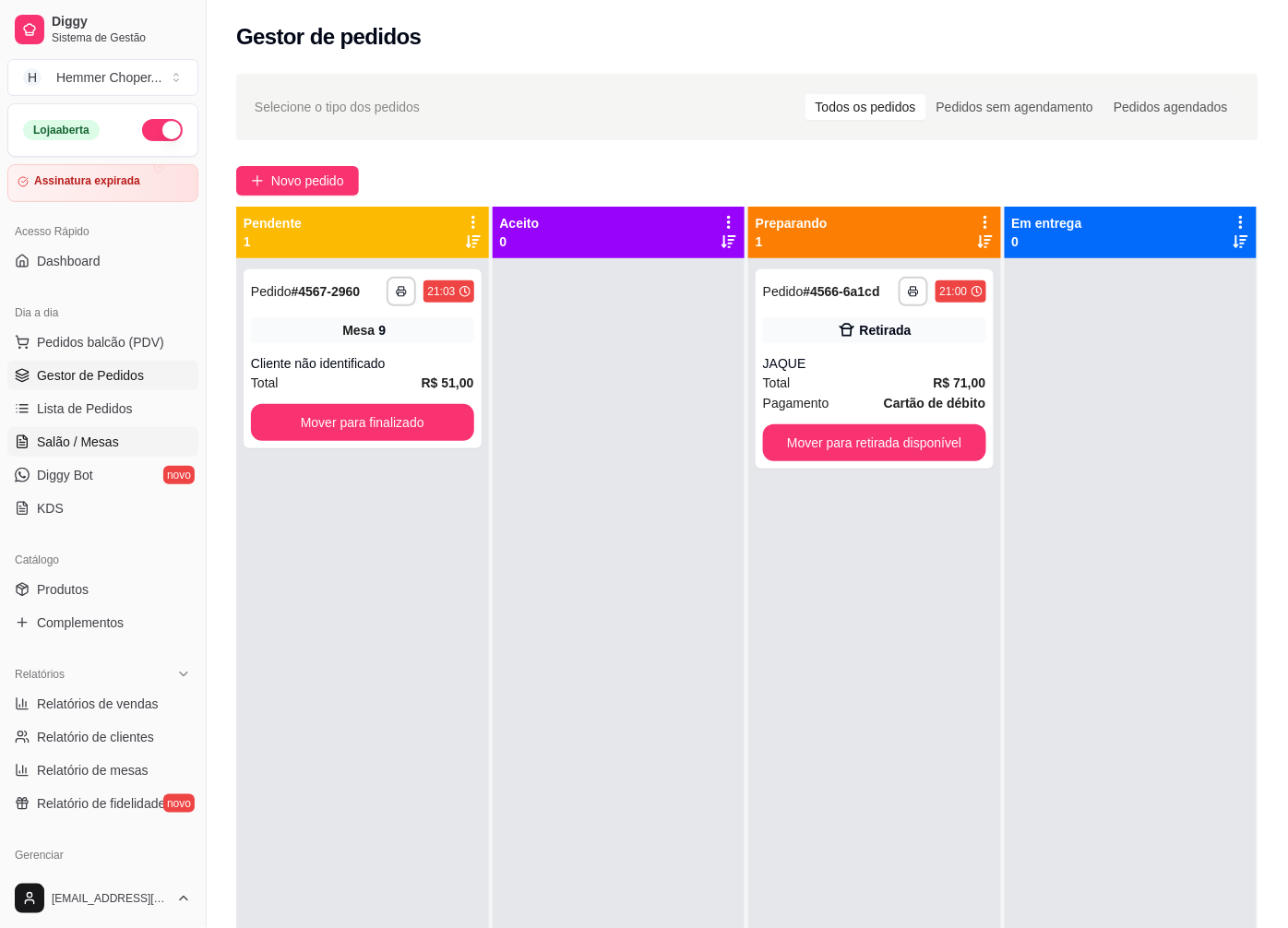
click at [99, 432] on span "Salão / Mesas" at bounding box center [78, 442] width 82 height 19
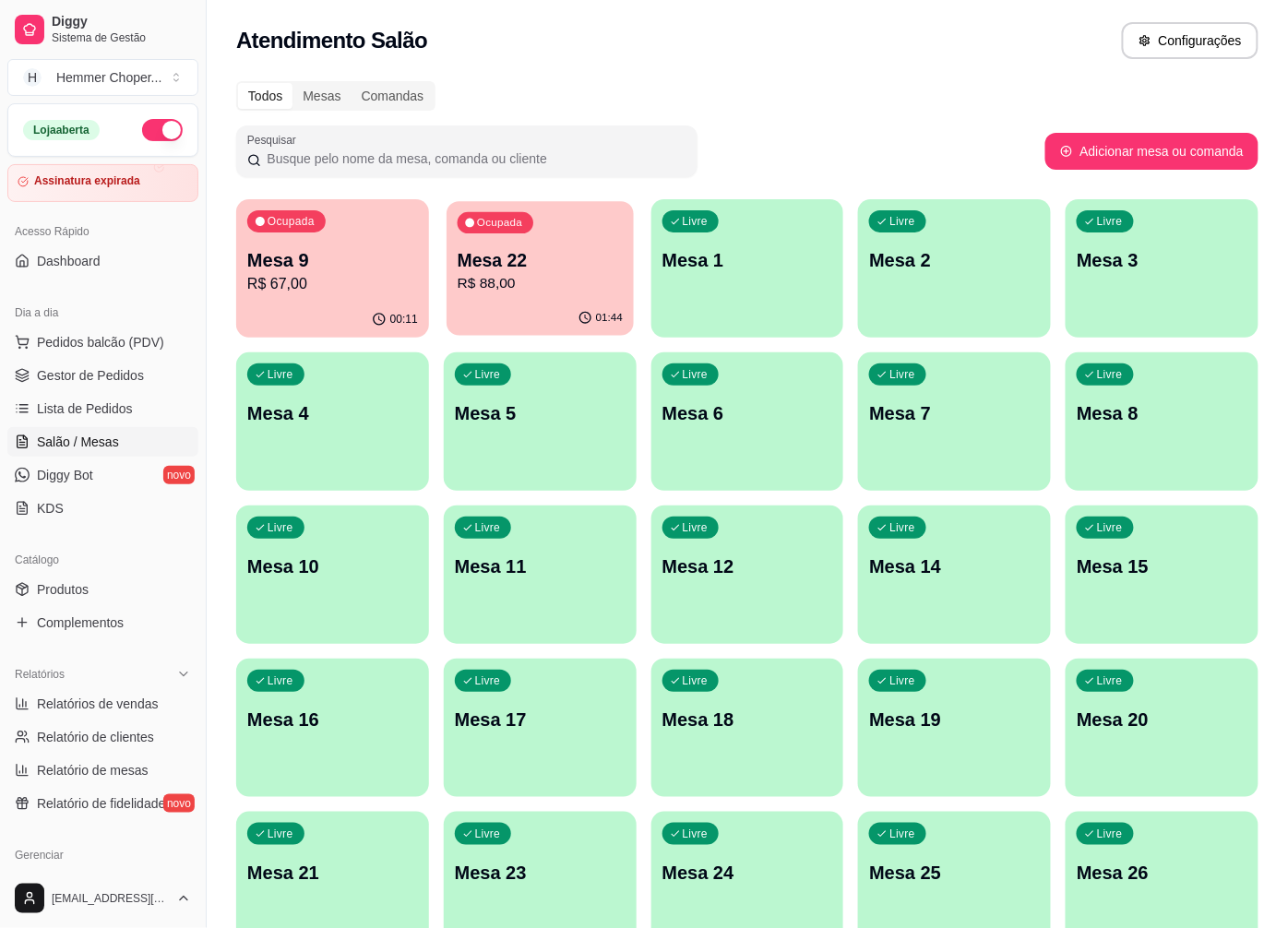
click at [512, 290] on p "R$ 88,00" at bounding box center [540, 283] width 165 height 21
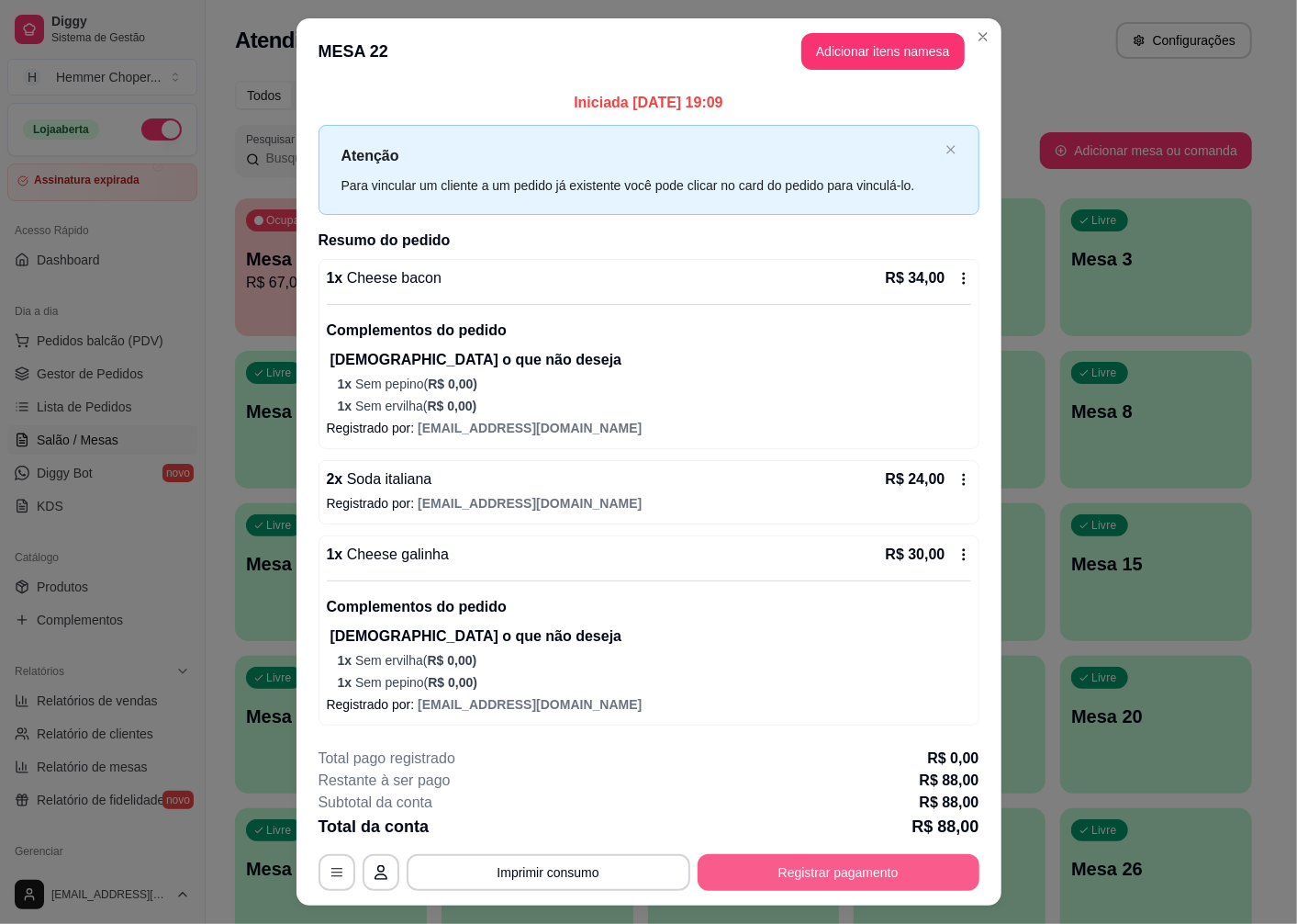
click at [855, 884] on button "Registrar pagamento" at bounding box center [838, 872] width 282 height 37
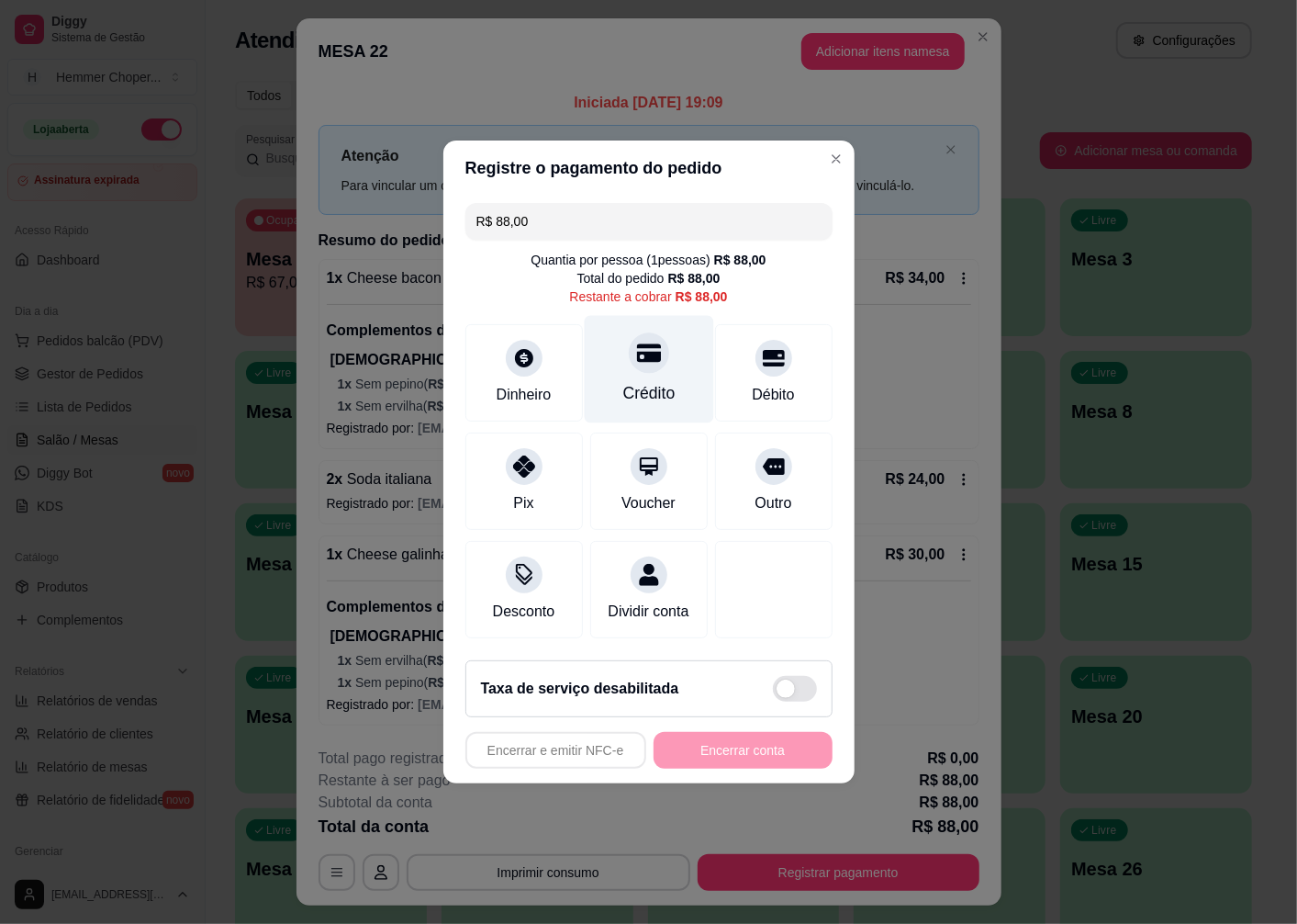
click at [618, 362] on div "Crédito" at bounding box center [648, 370] width 129 height 107
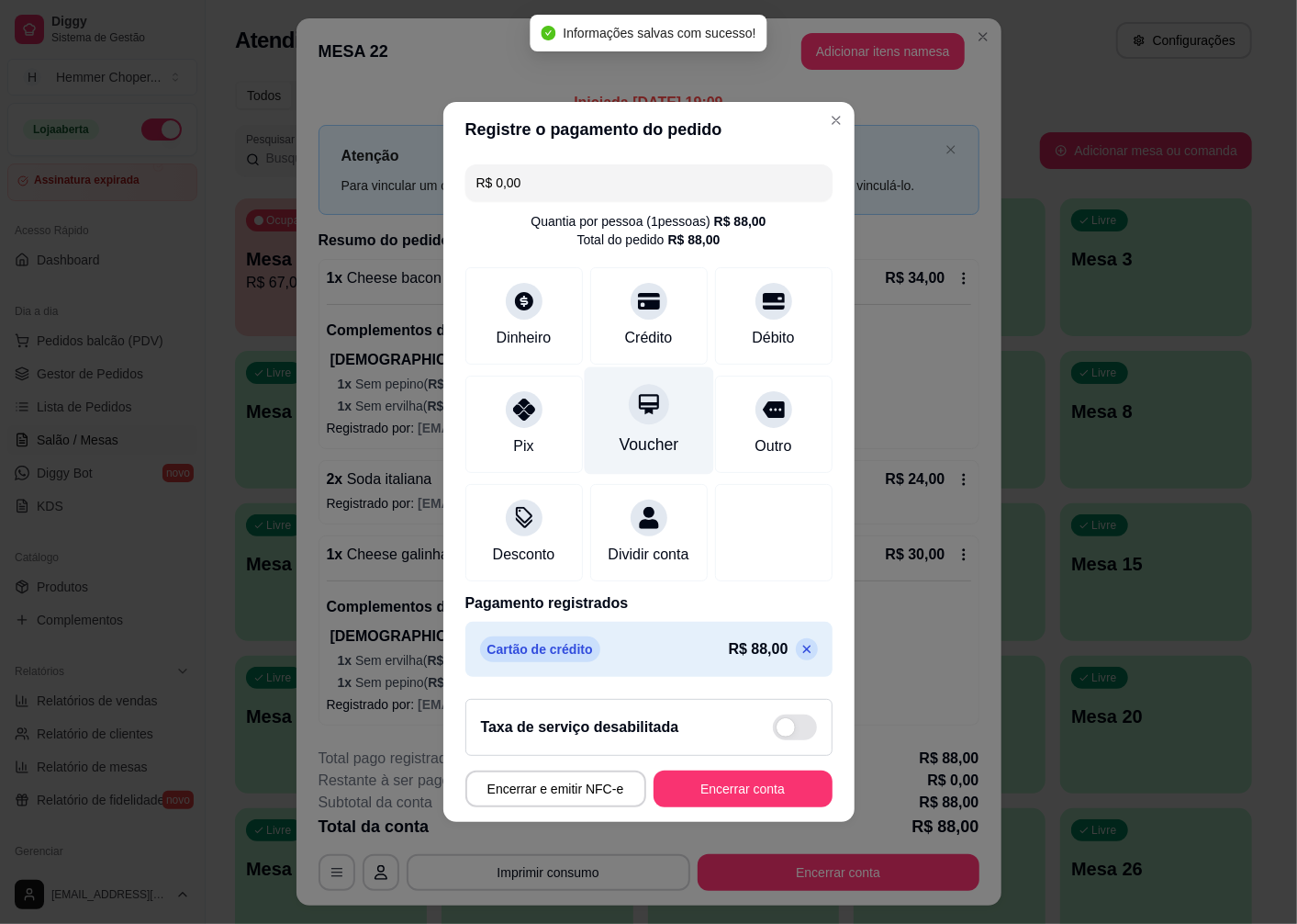
type input "R$ 0,00"
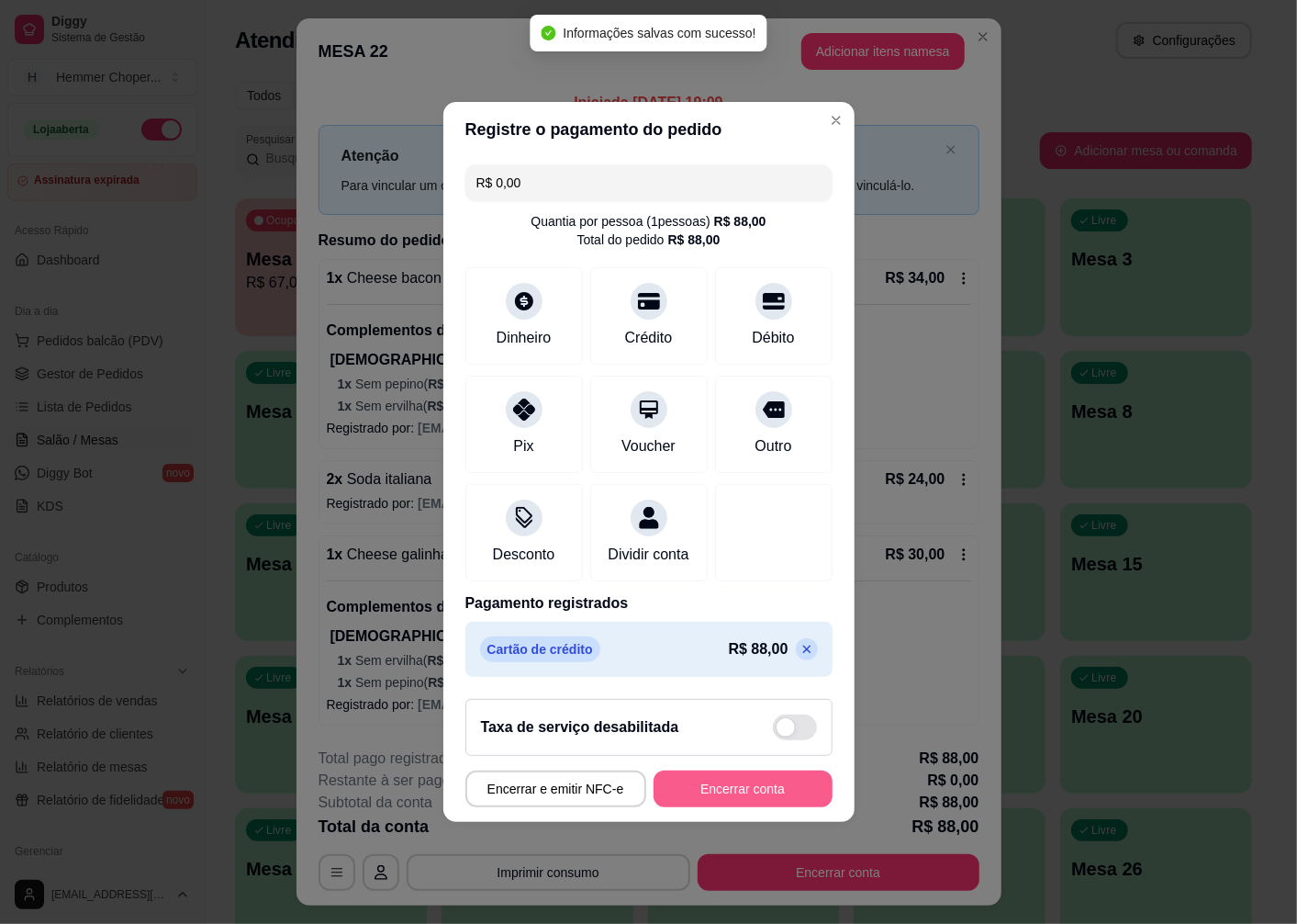
click at [707, 797] on button "Encerrar conta" at bounding box center [744, 789] width 179 height 37
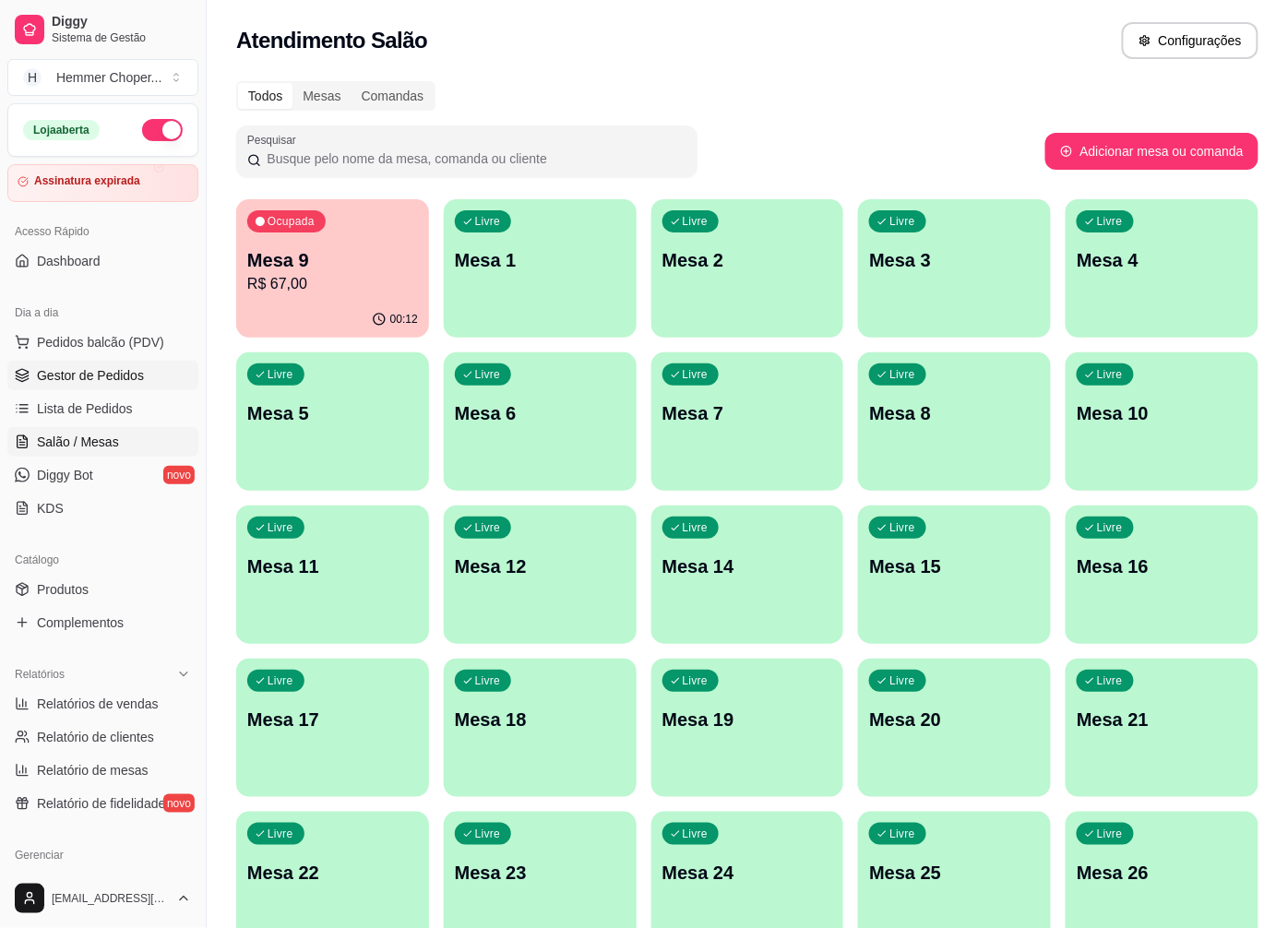
click at [93, 370] on span "Gestor de Pedidos" at bounding box center [90, 376] width 107 height 19
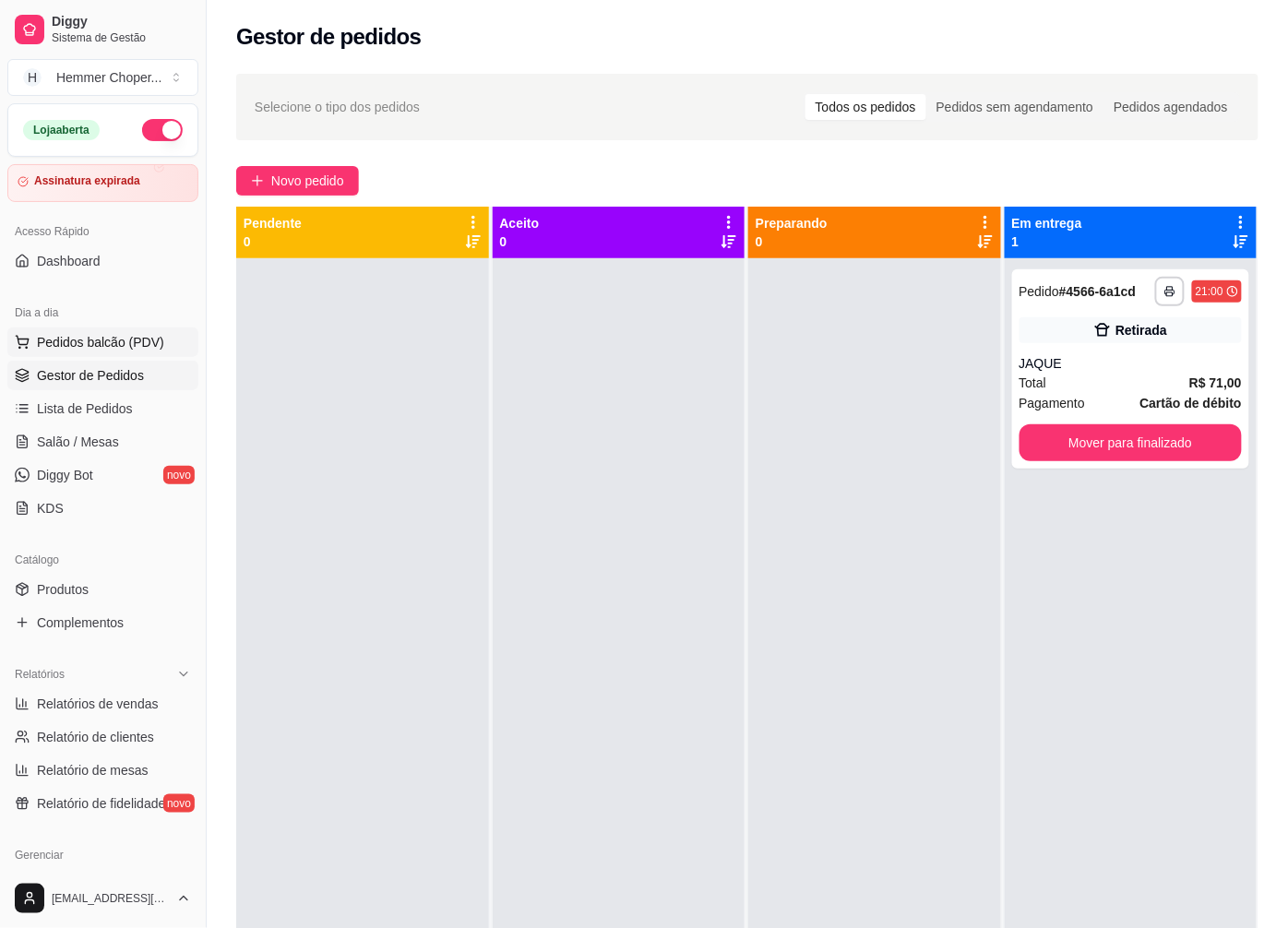
click at [111, 342] on span "Pedidos balcão (PDV)" at bounding box center [100, 342] width 127 height 19
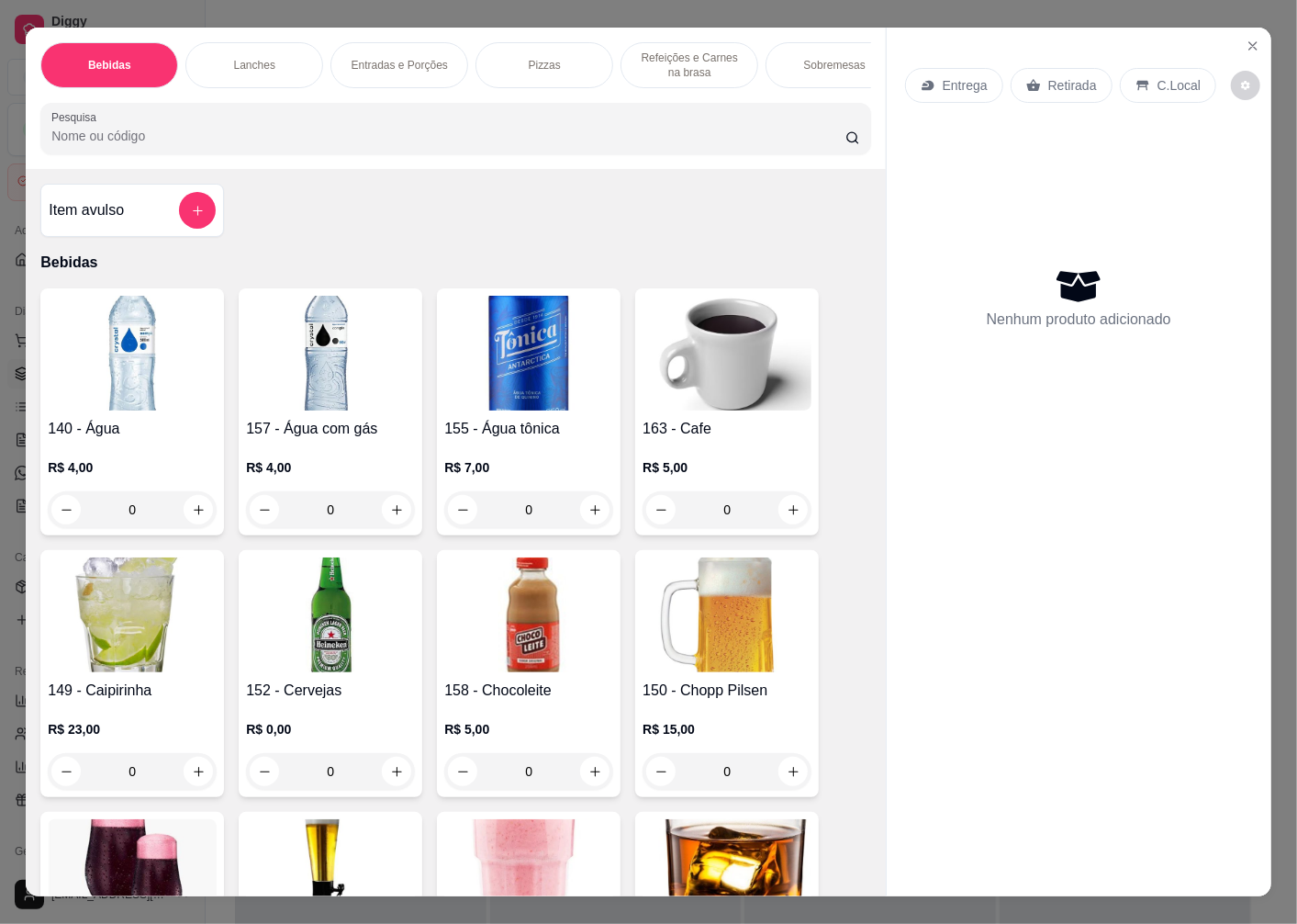
click at [1061, 83] on p "Retirada" at bounding box center [1073, 85] width 49 height 18
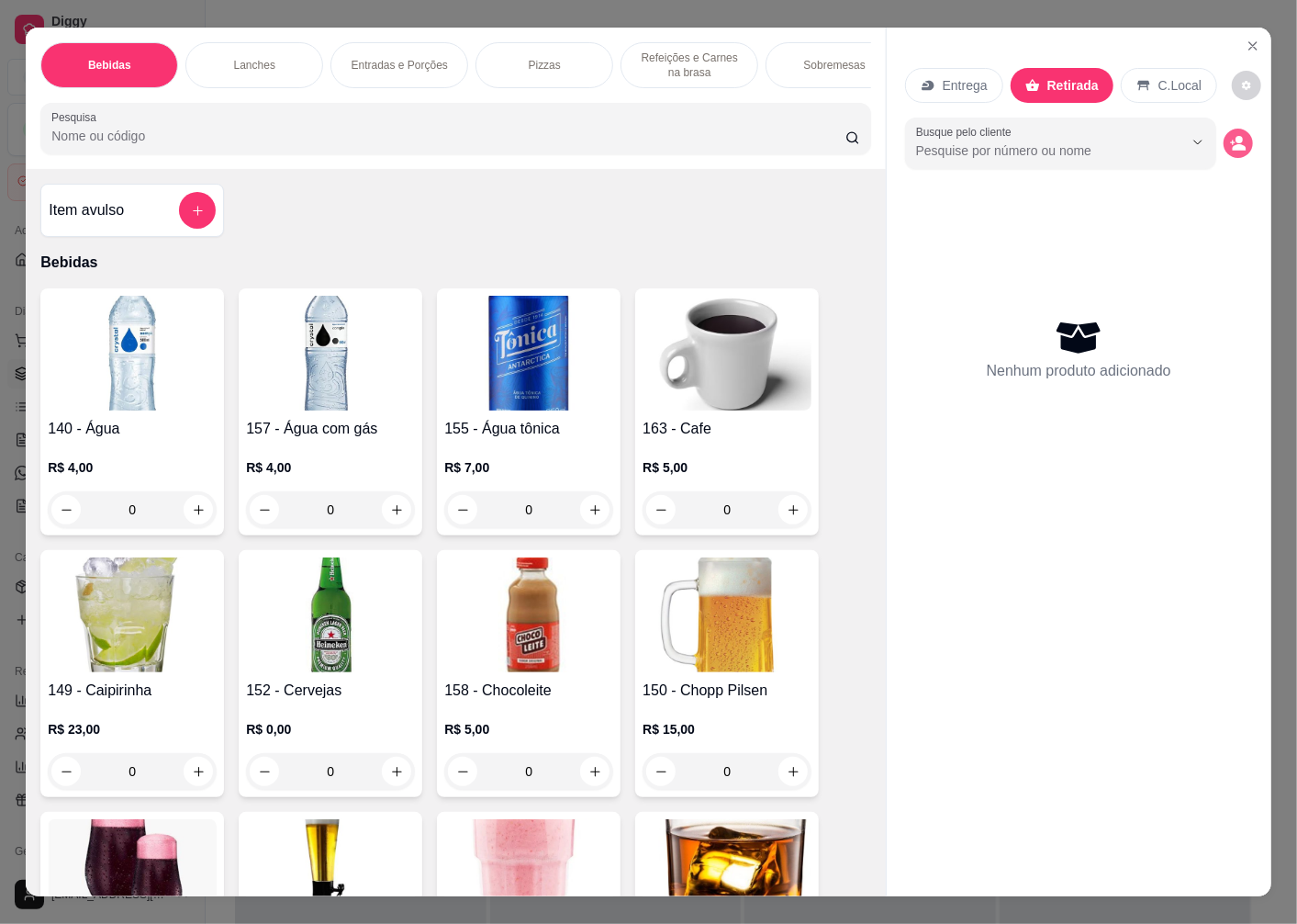
click at [1235, 135] on icon "decrease-product-quantity" at bounding box center [1239, 143] width 17 height 17
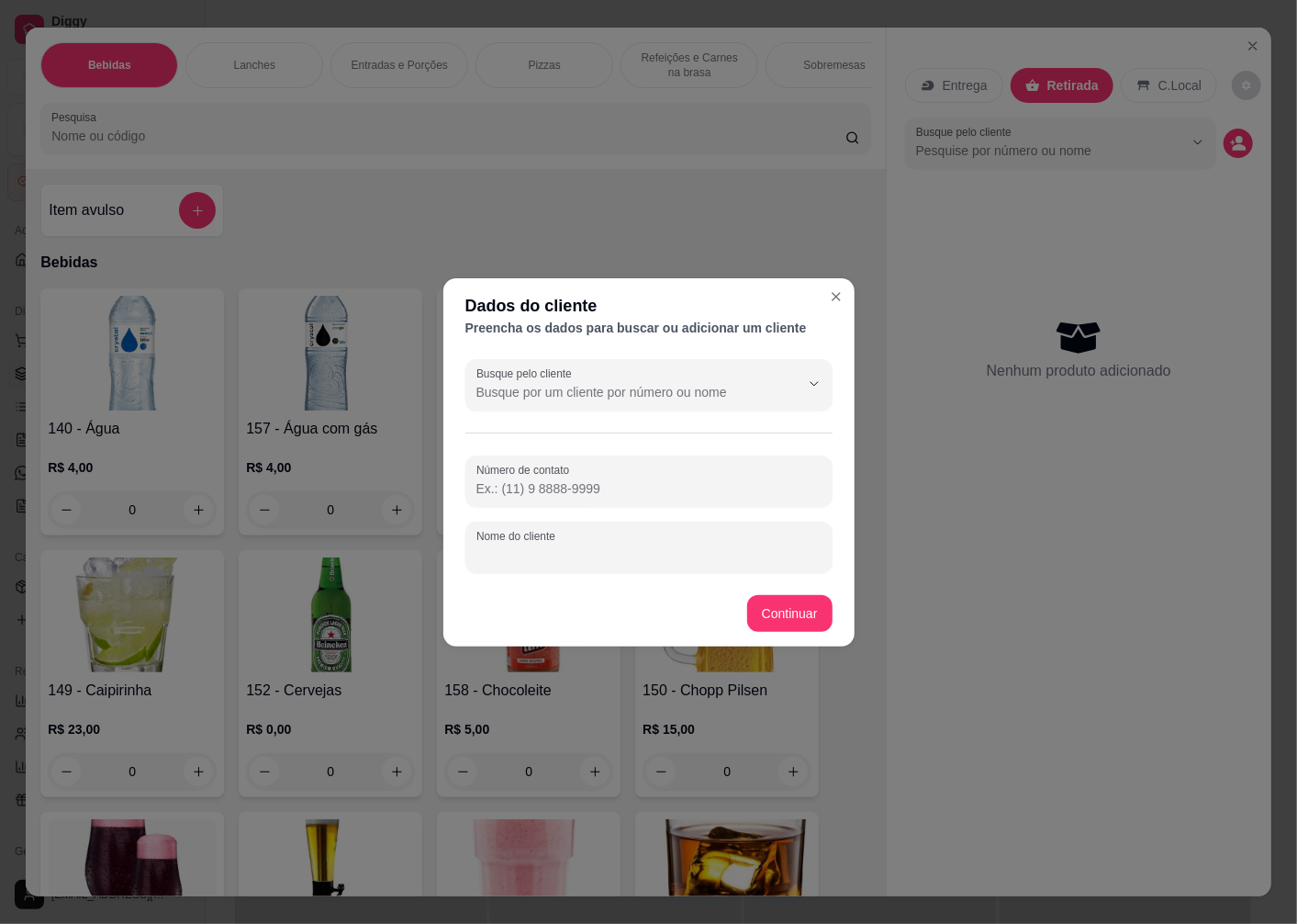
click at [516, 545] on div "Nome do cliente" at bounding box center [649, 548] width 368 height 52
type input "JC"
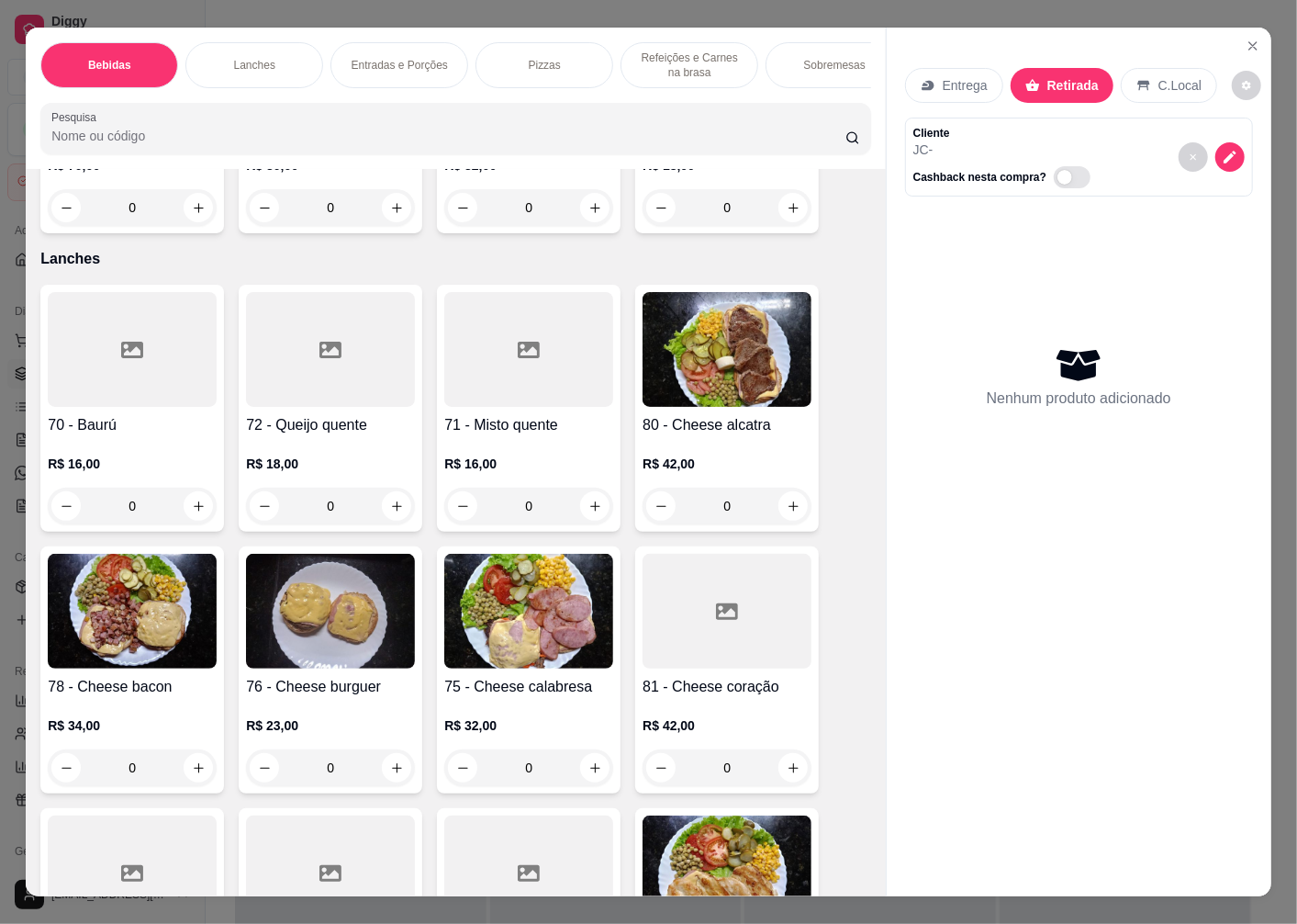
scroll to position [2143, 0]
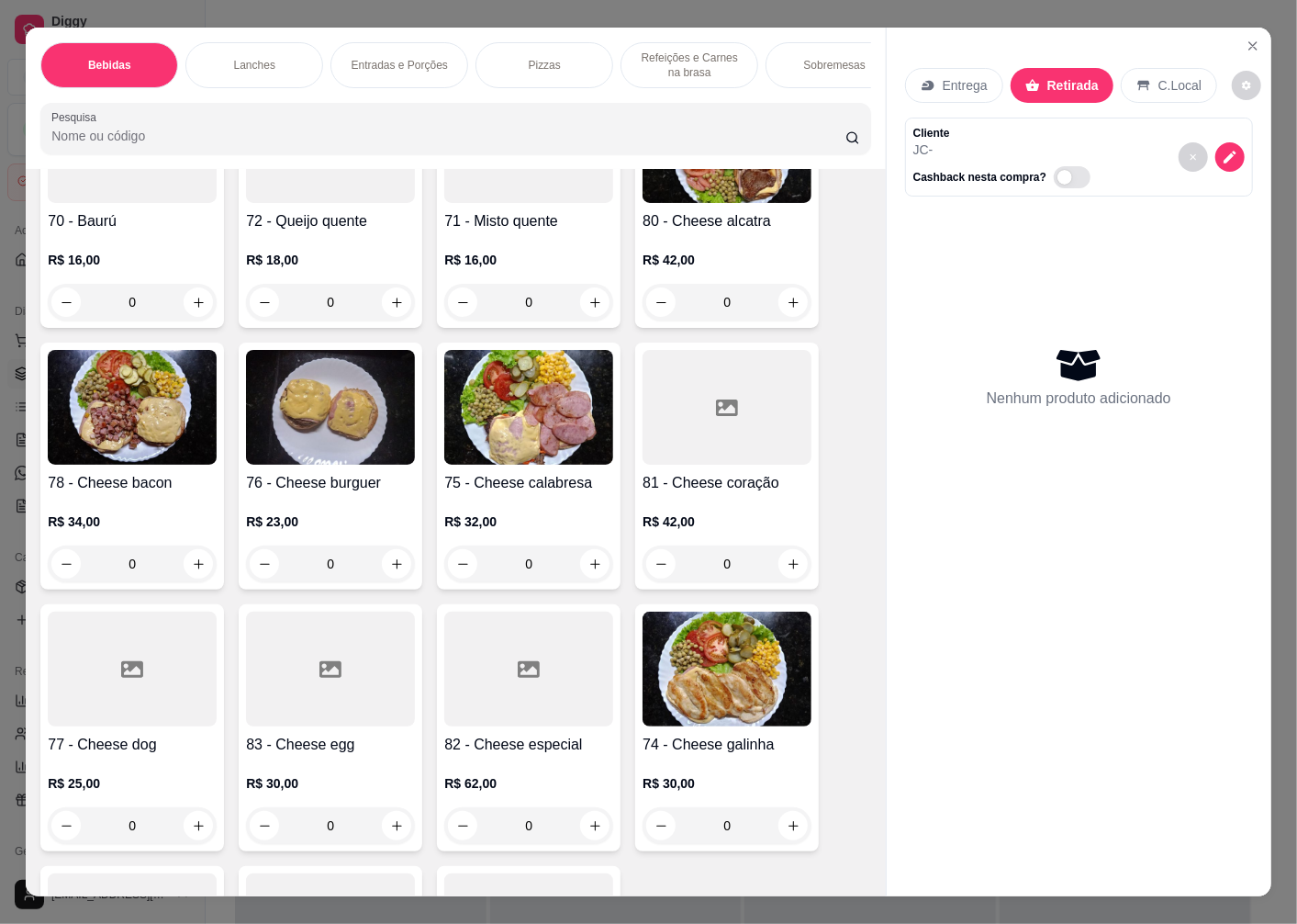
click at [695, 702] on img at bounding box center [727, 669] width 169 height 115
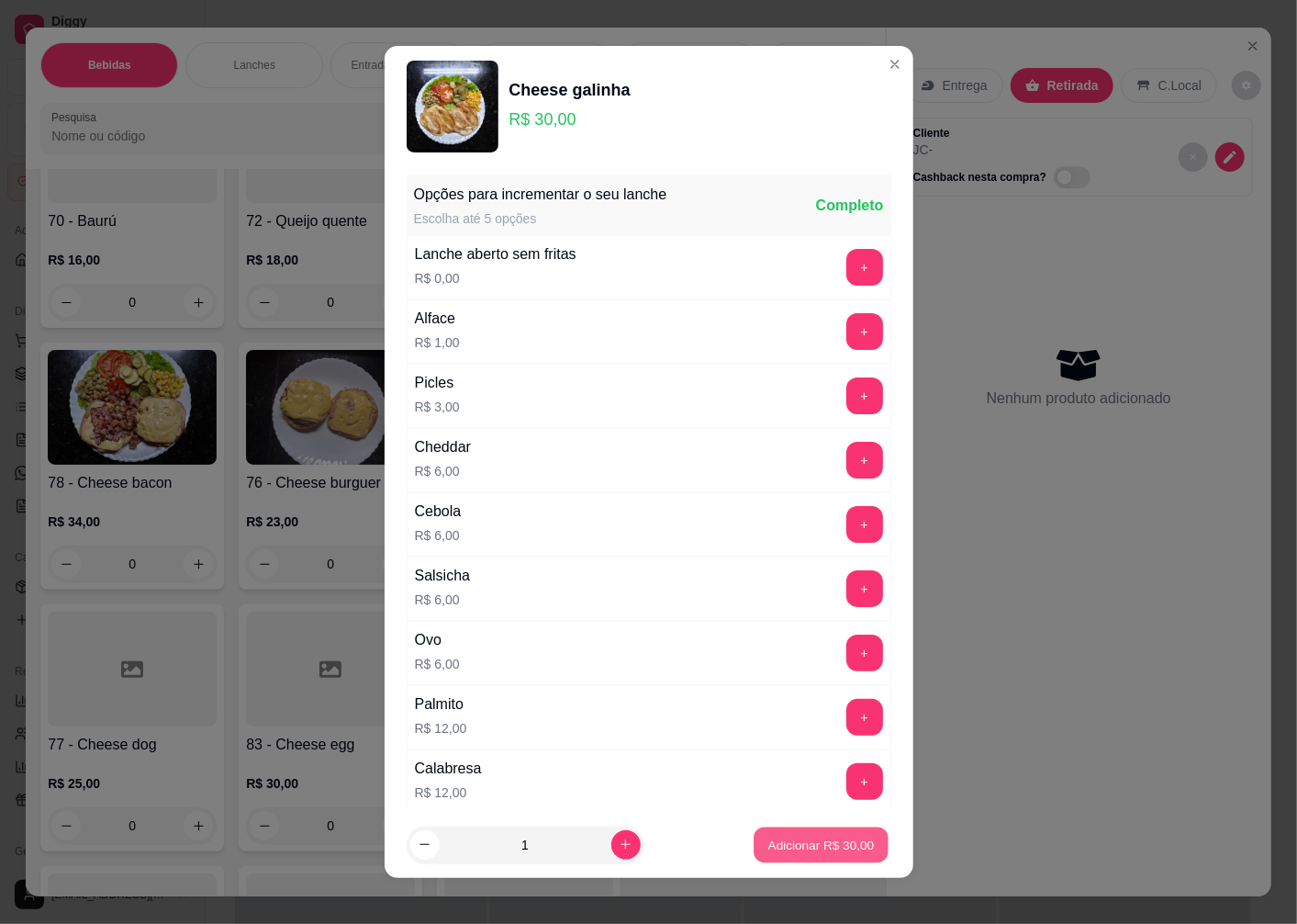
click at [769, 845] on p "Adicionar R$ 30,00" at bounding box center [821, 844] width 106 height 18
type input "1"
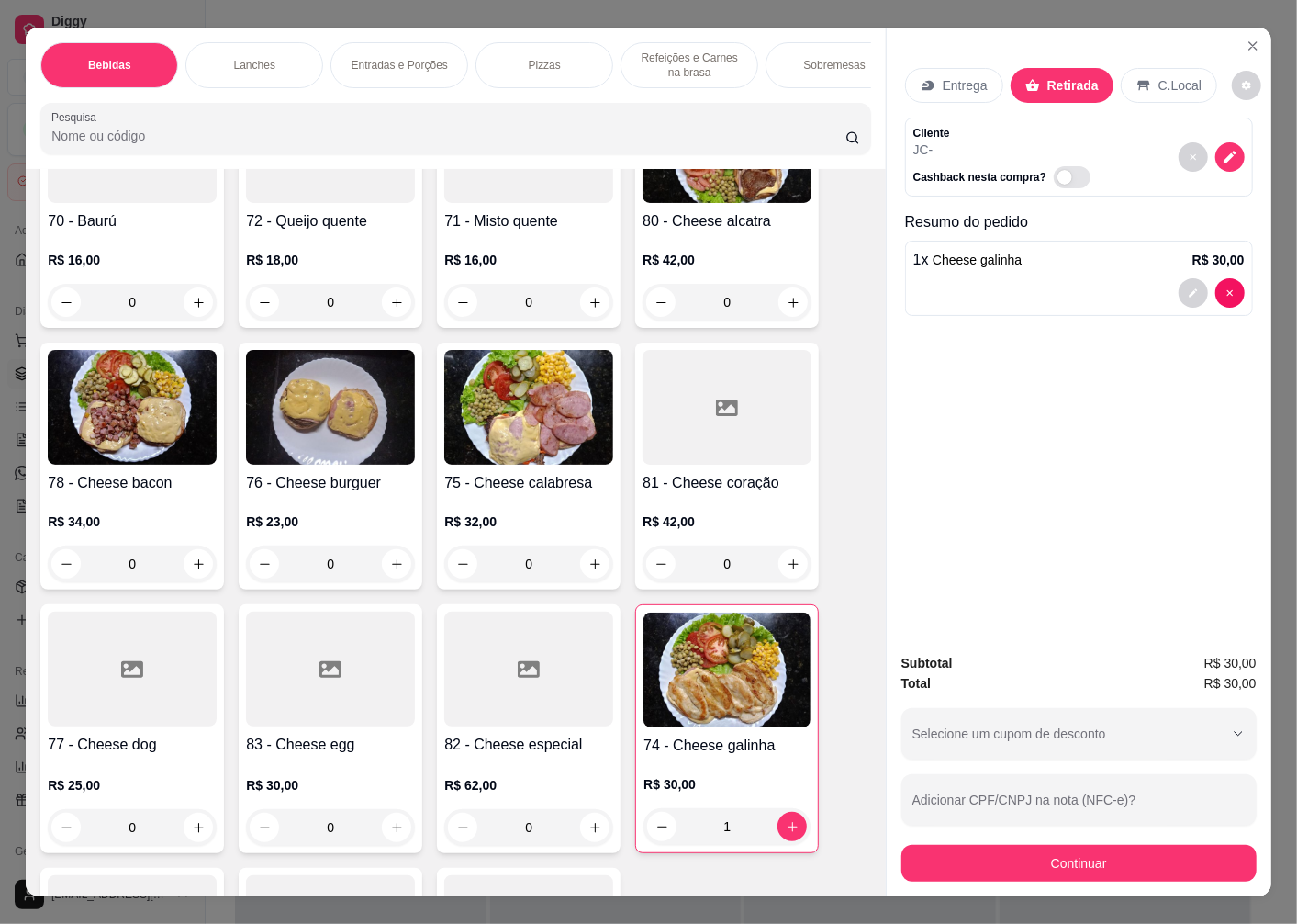
click at [149, 465] on img at bounding box center [132, 407] width 169 height 115
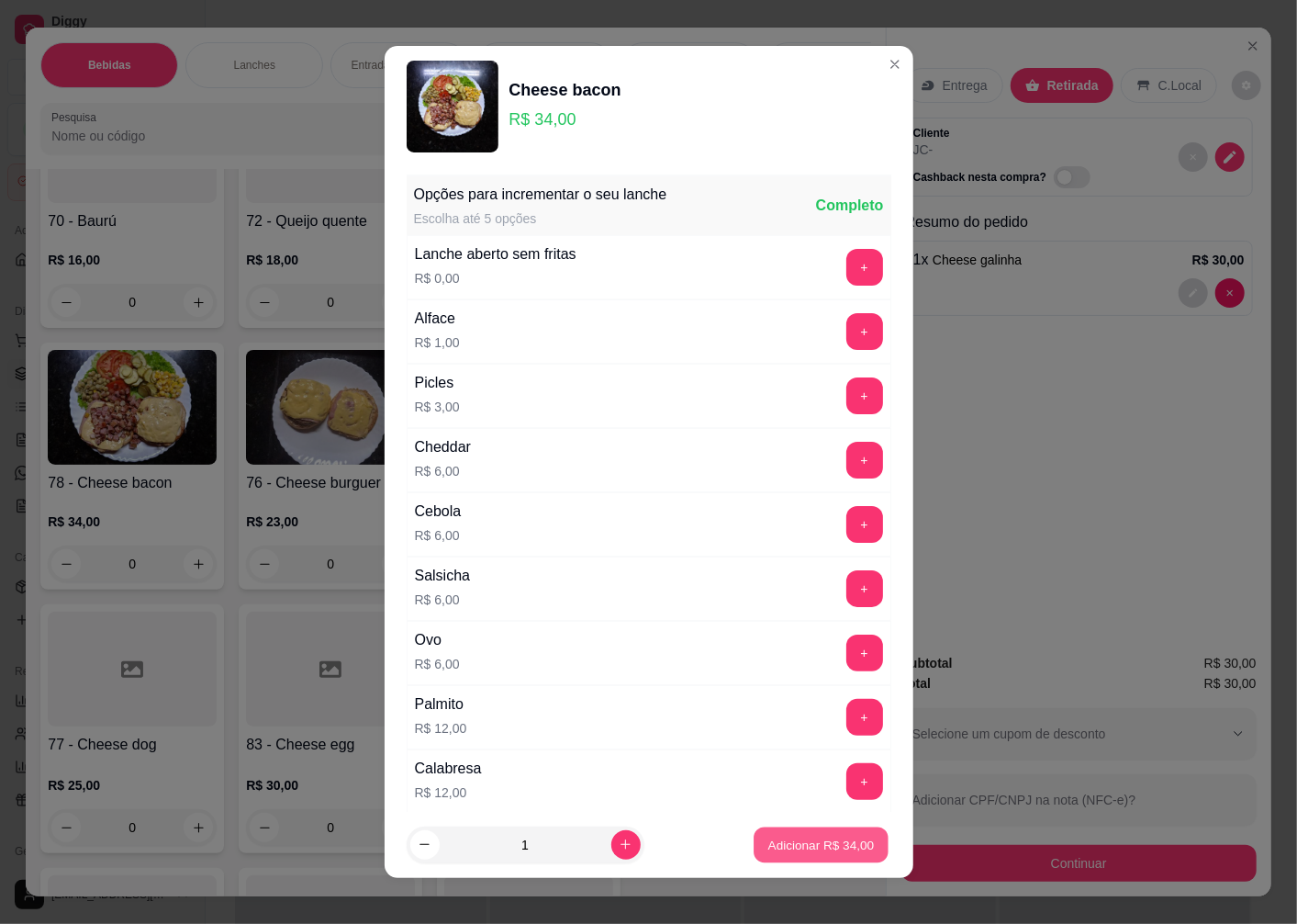
click at [806, 851] on p "Adicionar R$ 34,00" at bounding box center [821, 844] width 106 height 18
type input "1"
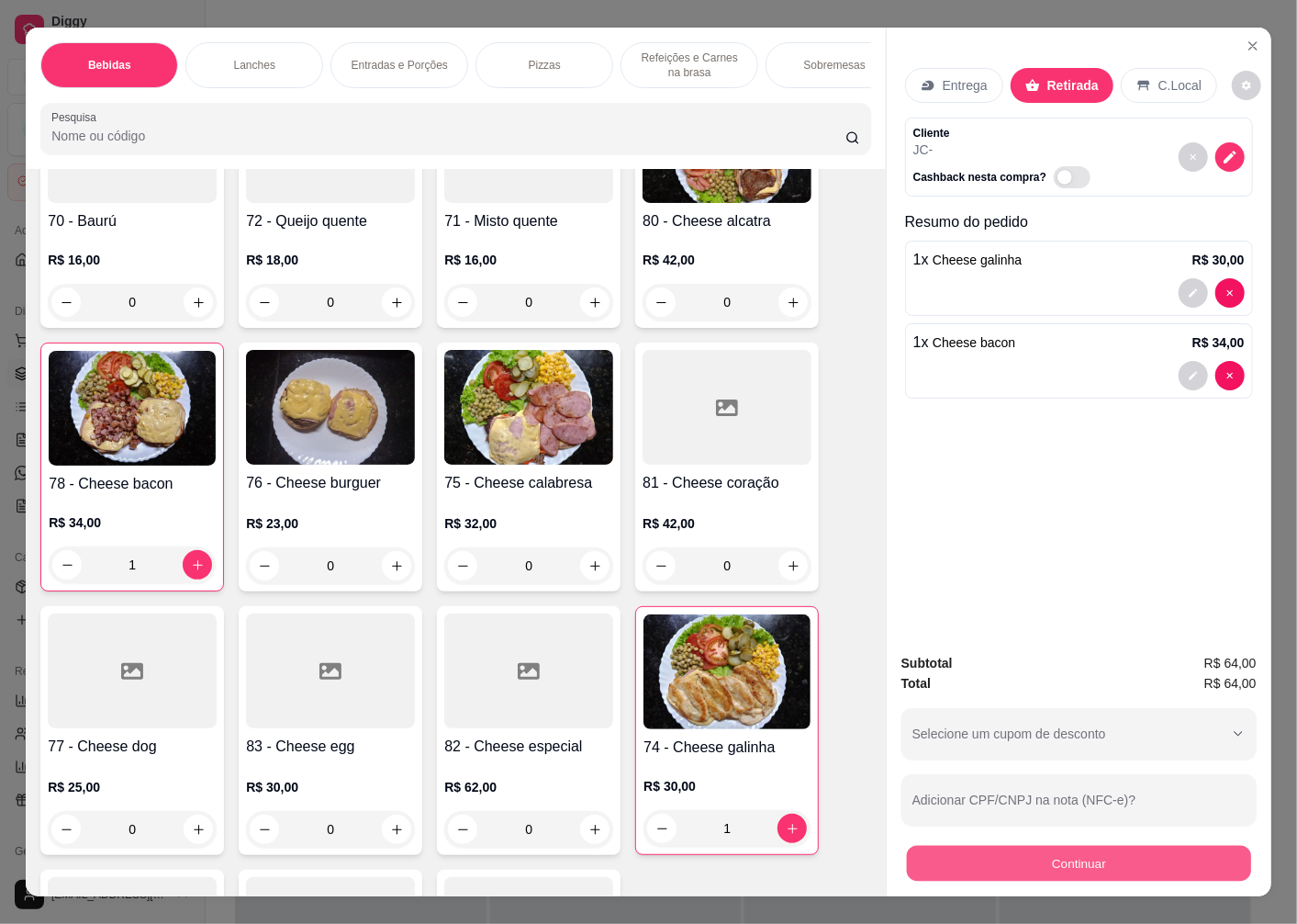
click at [1042, 863] on button "Continuar" at bounding box center [1079, 862] width 345 height 36
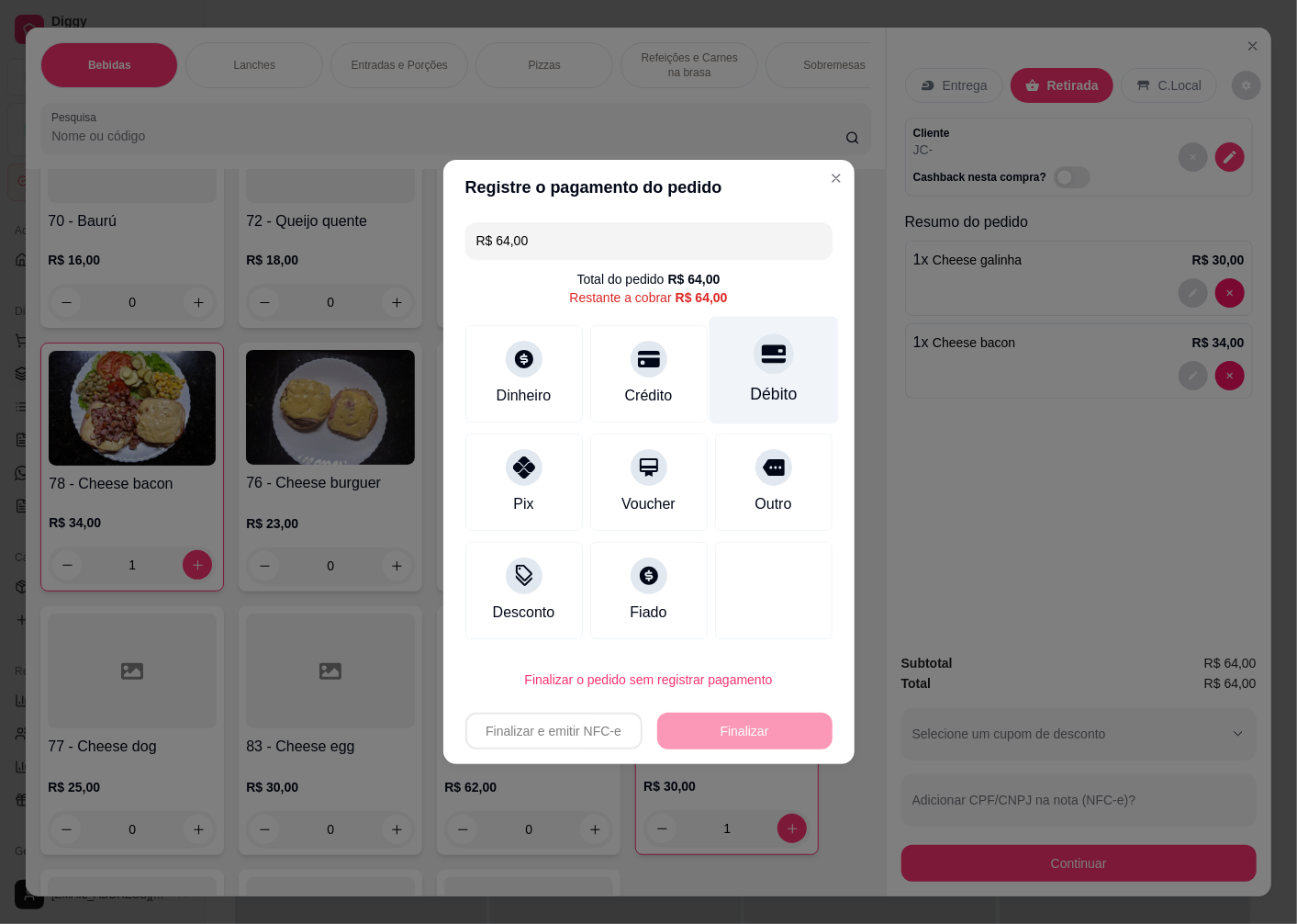
click at [758, 386] on div "Débito" at bounding box center [773, 394] width 47 height 24
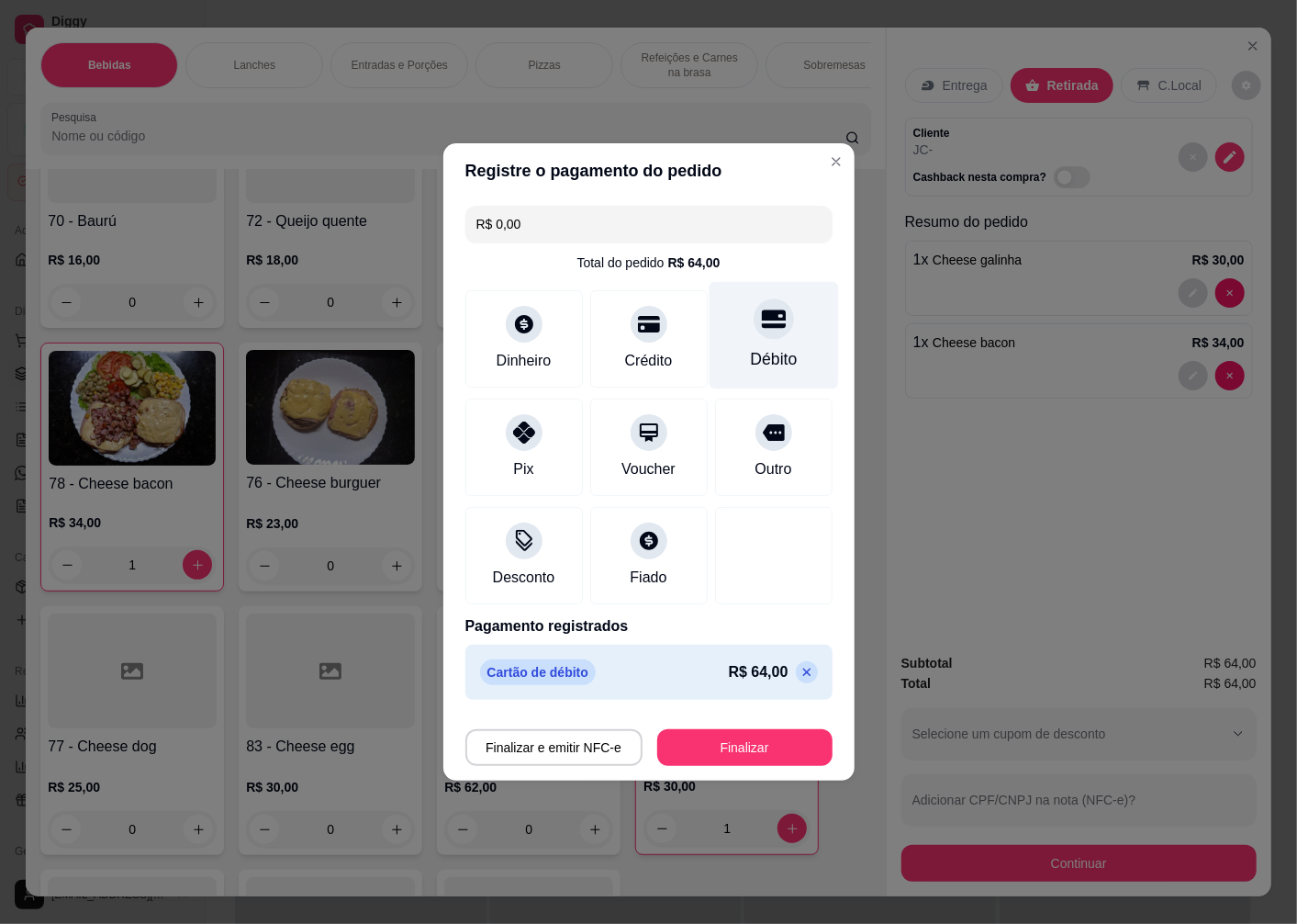
type input "R$ 0,00"
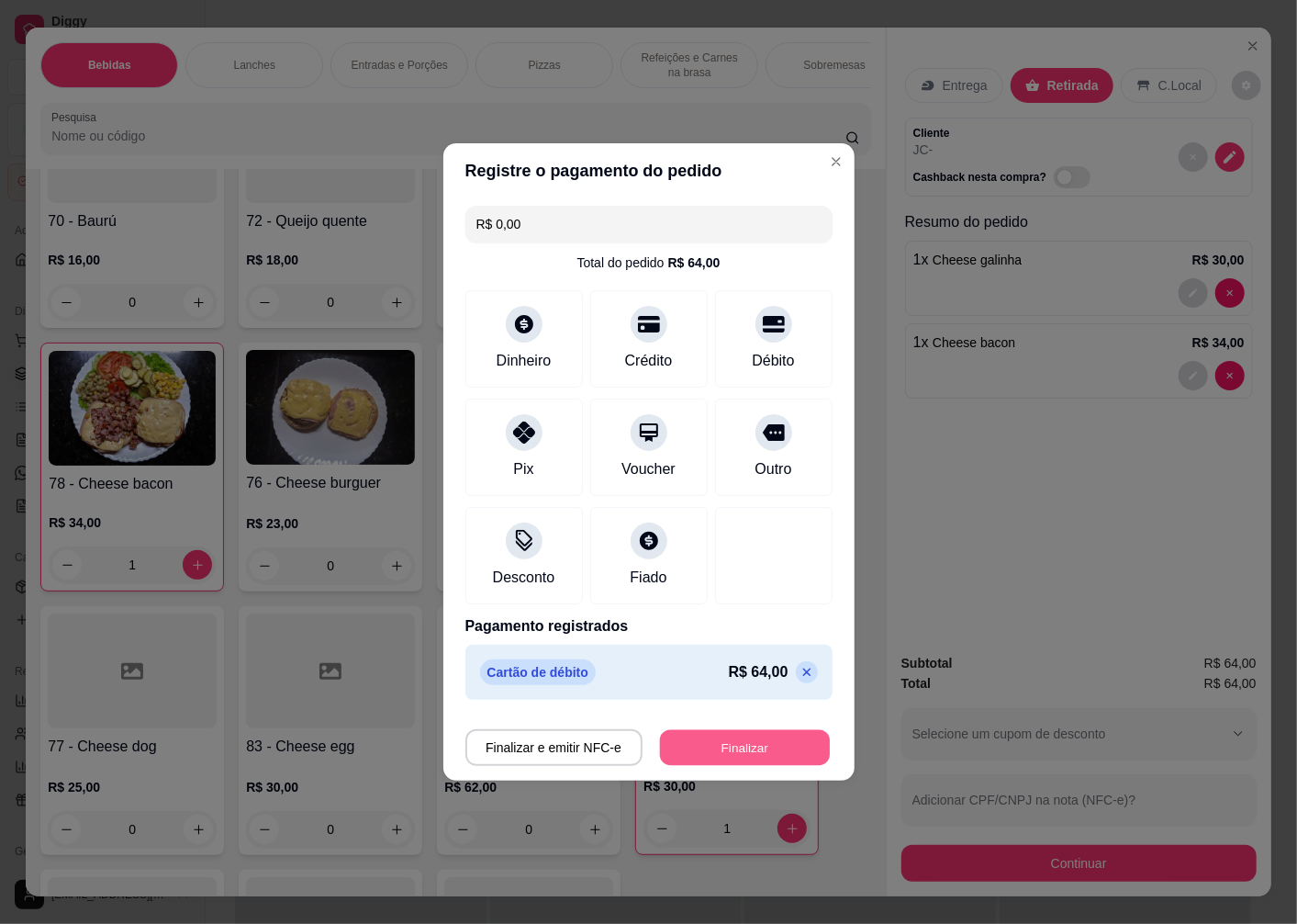
click at [716, 760] on button "Finalizar" at bounding box center [745, 748] width 170 height 36
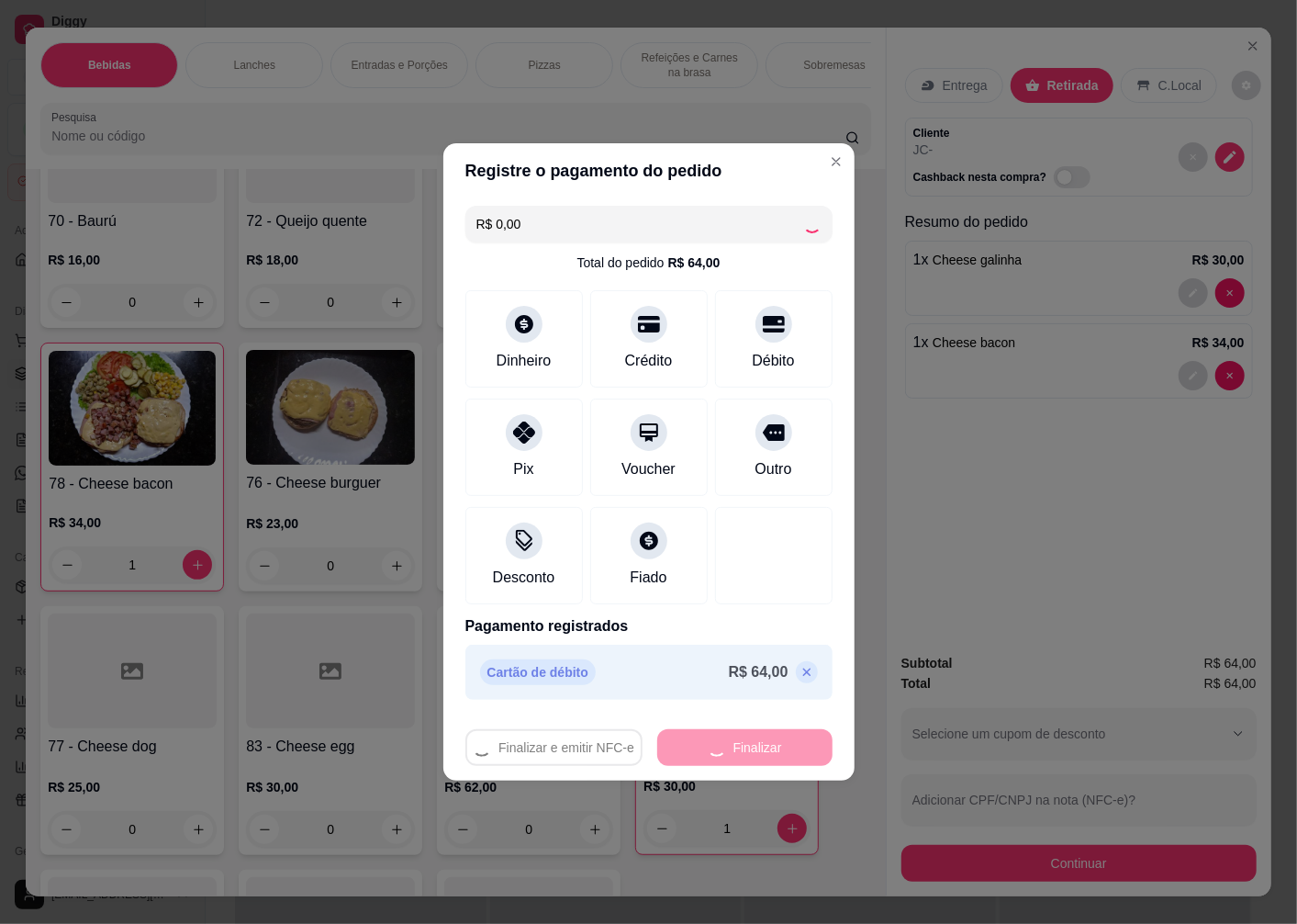
type input "0"
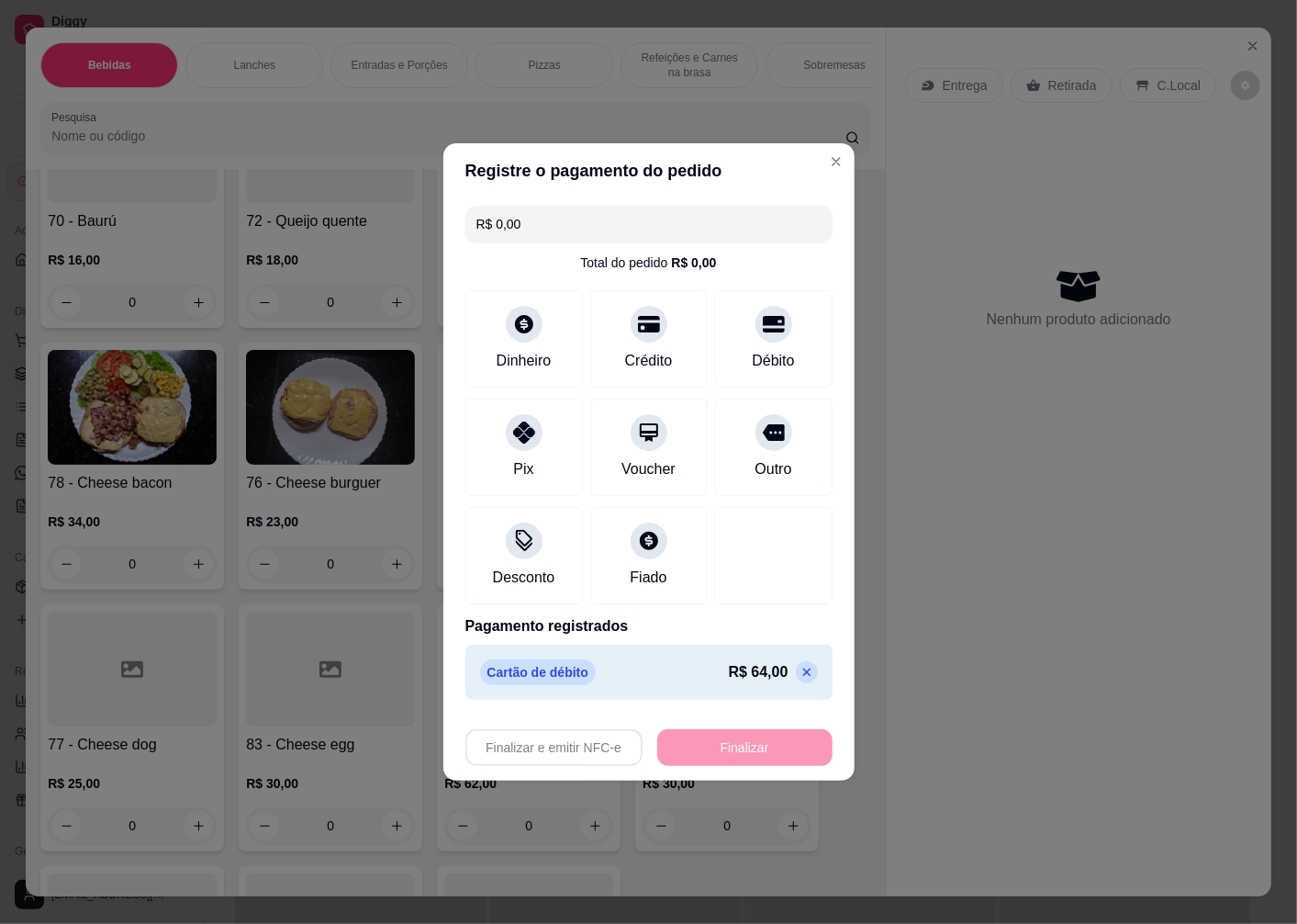
type input "-R$ 64,00"
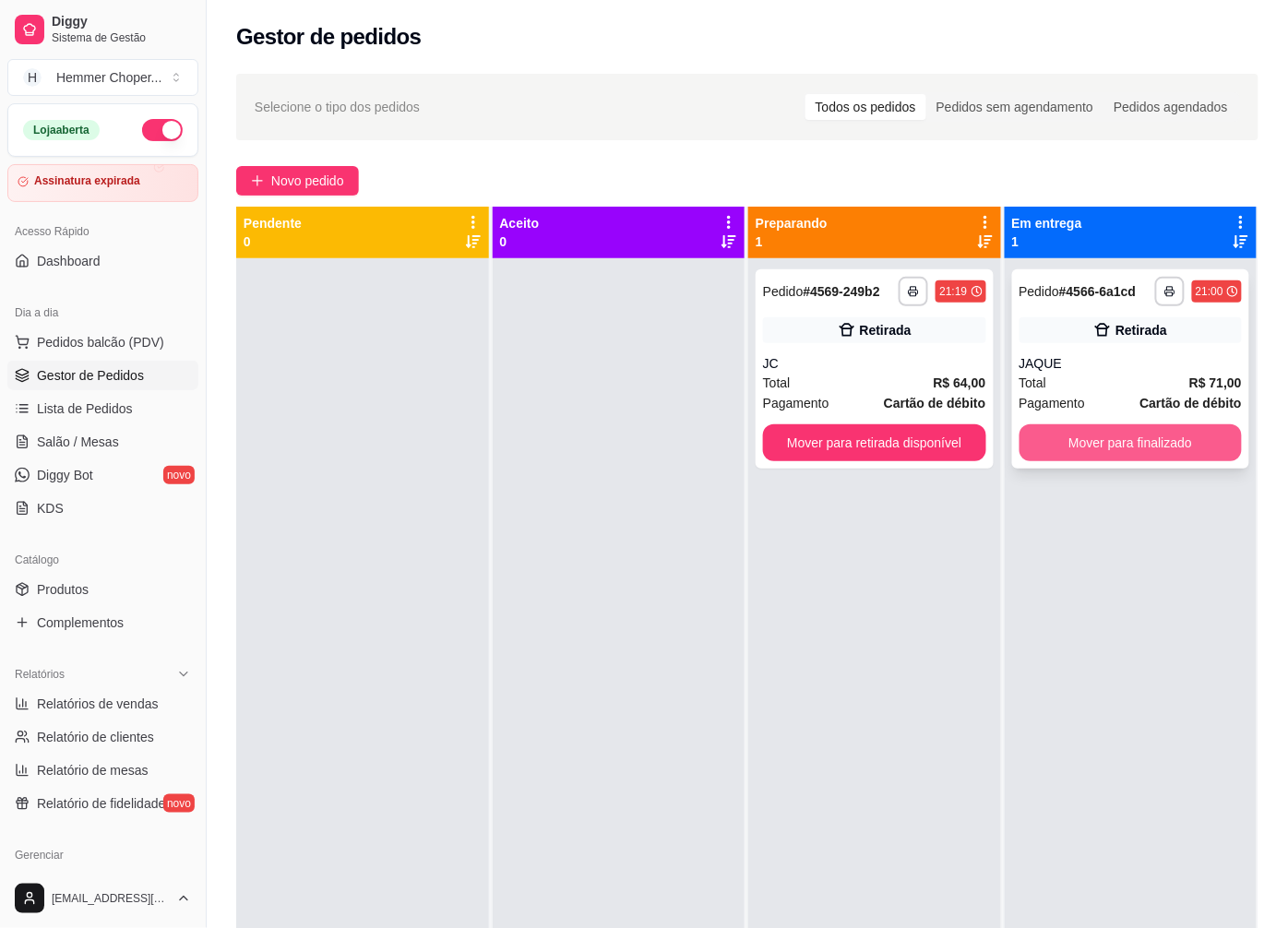
click at [1107, 454] on button "Mover para finalizado" at bounding box center [1130, 443] width 224 height 37
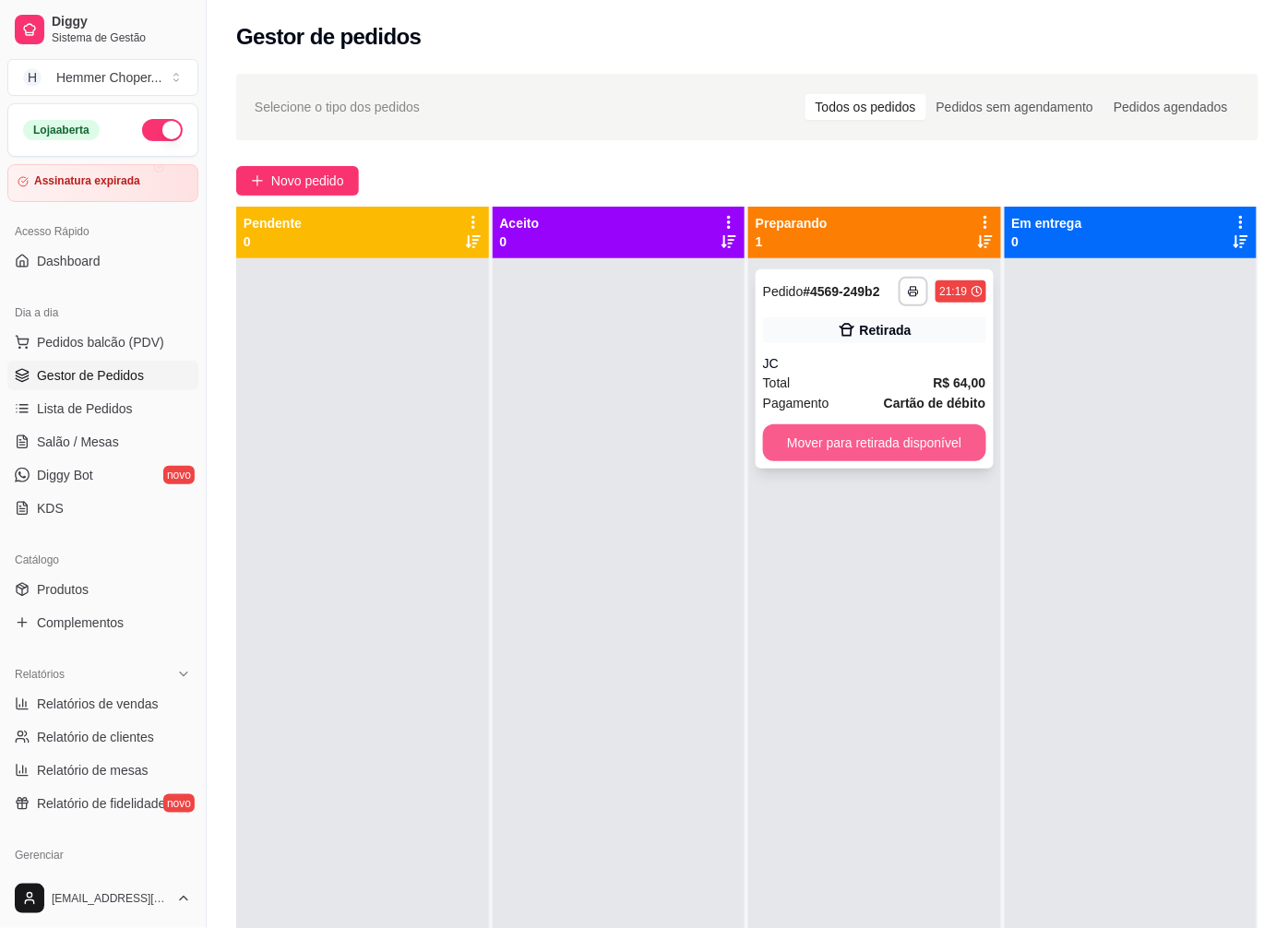
click at [823, 447] on button "Mover para retirada disponível" at bounding box center [874, 443] width 224 height 37
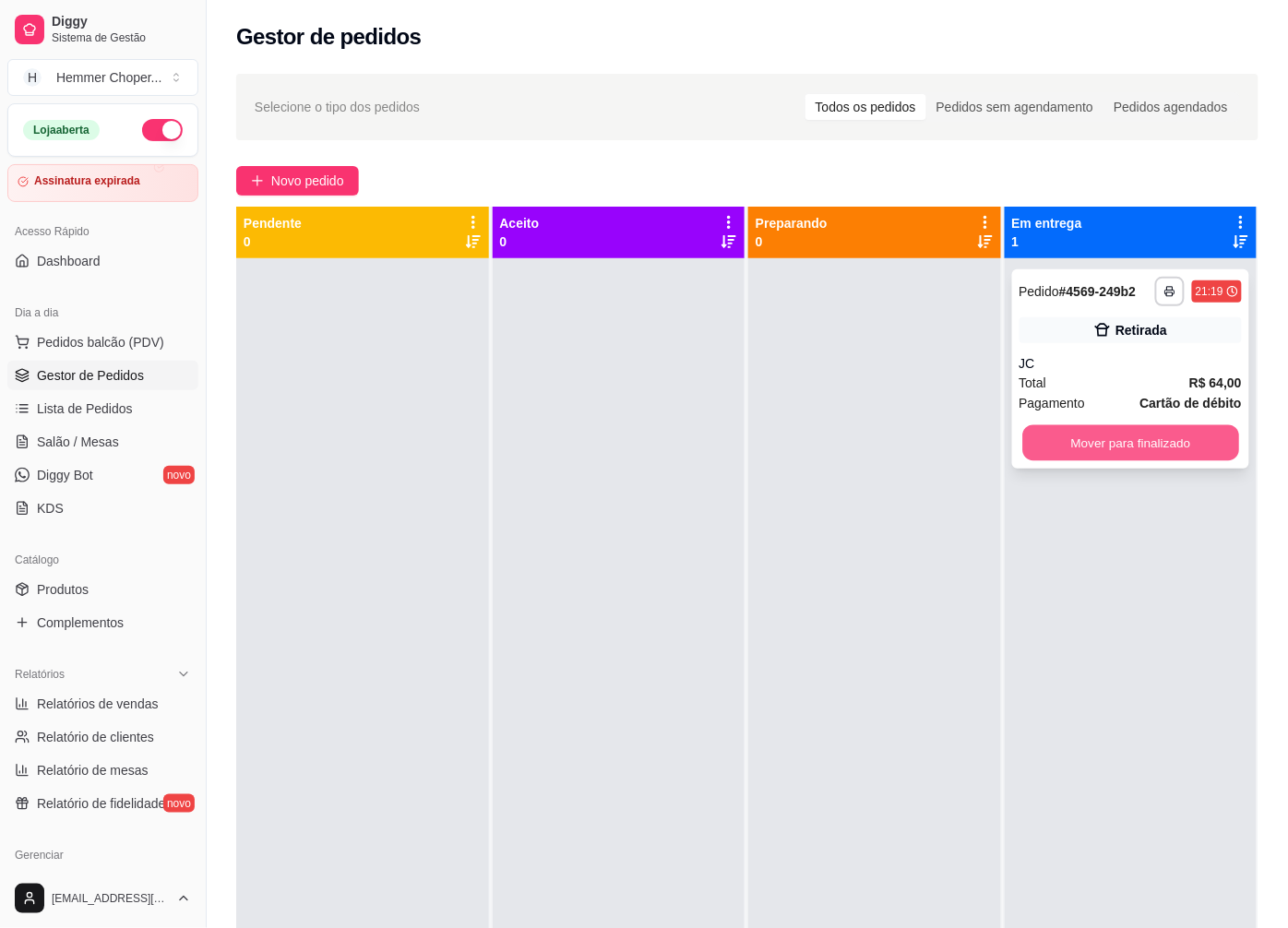
click at [1123, 452] on button "Mover para finalizado" at bounding box center [1129, 443] width 216 height 36
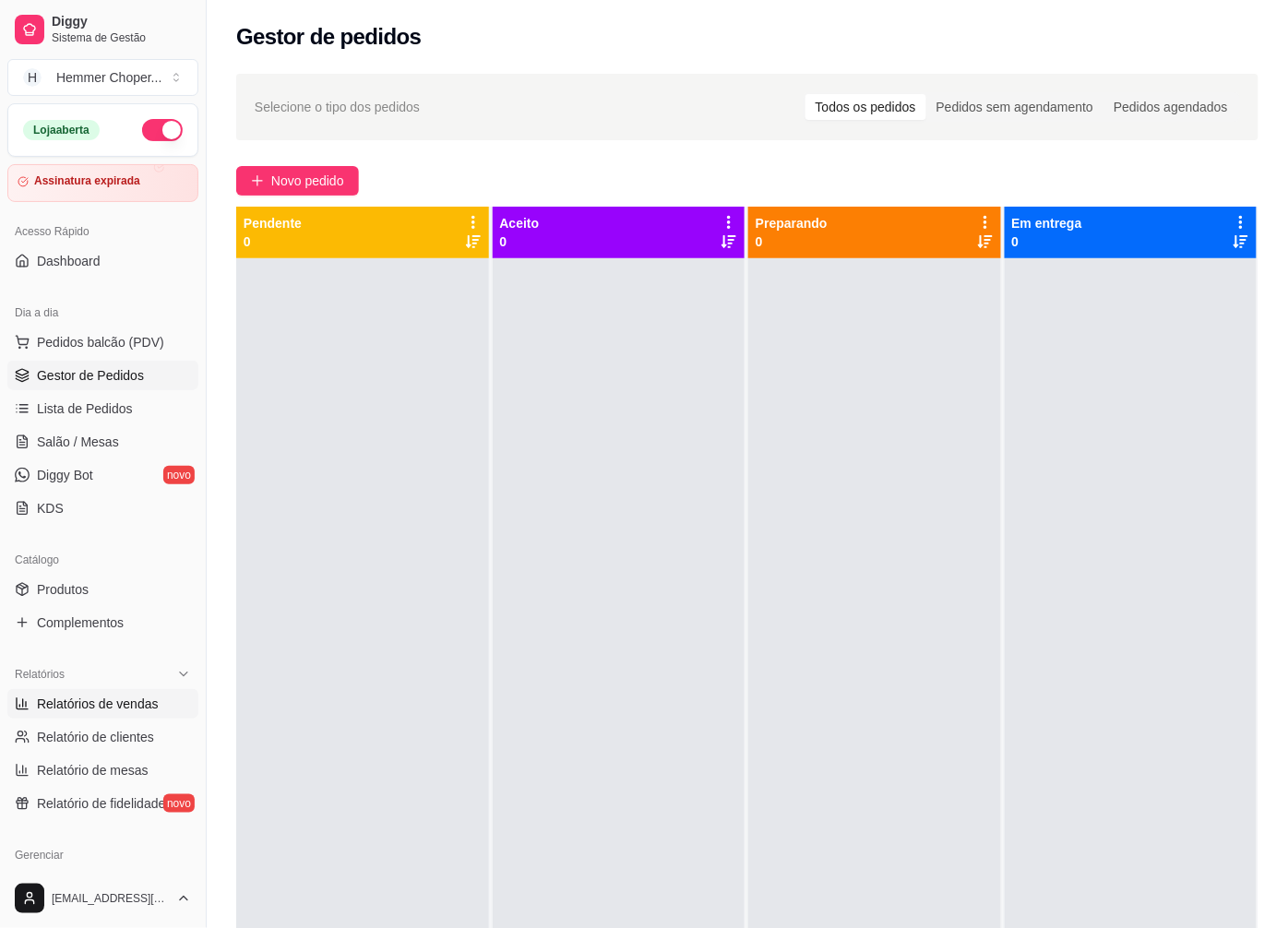
click at [84, 713] on link "Relatórios de vendas" at bounding box center [103, 703] width 191 height 30
select select "ALL"
select select "0"
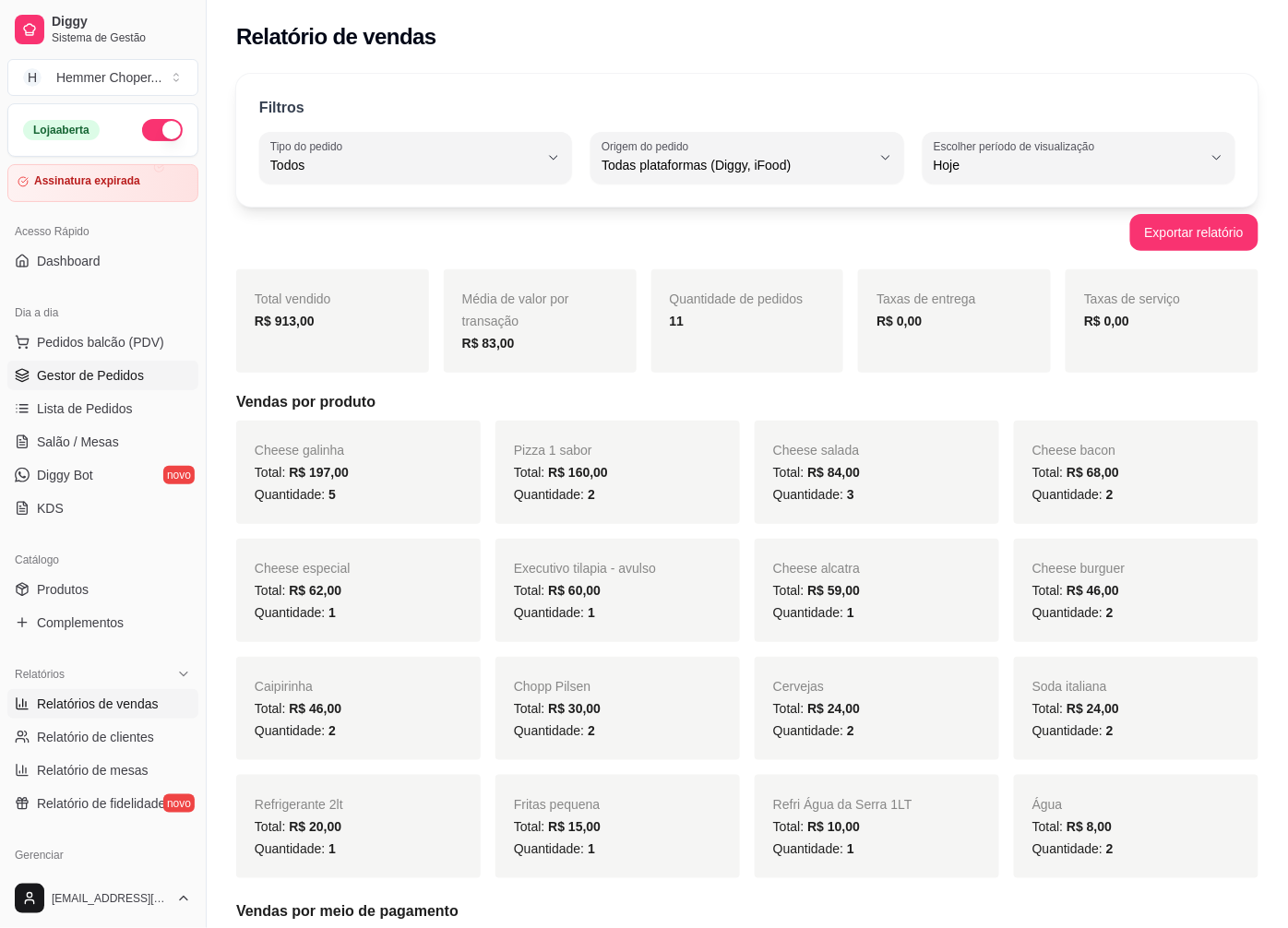
click at [124, 374] on span "Gestor de Pedidos" at bounding box center [90, 376] width 107 height 19
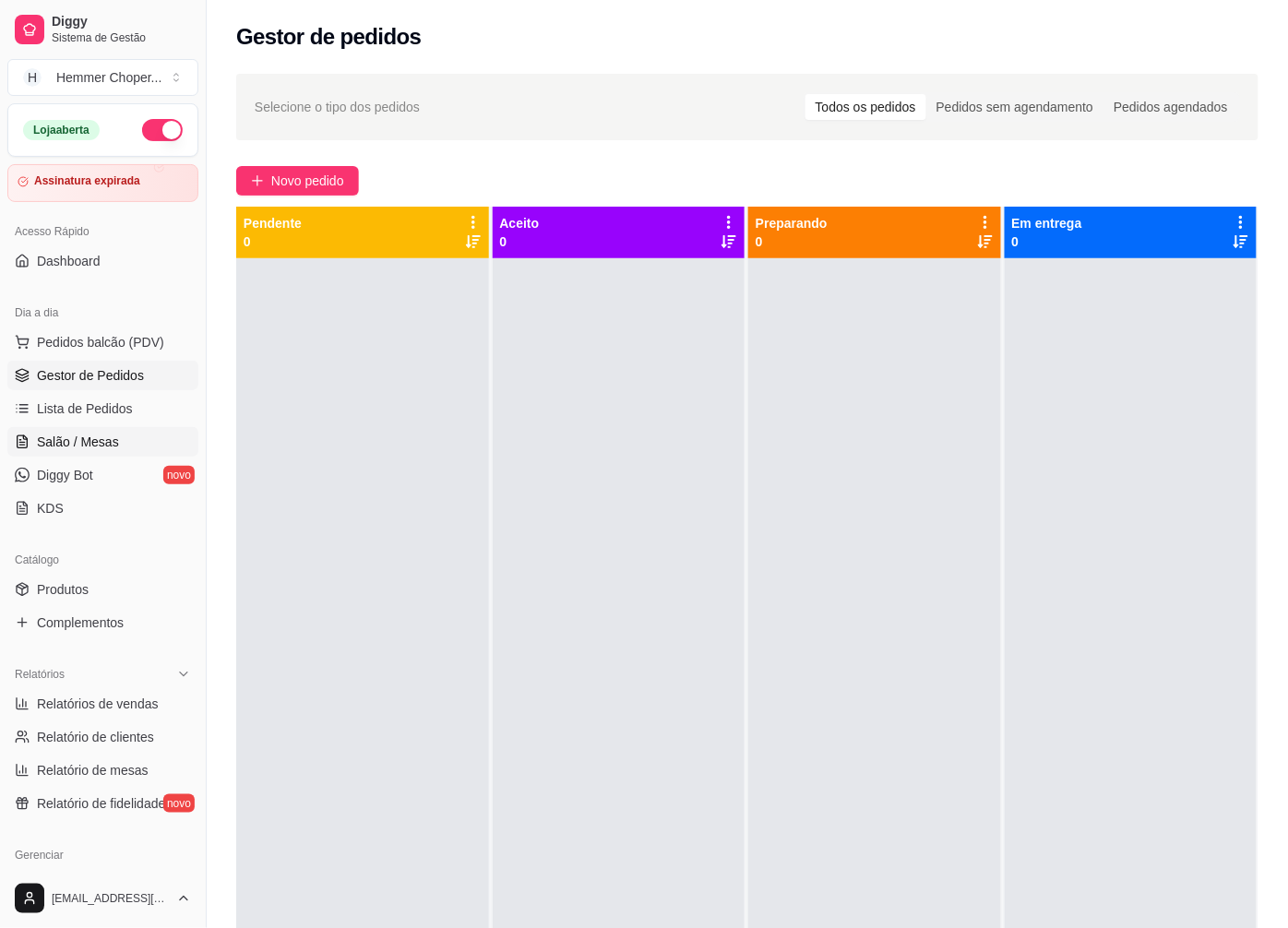
click at [86, 441] on span "Salão / Mesas" at bounding box center [78, 442] width 82 height 19
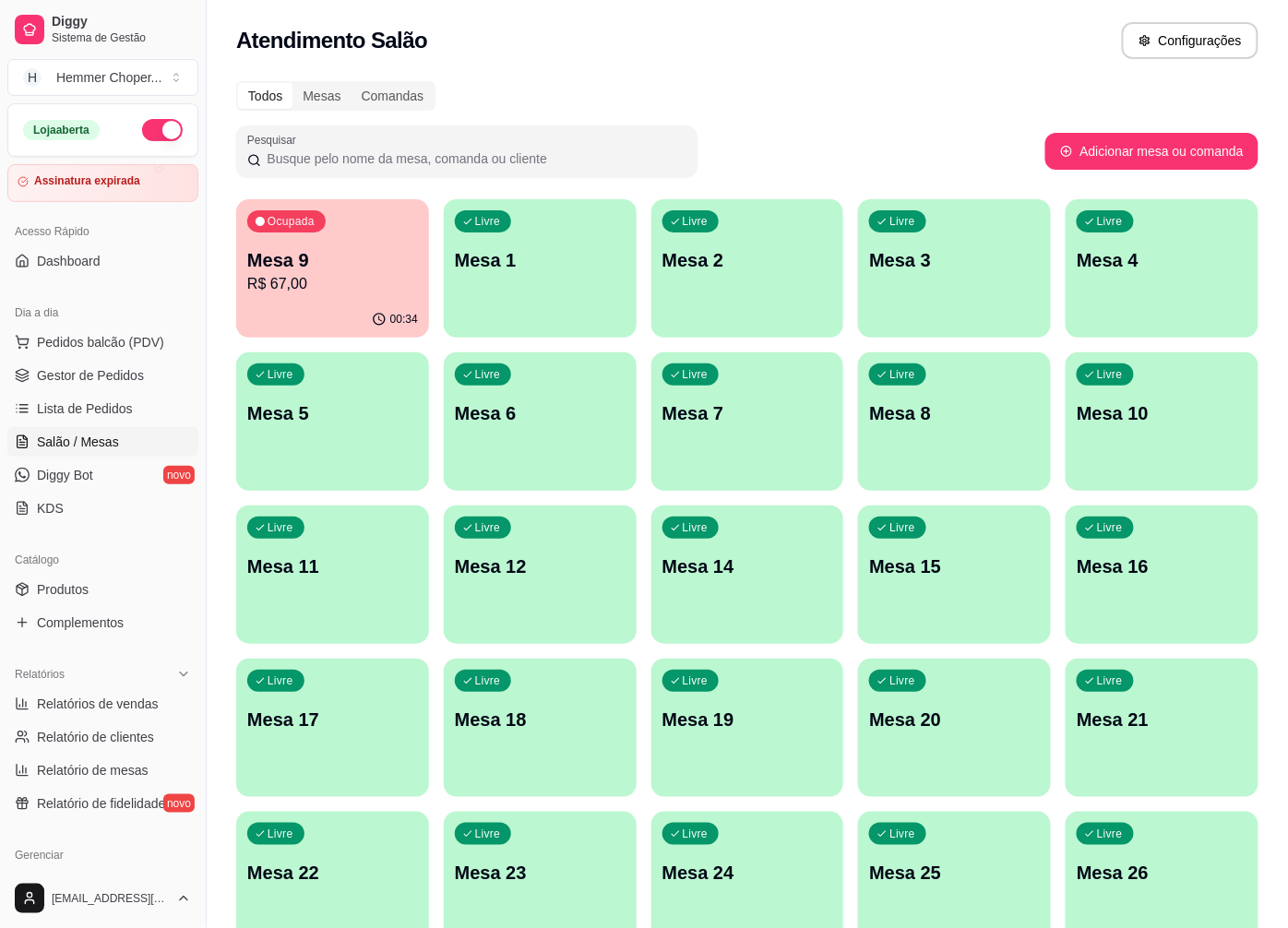
click at [369, 301] on button "Ocupada Mesa 9 R$ 67,00 00:34" at bounding box center [332, 268] width 193 height 138
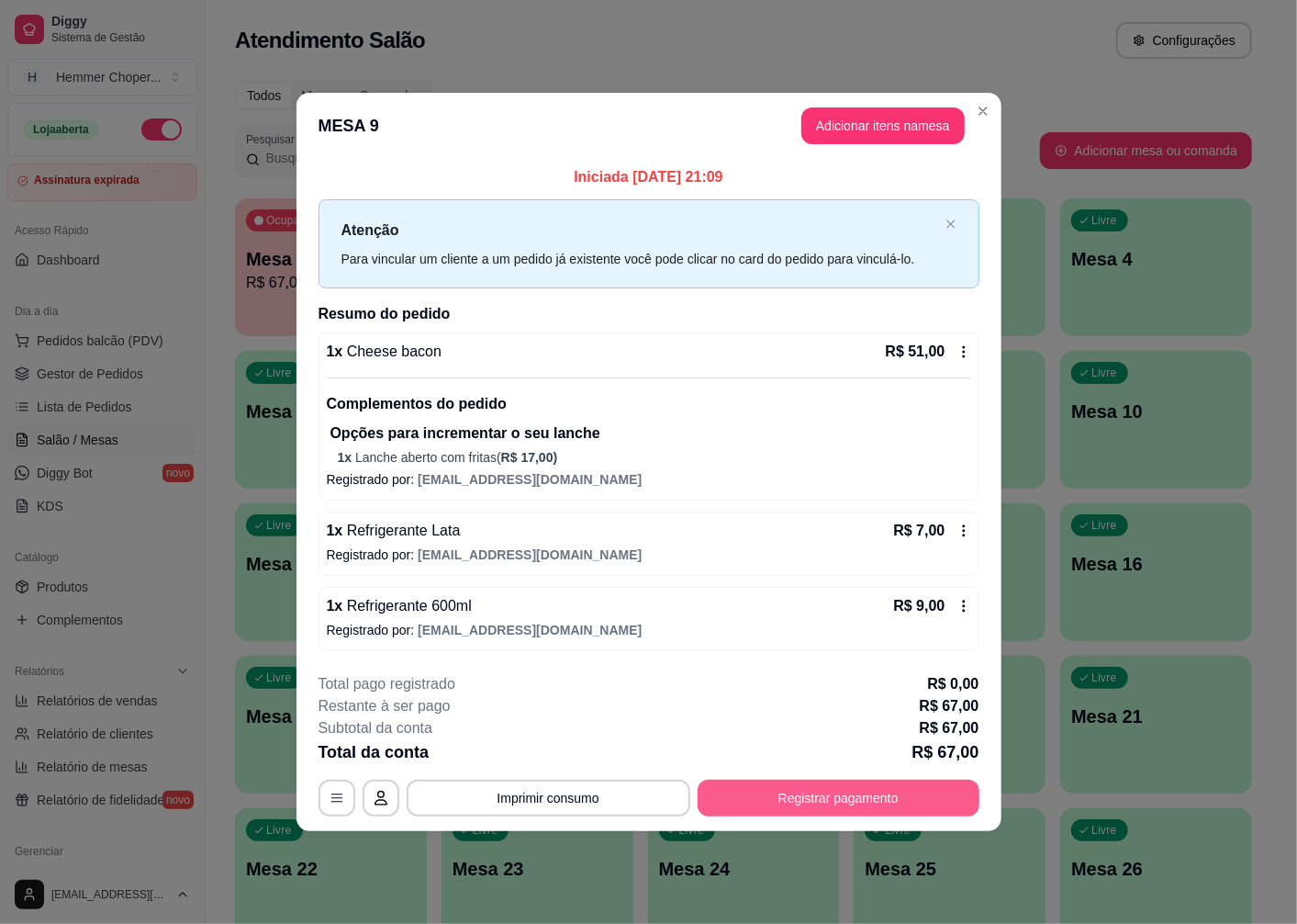
click at [808, 791] on button "Registrar pagamento" at bounding box center [838, 798] width 282 height 37
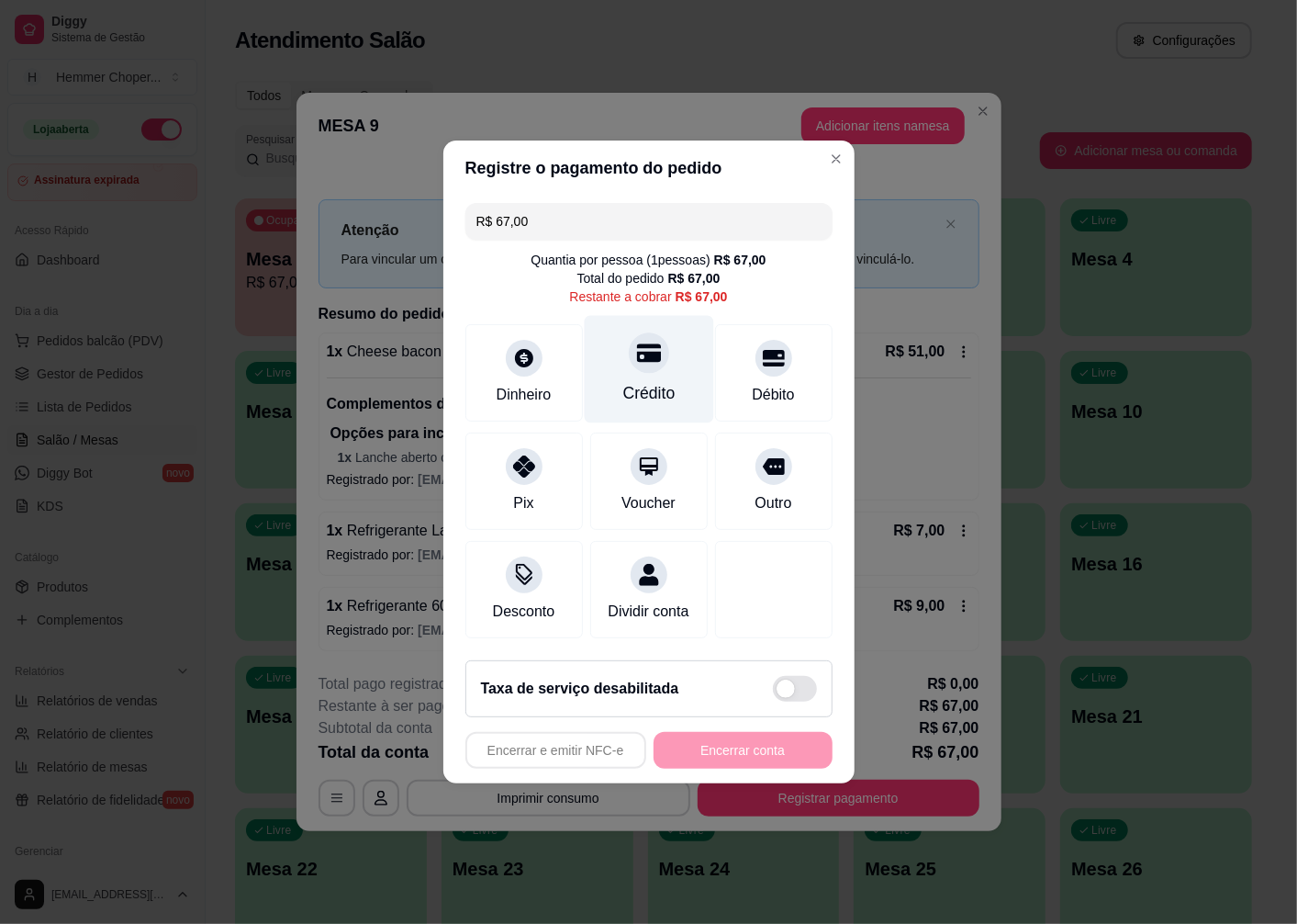
click at [640, 362] on div "Crédito" at bounding box center [648, 370] width 129 height 107
type input "R$ 0,00"
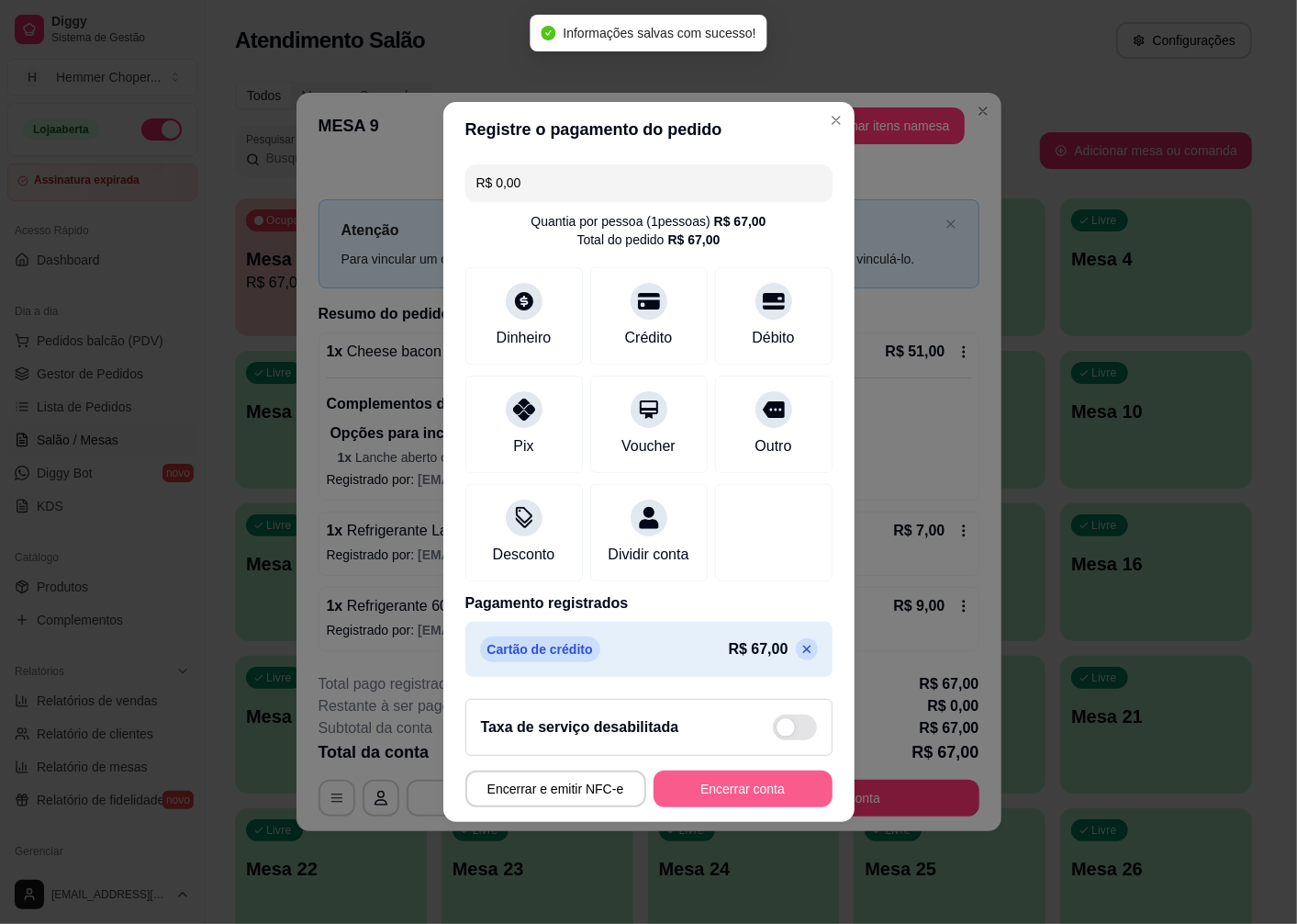
click at [729, 803] on button "Encerrar conta" at bounding box center [744, 789] width 179 height 37
